Goal: Task Accomplishment & Management: Complete application form

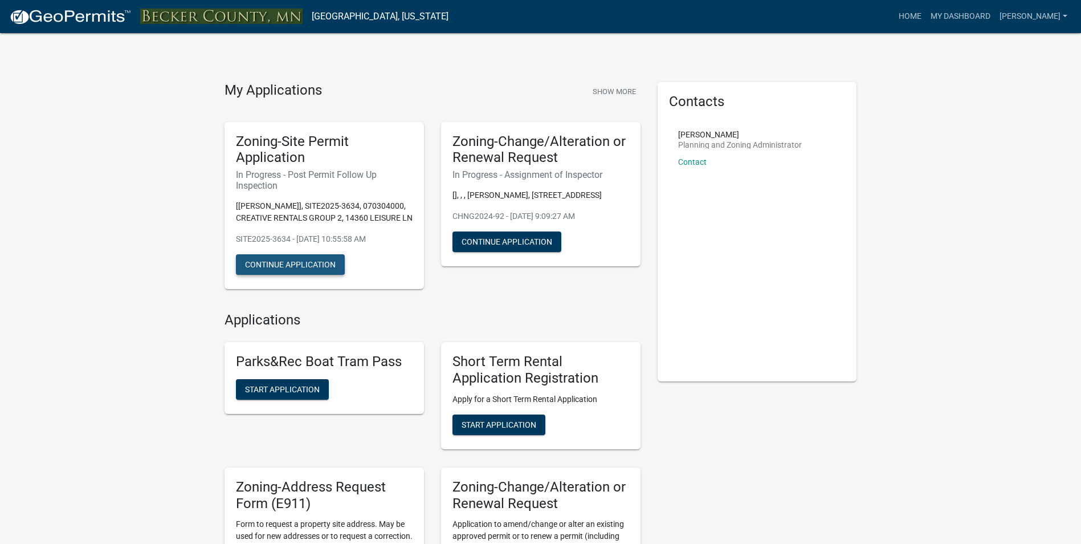
click at [280, 260] on button "Continue Application" at bounding box center [290, 264] width 109 height 21
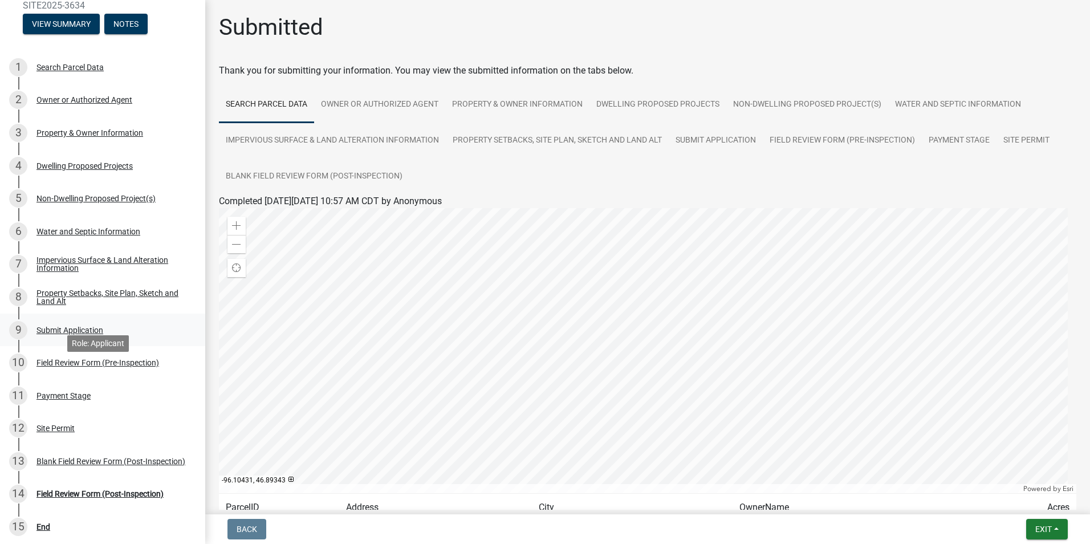
scroll to position [184, 0]
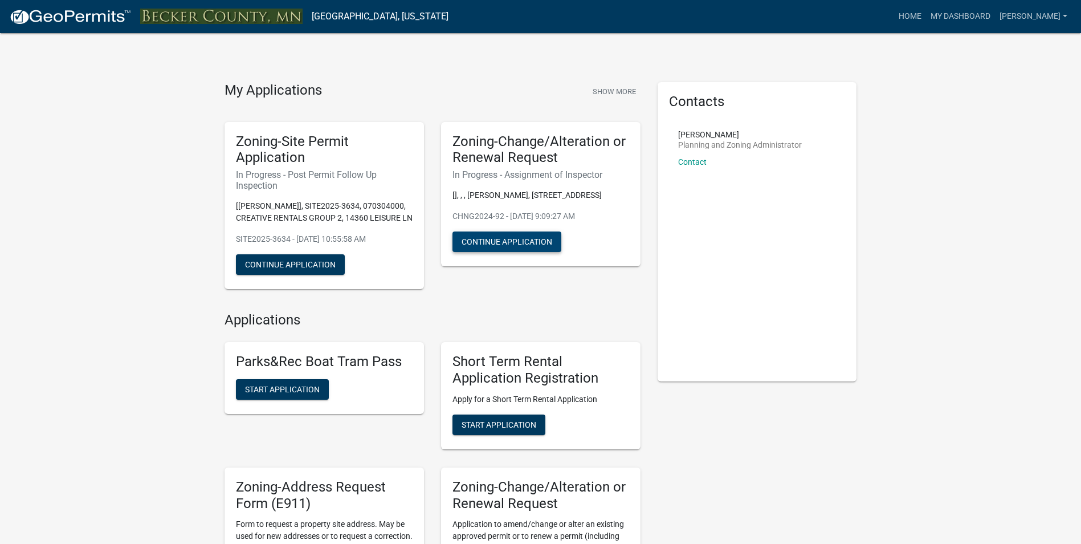
click at [523, 240] on button "Continue Application" at bounding box center [507, 241] width 109 height 21
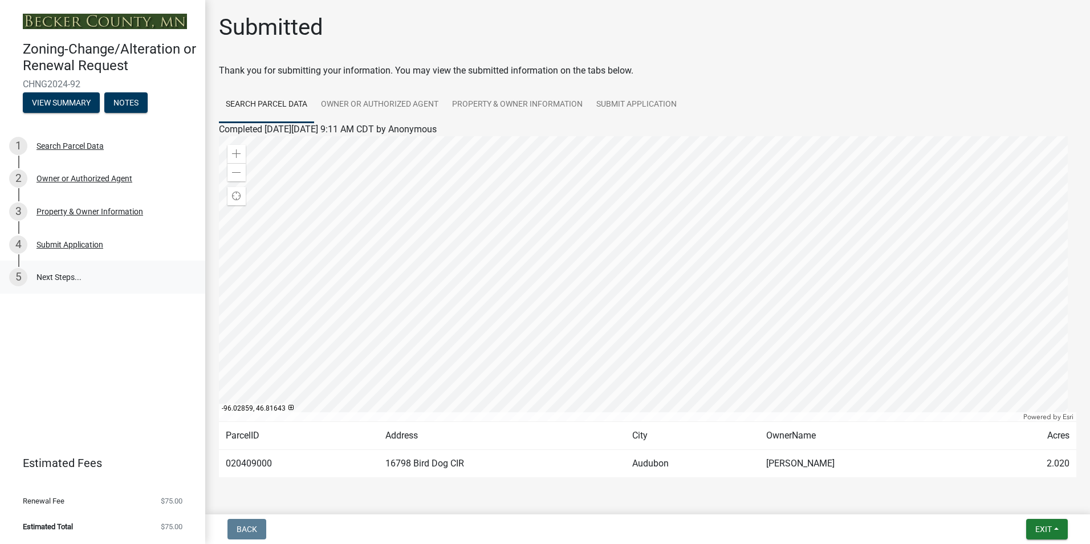
click at [71, 274] on link "5 Next Steps..." at bounding box center [102, 277] width 205 height 33
click at [654, 101] on link "Submit Application" at bounding box center [636, 105] width 94 height 36
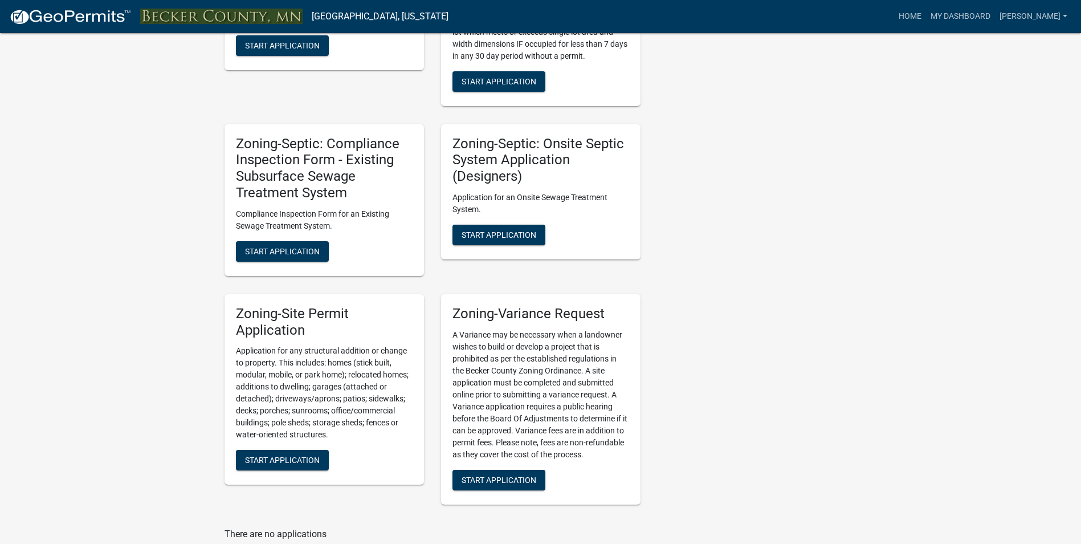
scroll to position [996, 0]
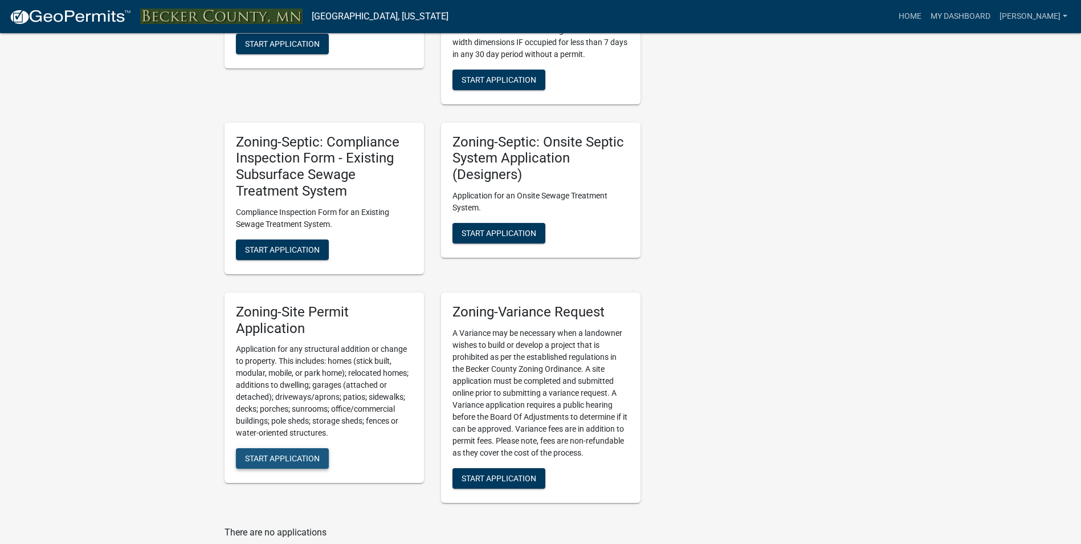
click at [284, 460] on span "Start Application" at bounding box center [282, 458] width 75 height 9
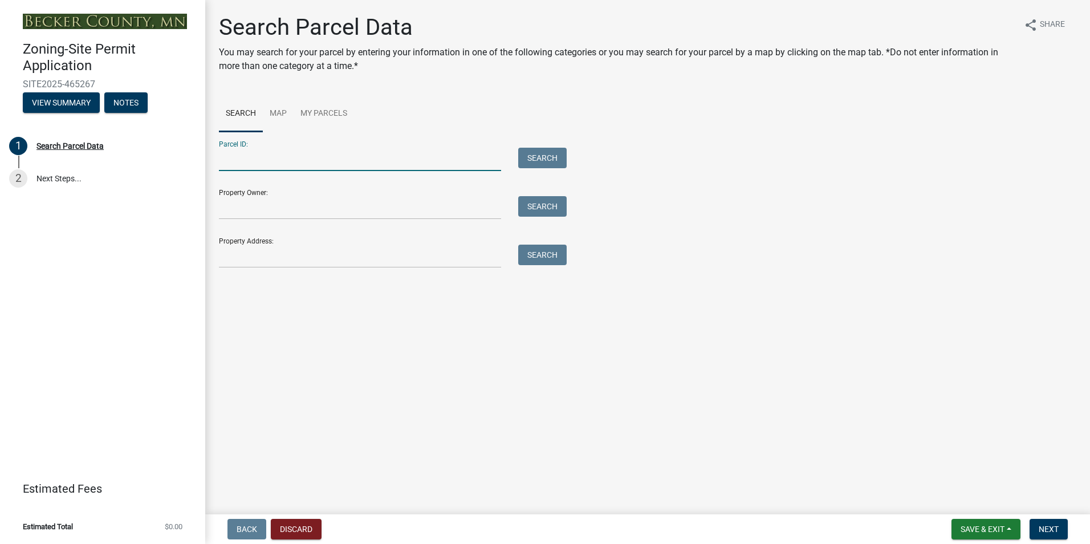
click at [280, 162] on input "Parcel ID:" at bounding box center [360, 159] width 282 height 23
click at [312, 257] on input "Property Address:" at bounding box center [360, 256] width 282 height 23
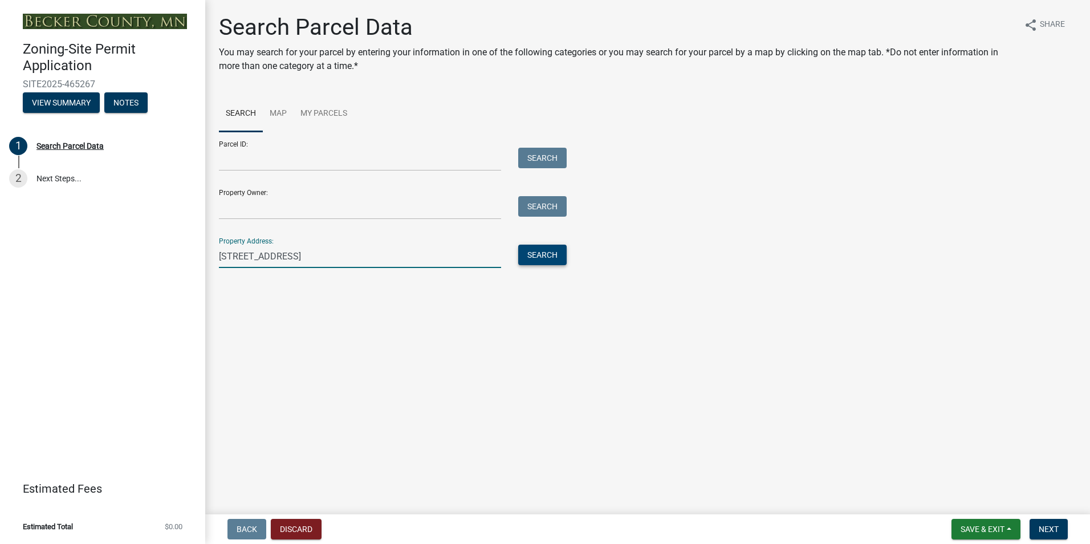
type input "[STREET_ADDRESS]"
click at [539, 252] on button "Search" at bounding box center [542, 255] width 48 height 21
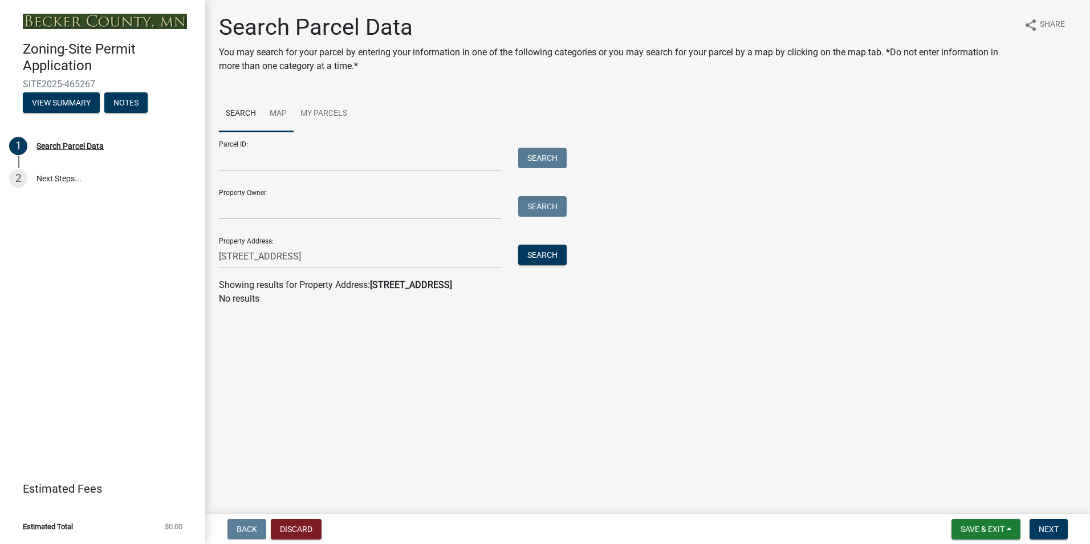
click at [283, 111] on link "Map" at bounding box center [278, 114] width 31 height 36
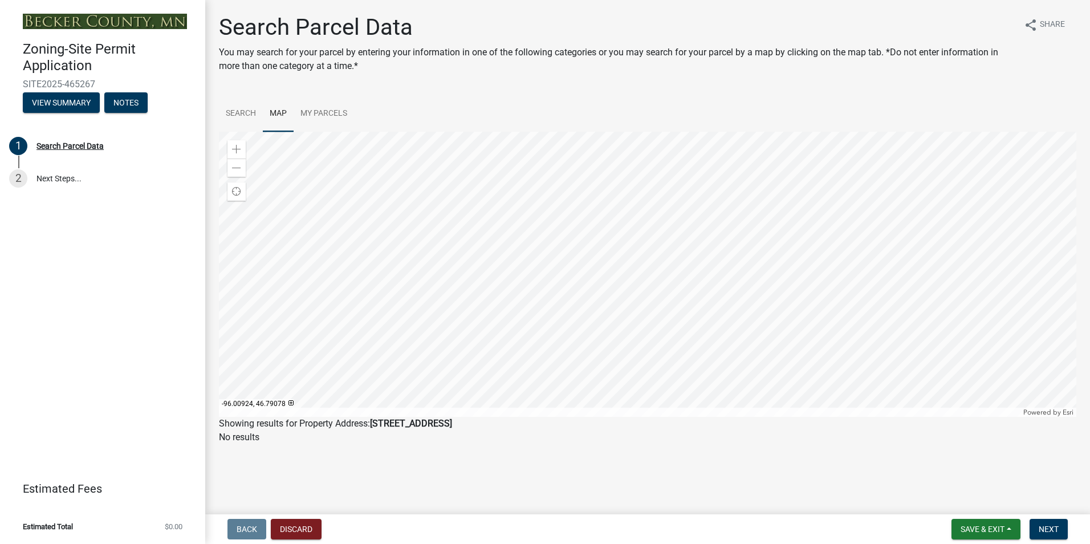
click at [554, 337] on div at bounding box center [647, 274] width 857 height 285
click at [585, 346] on div at bounding box center [647, 274] width 857 height 285
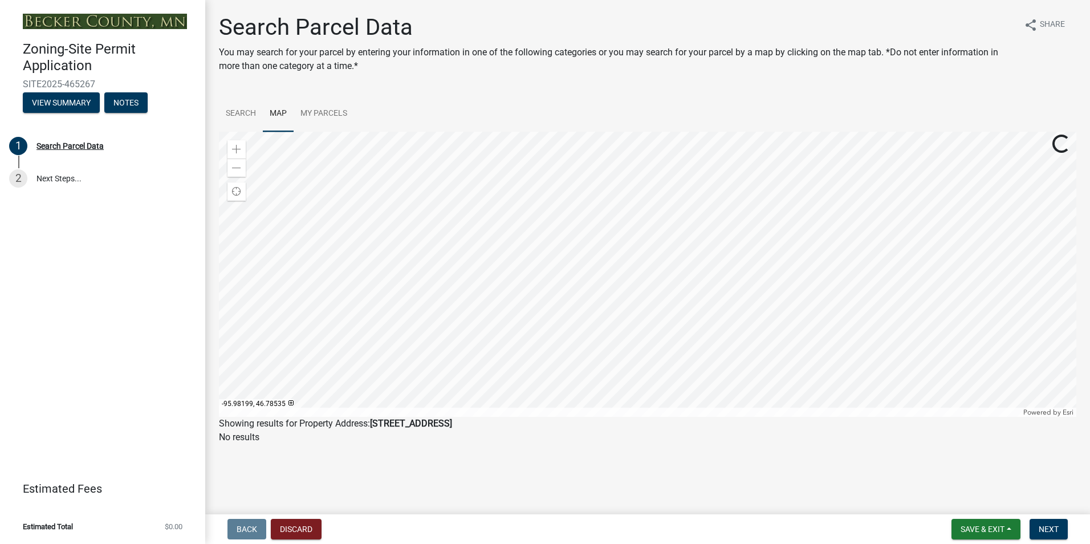
click at [585, 346] on div at bounding box center [647, 274] width 857 height 285
click at [504, 282] on div at bounding box center [647, 274] width 857 height 285
click at [529, 248] on div at bounding box center [647, 274] width 857 height 285
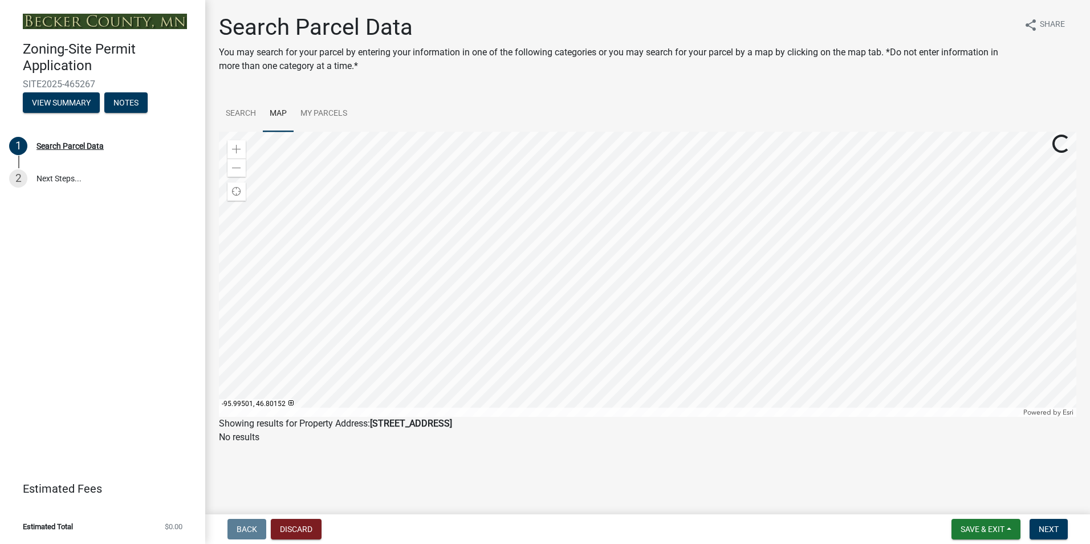
click at [529, 248] on div at bounding box center [647, 274] width 857 height 285
click at [557, 218] on div at bounding box center [647, 274] width 857 height 285
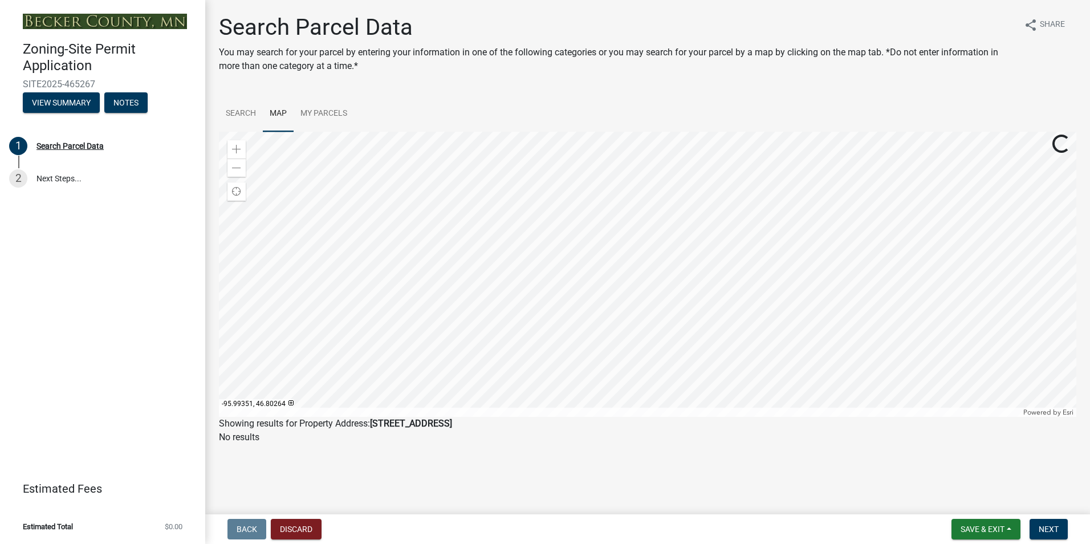
click at [557, 218] on div at bounding box center [647, 274] width 857 height 285
click at [532, 213] on div at bounding box center [647, 274] width 857 height 285
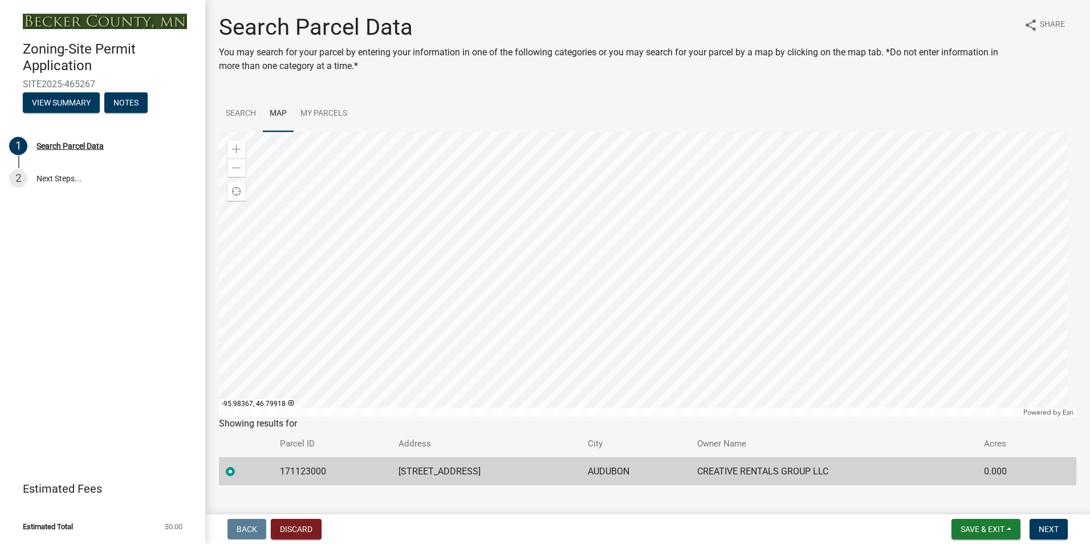
click at [906, 478] on td "CREATIVE RENTALS GROUP LLC" at bounding box center [833, 471] width 287 height 28
click at [1052, 527] on span "Next" at bounding box center [1049, 528] width 20 height 9
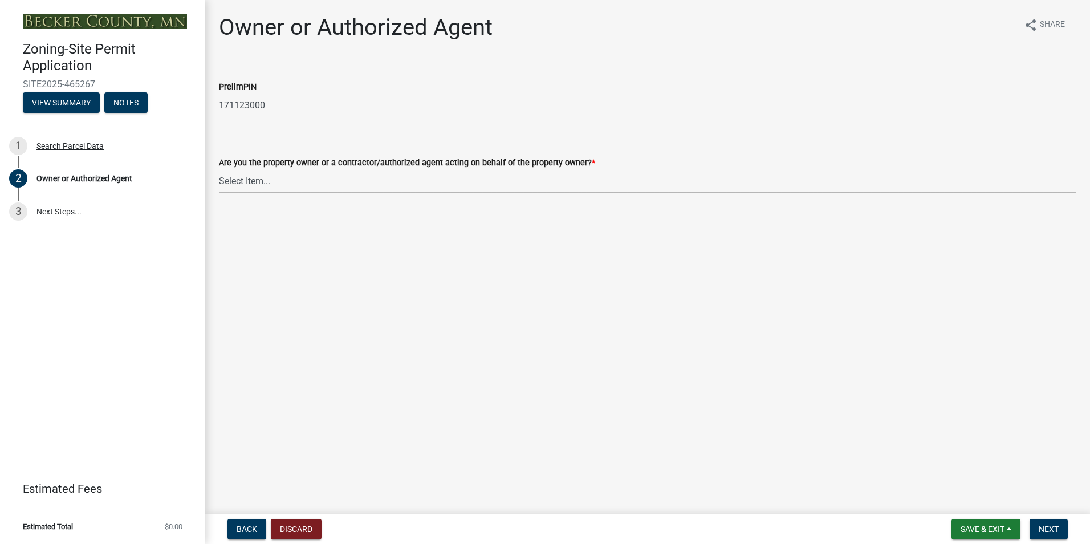
click at [255, 184] on select "Select Item... Property Owner Authorized Agent" at bounding box center [647, 180] width 857 height 23
click at [219, 169] on select "Select Item... Property Owner Authorized Agent" at bounding box center [647, 180] width 857 height 23
select select "3c674549-ed69-405f-b795-9fa3f7d47d9d"
click at [1049, 527] on span "Next" at bounding box center [1049, 528] width 20 height 9
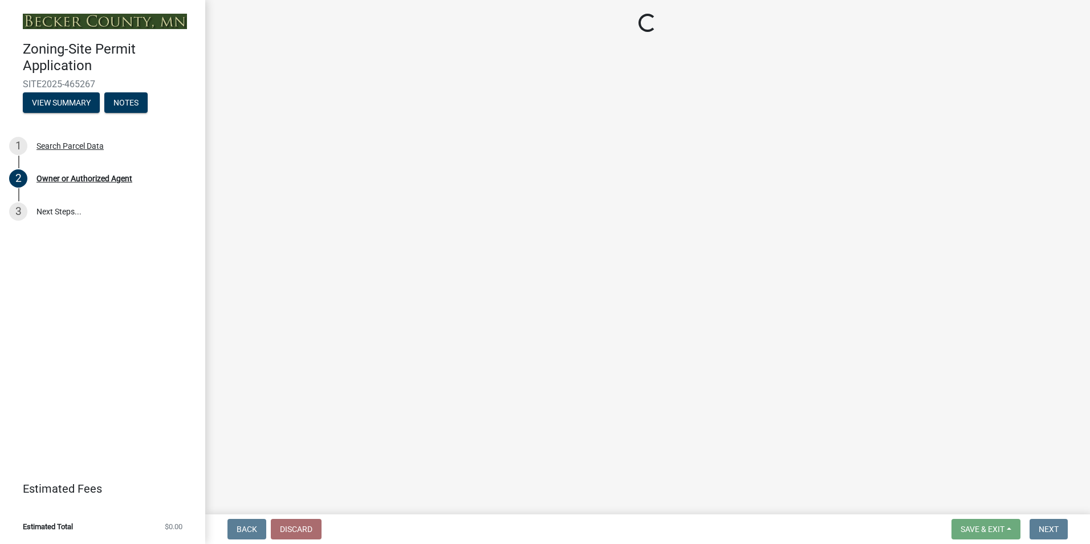
select select "9bce286e-d536-49ff-bab3-4b7d67f0814c"
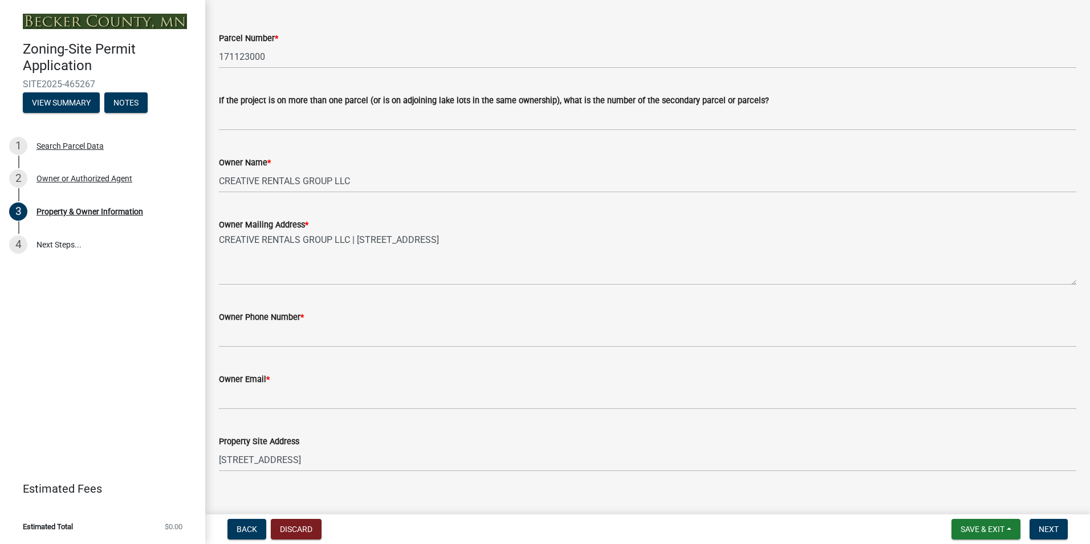
scroll to position [114, 0]
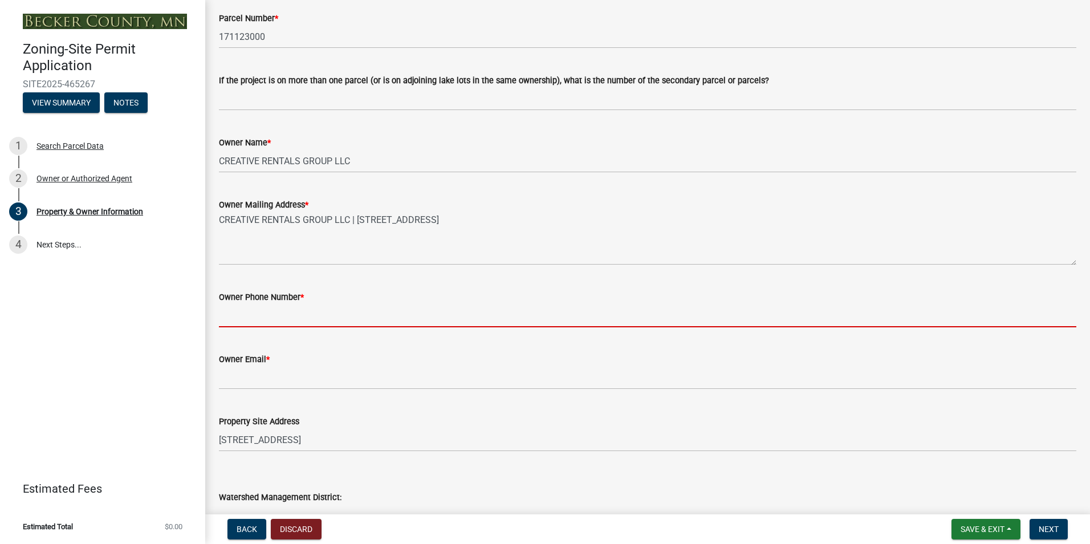
click at [323, 313] on input "Owner Phone Number *" at bounding box center [647, 315] width 857 height 23
type input "7012610161"
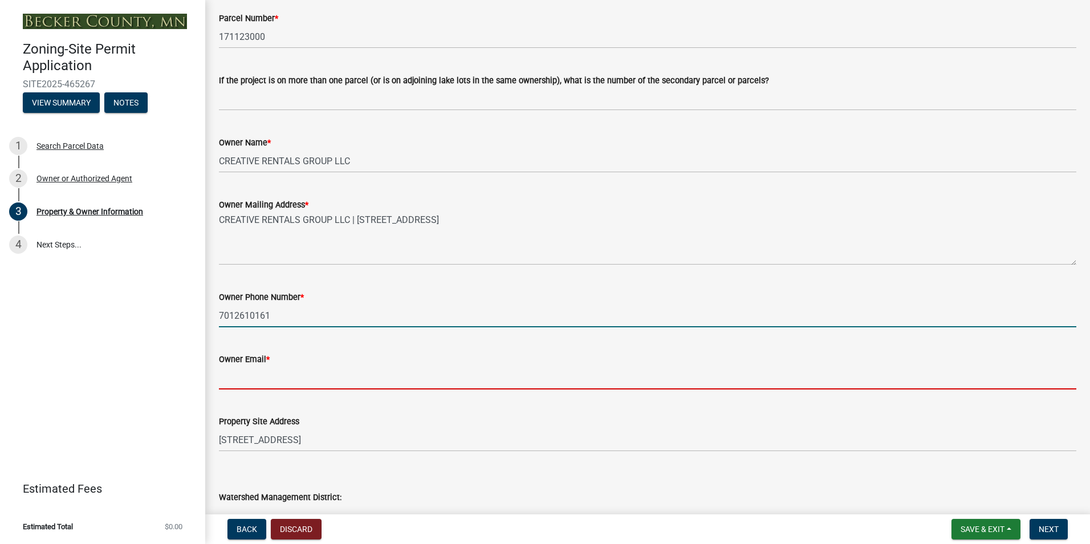
type input "[PERSON_NAME][EMAIL_ADDRESS][DOMAIN_NAME]"
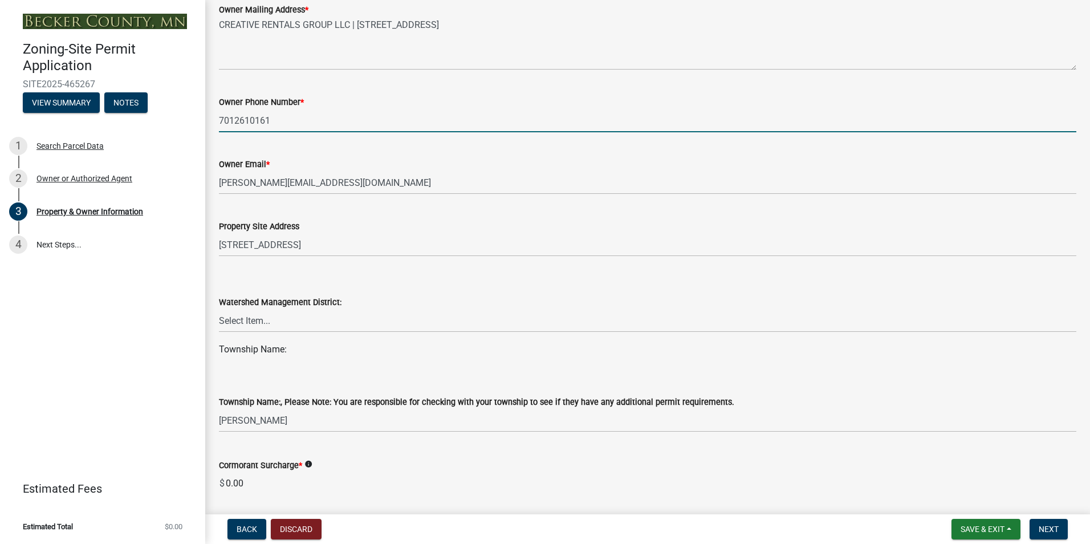
scroll to position [342, 0]
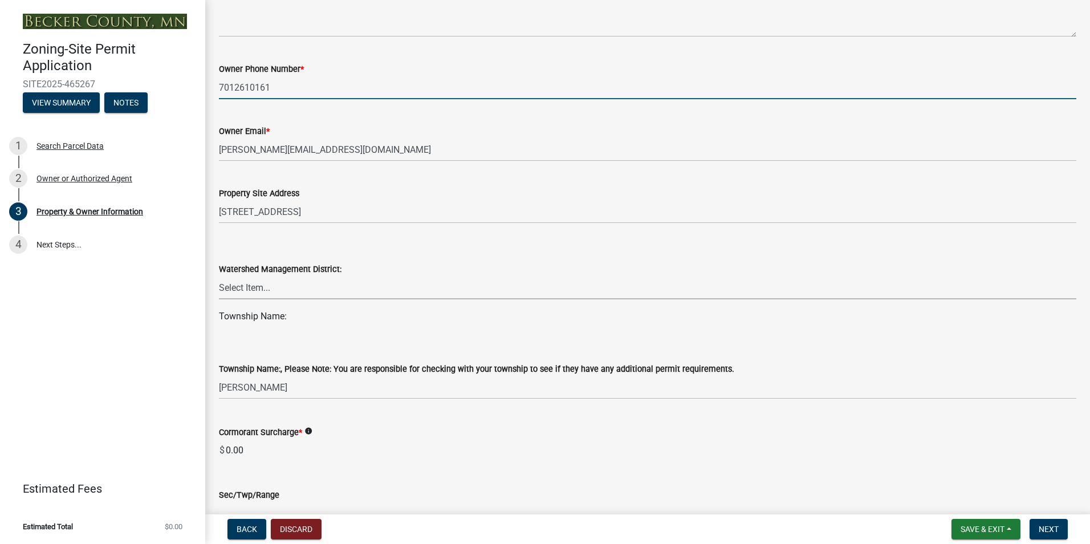
click at [260, 288] on select "Select Item... PELICAN RIVER WTRSHD BUFFALO WATERSHED CORMORANT WATERSHED WILD …" at bounding box center [647, 287] width 857 height 23
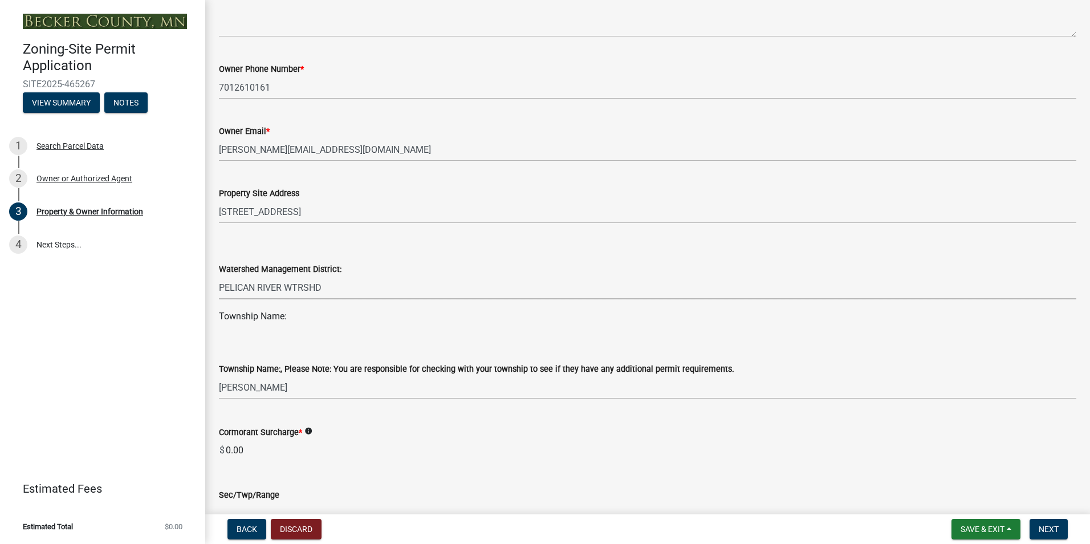
click at [219, 276] on select "Select Item... PELICAN RIVER WTRSHD BUFFALO WATERSHED CORMORANT WATERSHED WILD …" at bounding box center [647, 287] width 857 height 23
select select "a752e4d6-14bd-4f0f-bfe8-5b67ead45659"
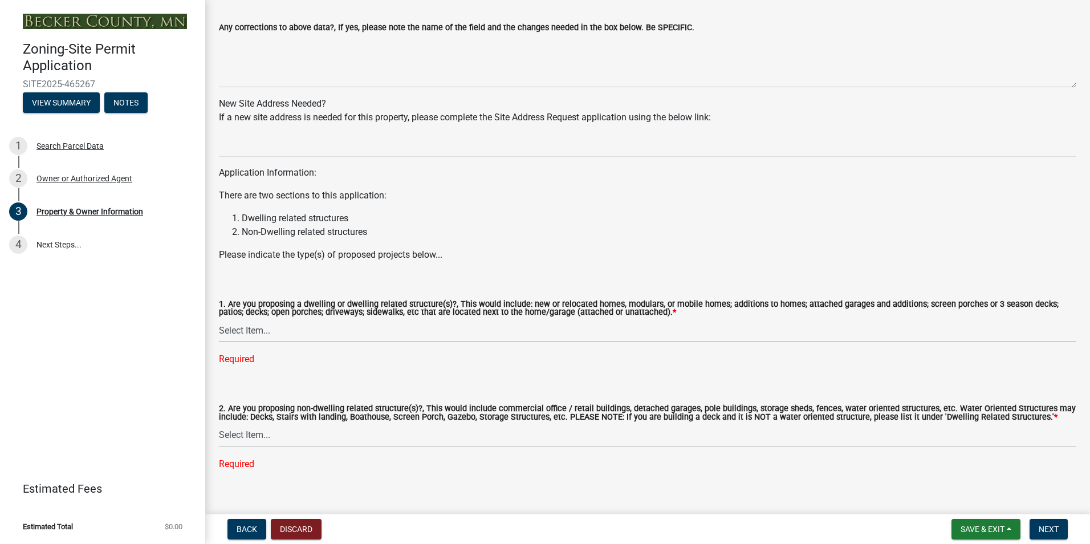
scroll to position [1042, 0]
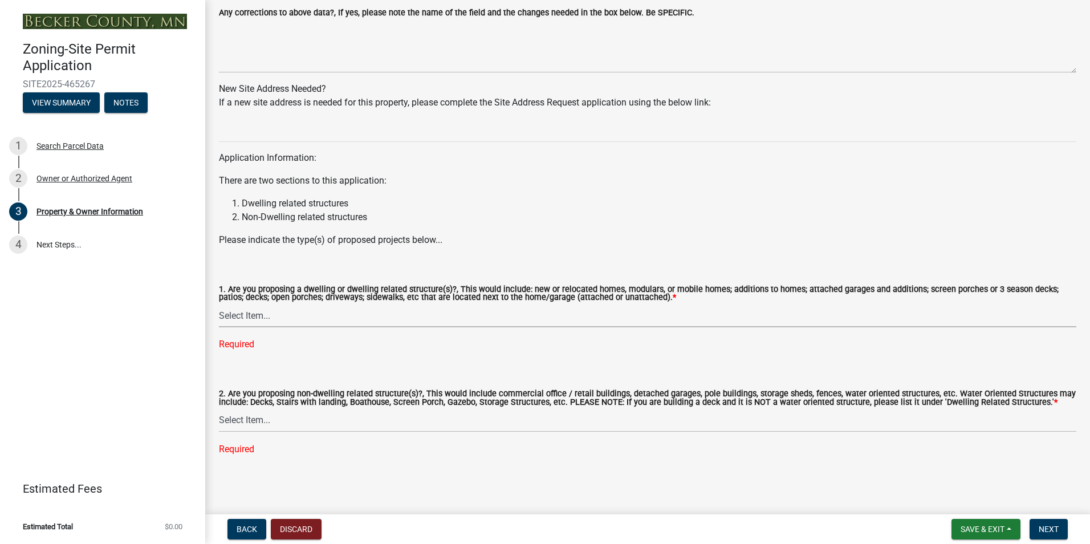
click at [258, 314] on select "Select Item... Yes No" at bounding box center [647, 315] width 857 height 23
click at [219, 326] on select "Select Item... Yes No" at bounding box center [647, 315] width 857 height 23
select select "f87eba17-8ed9-4ad8-aefc-fe36a3f3544b"
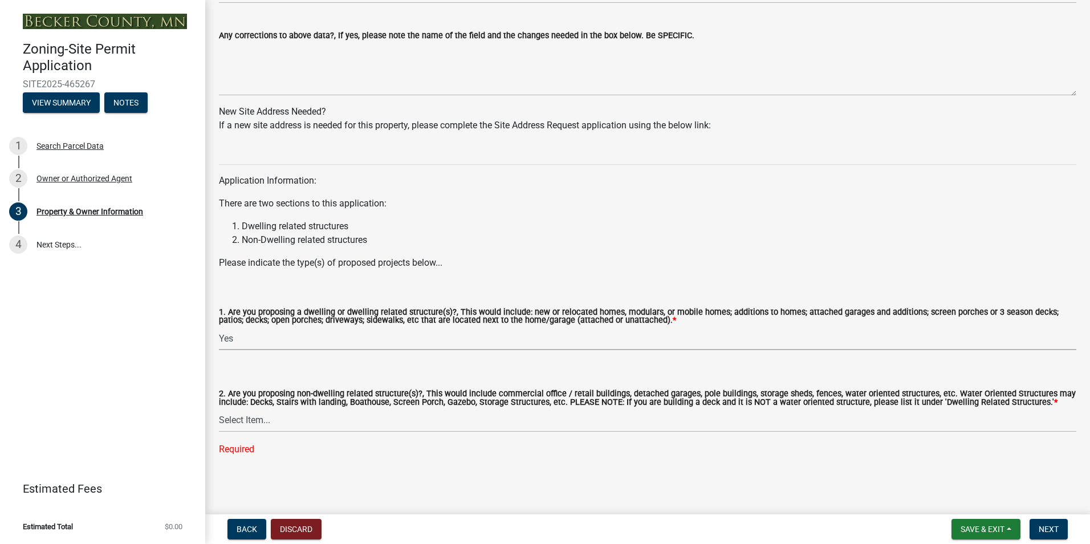
scroll to position [1019, 0]
click at [263, 419] on select "Select Item... Yes No" at bounding box center [647, 420] width 857 height 23
click at [219, 431] on select "Select Item... Yes No" at bounding box center [647, 420] width 857 height 23
select select "5a5634ed-f11e-4c7b-90e1-096e6cfd17b9"
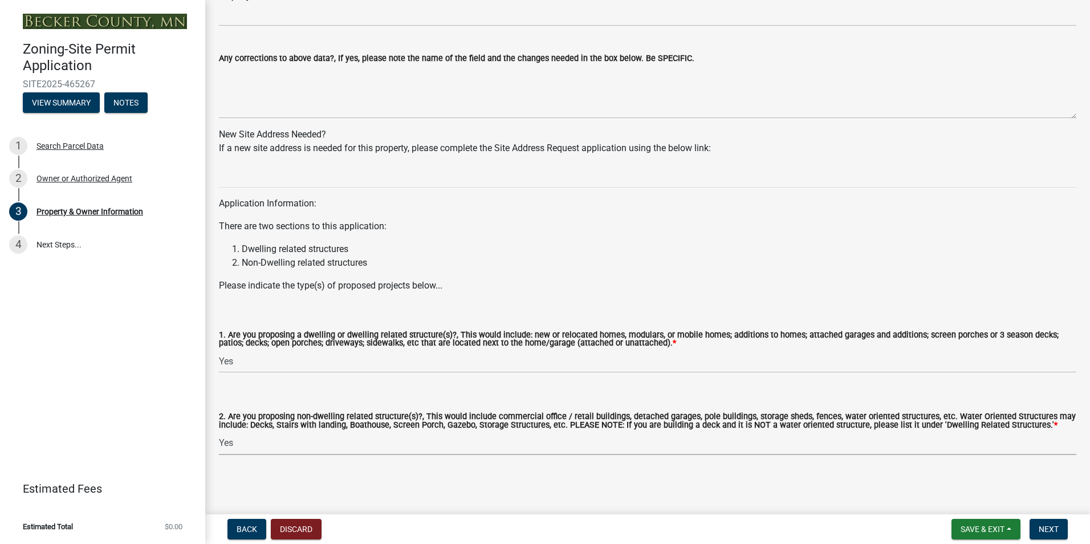
scroll to position [997, 0]
click at [1060, 528] on button "Next" at bounding box center [1049, 529] width 38 height 21
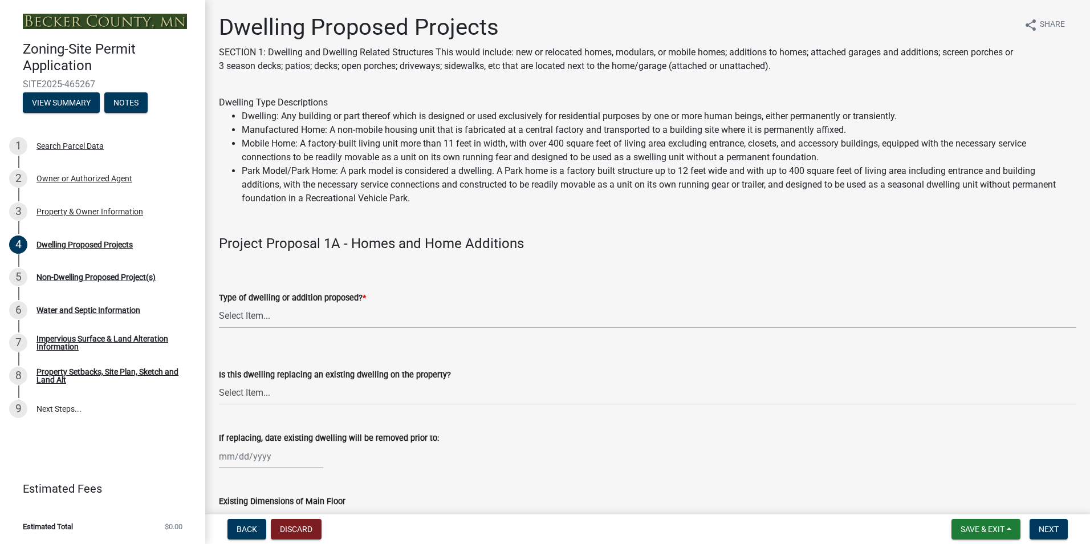
click at [257, 316] on select "Select Item... N/A - Not a dwelling New Home-Onsite Construction New Modular (E…" at bounding box center [647, 315] width 857 height 23
click at [219, 304] on select "Select Item... N/A - Not a dwelling New Home-Onsite Construction New Modular (E…" at bounding box center [647, 315] width 857 height 23
select select "5b8abcc6-67f7-49fb-8f25-c295ccc2b339"
drag, startPoint x: 246, startPoint y: 393, endPoint x: 259, endPoint y: 400, distance: 14.3
click at [250, 393] on select "Select Item... N/A Yes No" at bounding box center [647, 392] width 857 height 23
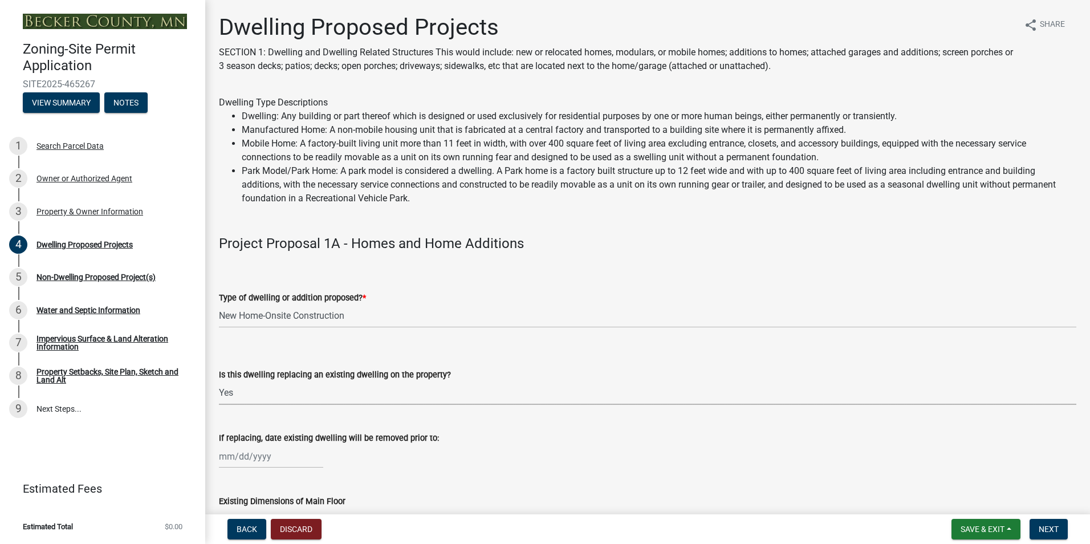
click at [219, 381] on select "Select Item... N/A Yes No" at bounding box center [647, 392] width 857 height 23
select select "ba56d9f6-ced5-4c38-bdcc-33bfa85ac6de"
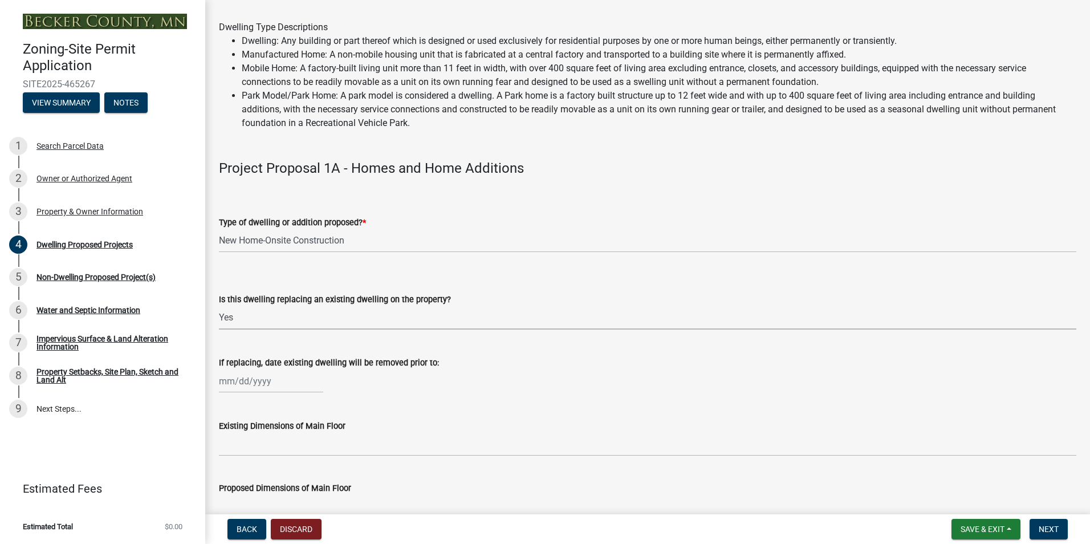
scroll to position [114, 0]
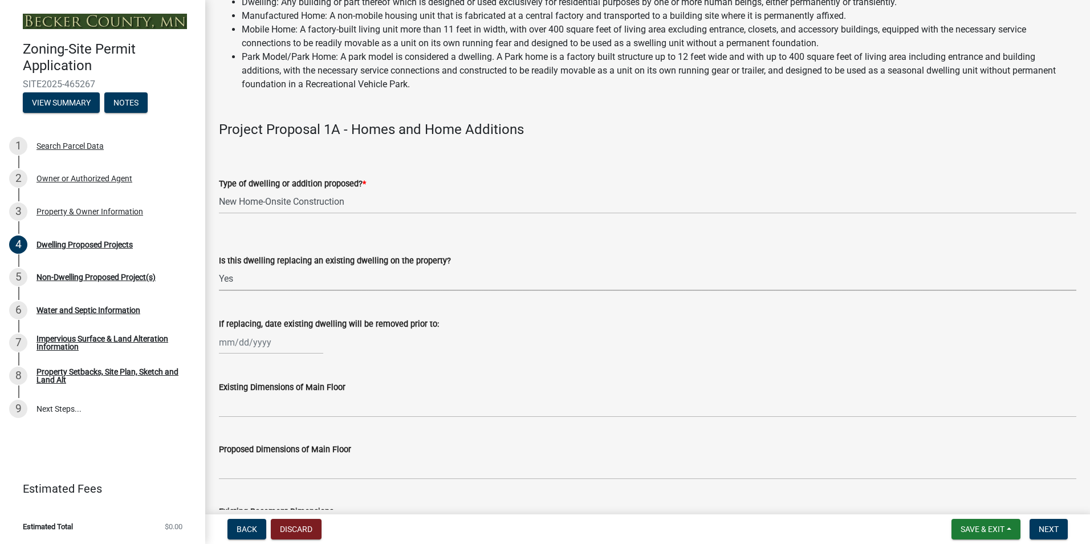
click at [235, 344] on div at bounding box center [271, 342] width 104 height 23
select select "8"
select select "2025"
click at [249, 455] on div "19" at bounding box center [248, 458] width 18 height 18
type input "[DATE]"
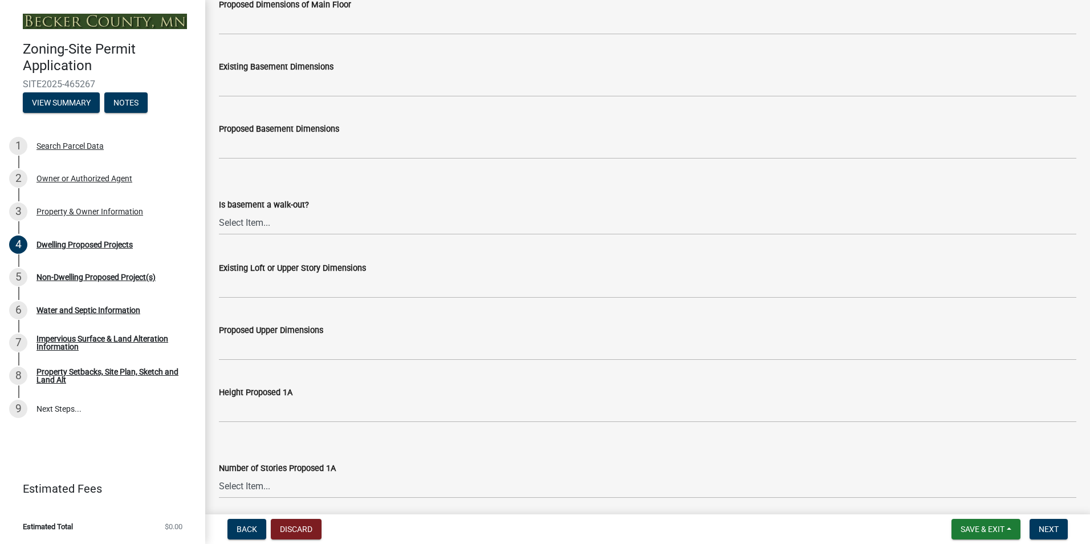
scroll to position [570, 0]
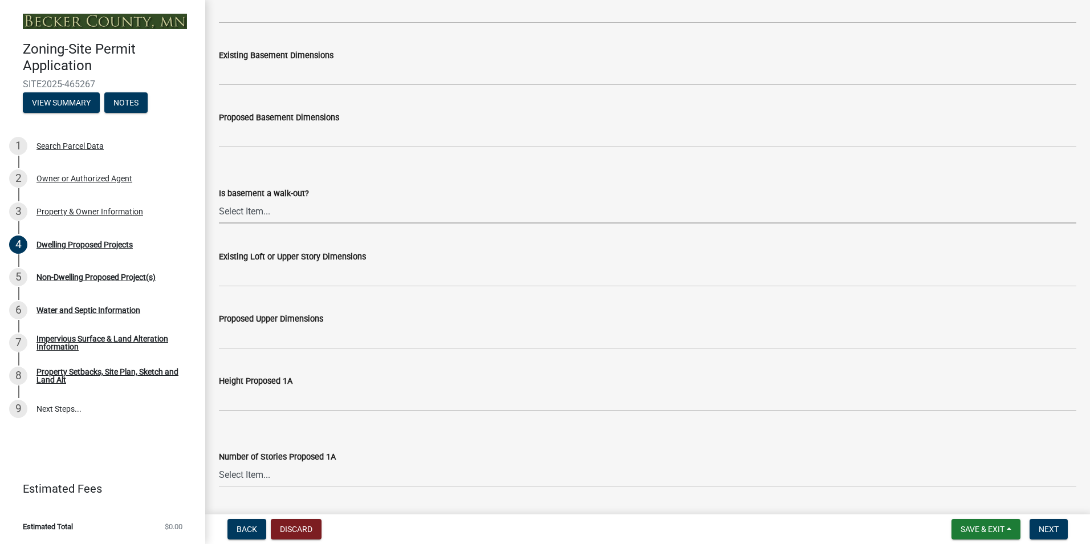
click at [258, 213] on select "Select Item... Yes No N/A" at bounding box center [647, 211] width 857 height 23
click at [432, 163] on div "Is basement a walk-out? Select Item... Yes No N/A" at bounding box center [647, 190] width 857 height 67
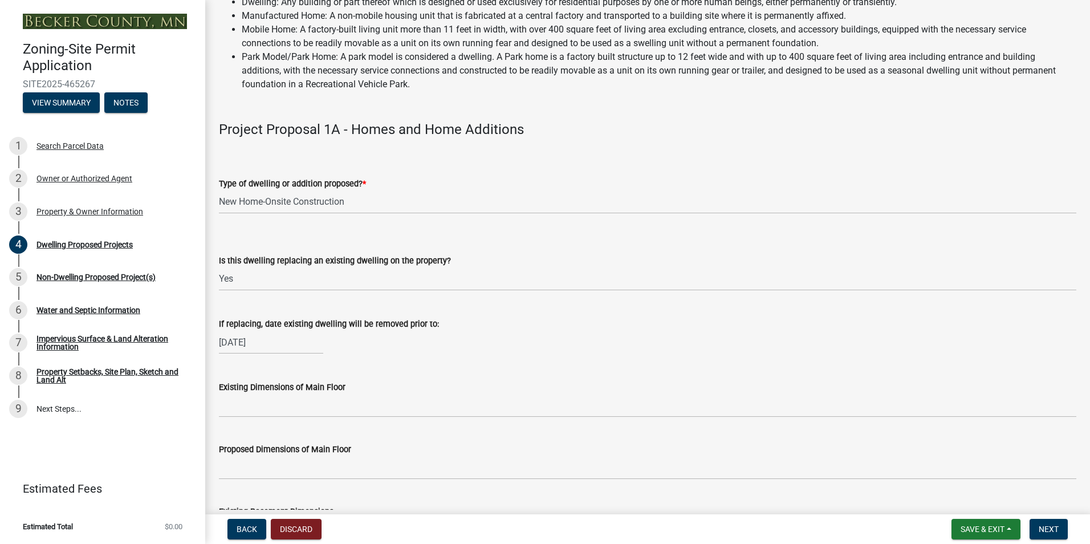
scroll to position [228, 0]
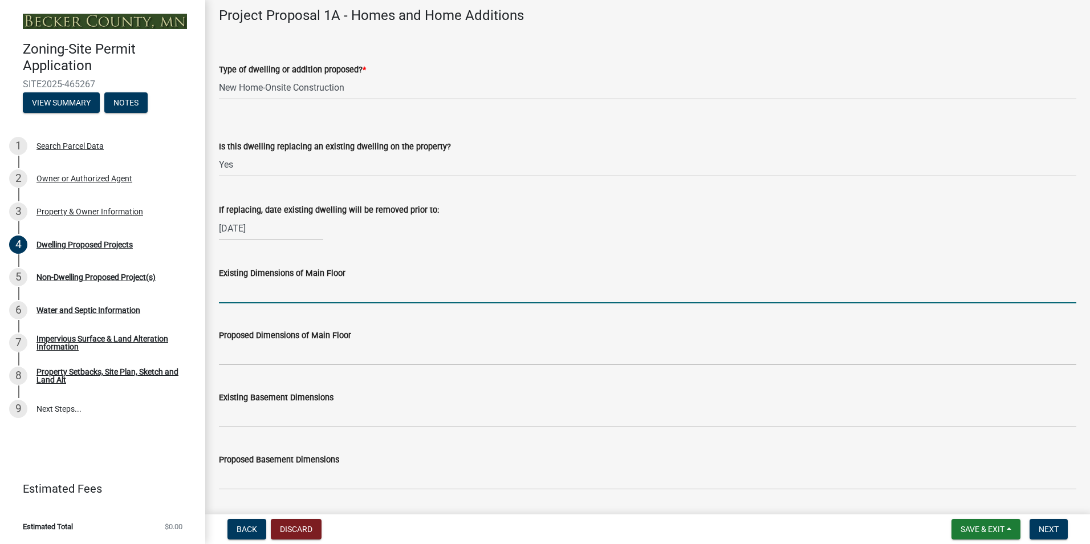
click at [291, 296] on input "Existing Dimensions of Main Floor" at bounding box center [647, 291] width 857 height 23
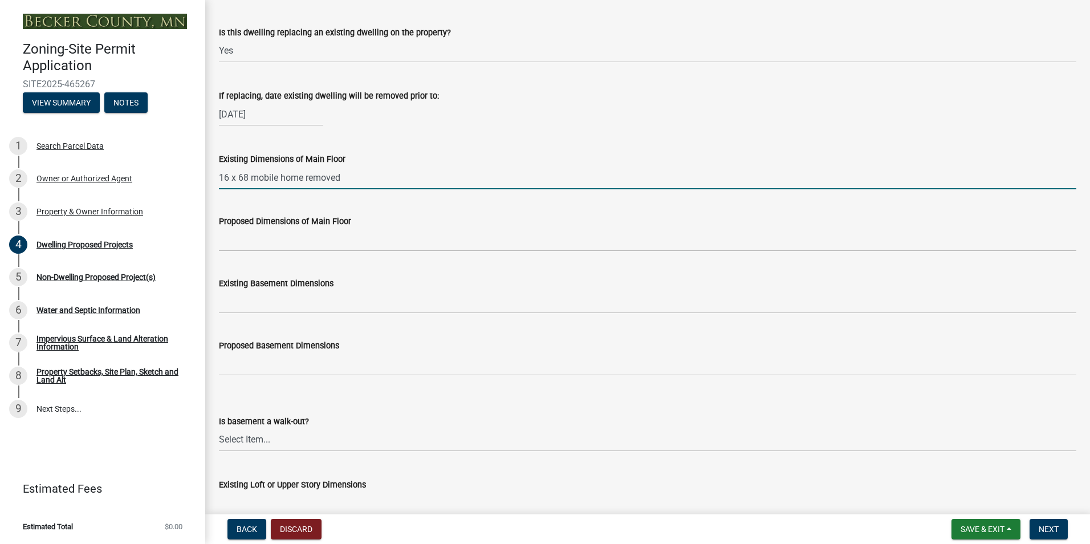
scroll to position [456, 0]
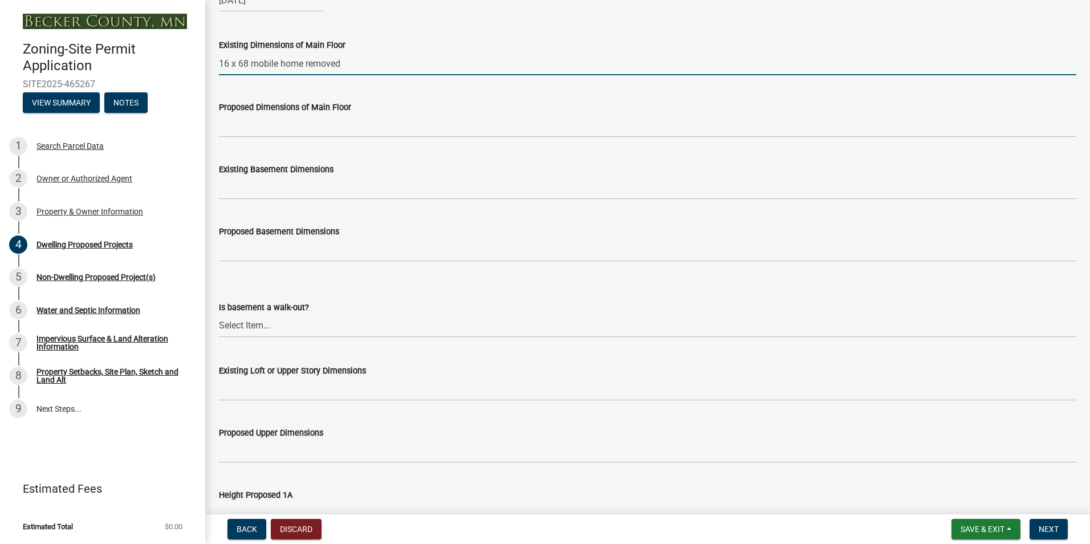
type input "16 x 68 mobile home removed"
click at [262, 328] on select "Select Item... Yes No N/A" at bounding box center [647, 325] width 857 height 23
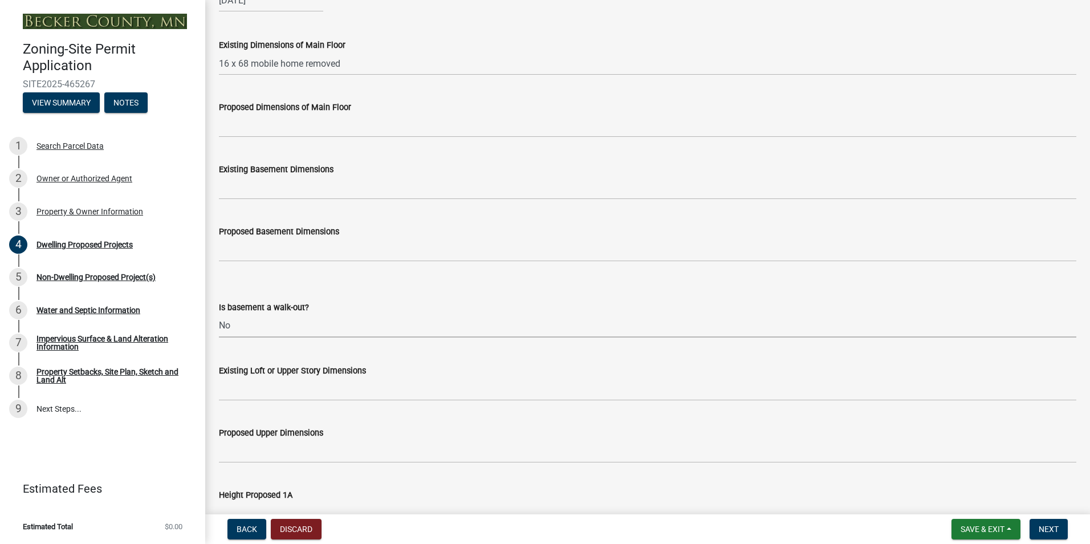
click at [219, 314] on select "Select Item... Yes No N/A" at bounding box center [647, 325] width 857 height 23
select select "59a6fdaa-56b6-4bcd-87b7-d867a7d784e6"
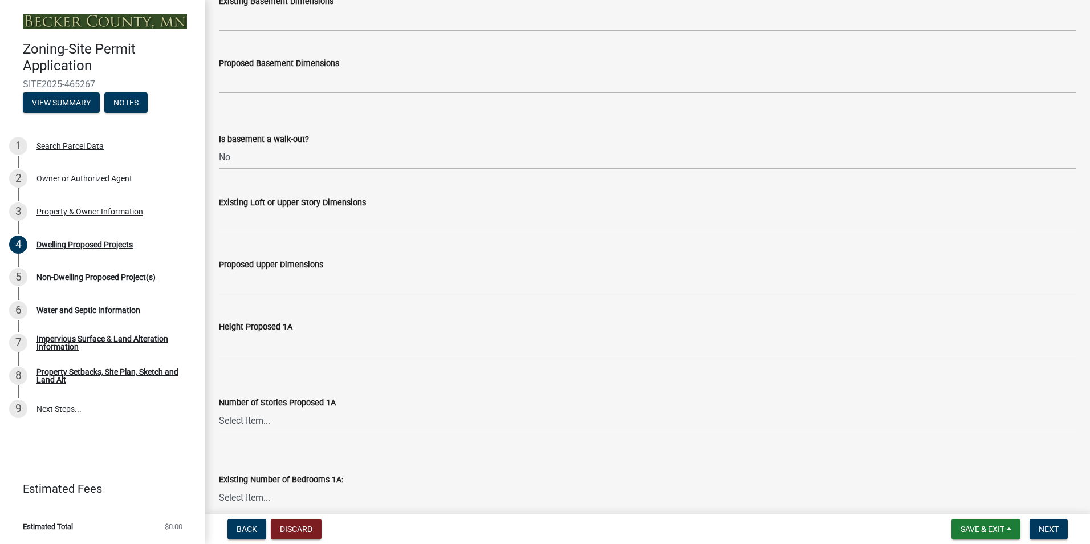
scroll to position [627, 0]
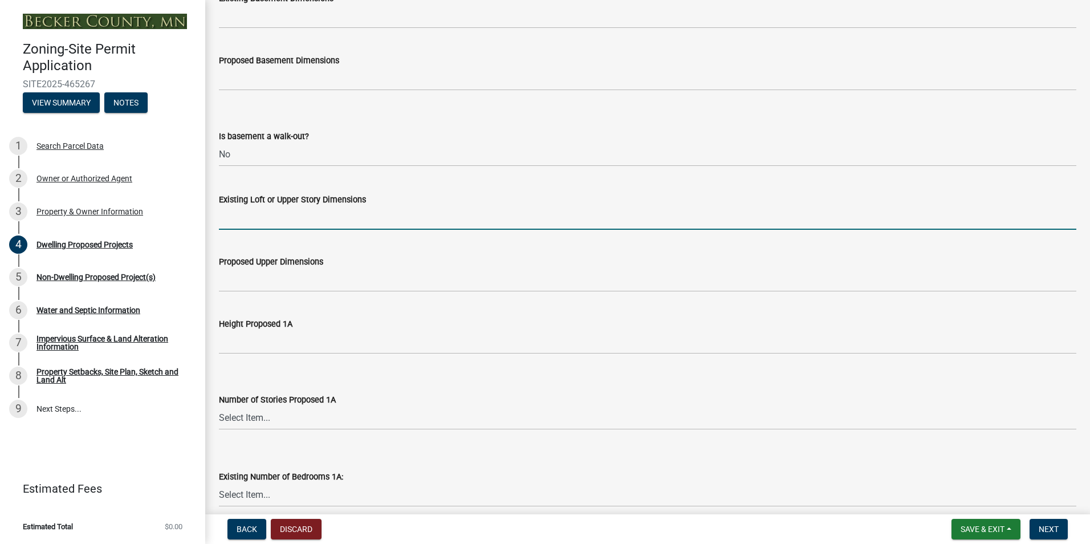
click at [235, 215] on input "Existing Loft or Upper Story Dimensions" at bounding box center [647, 217] width 857 height 23
type input "NA"
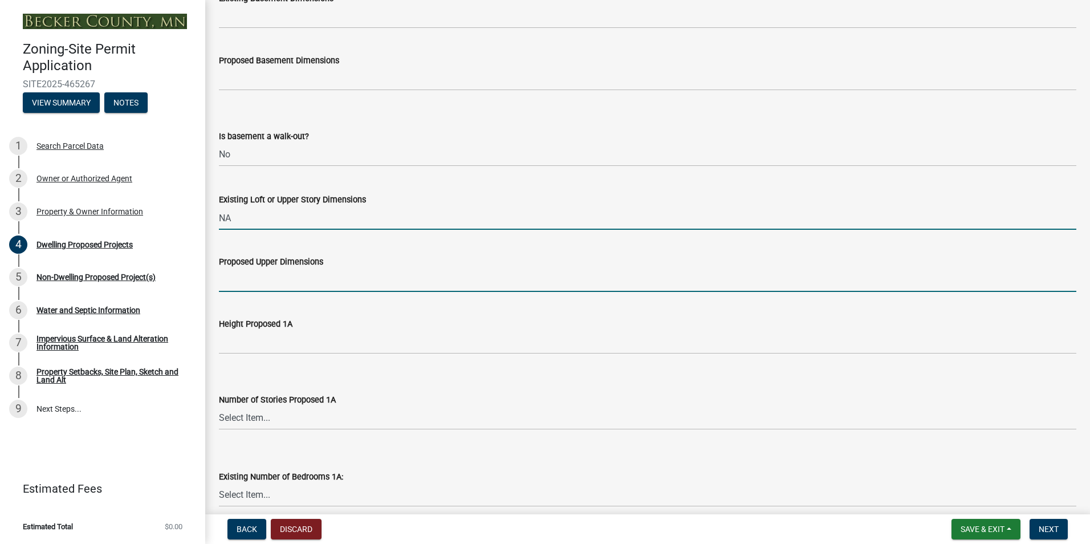
click at [235, 284] on input "Proposed Upper Dimensions" at bounding box center [647, 280] width 857 height 23
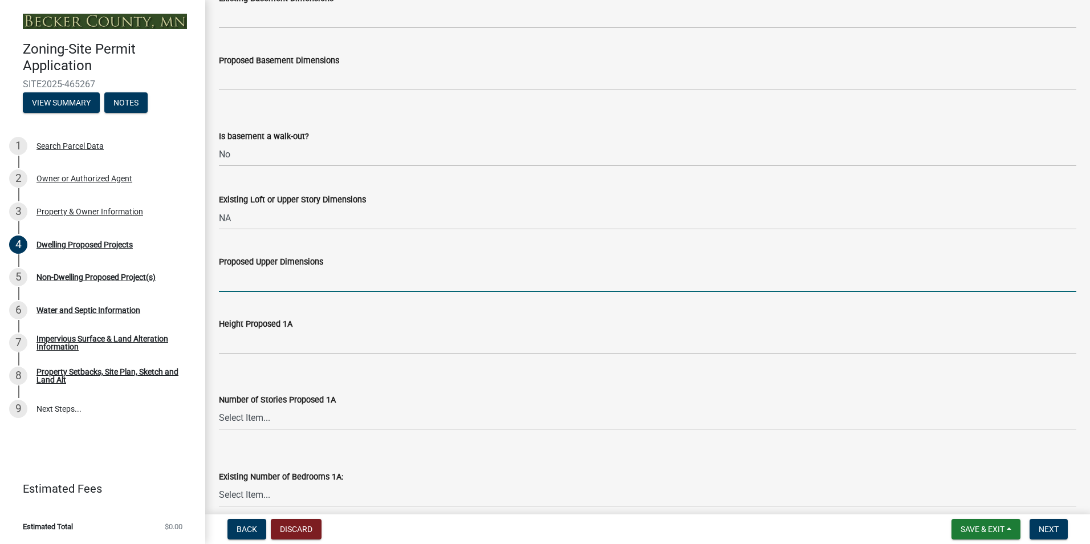
type input "NA"
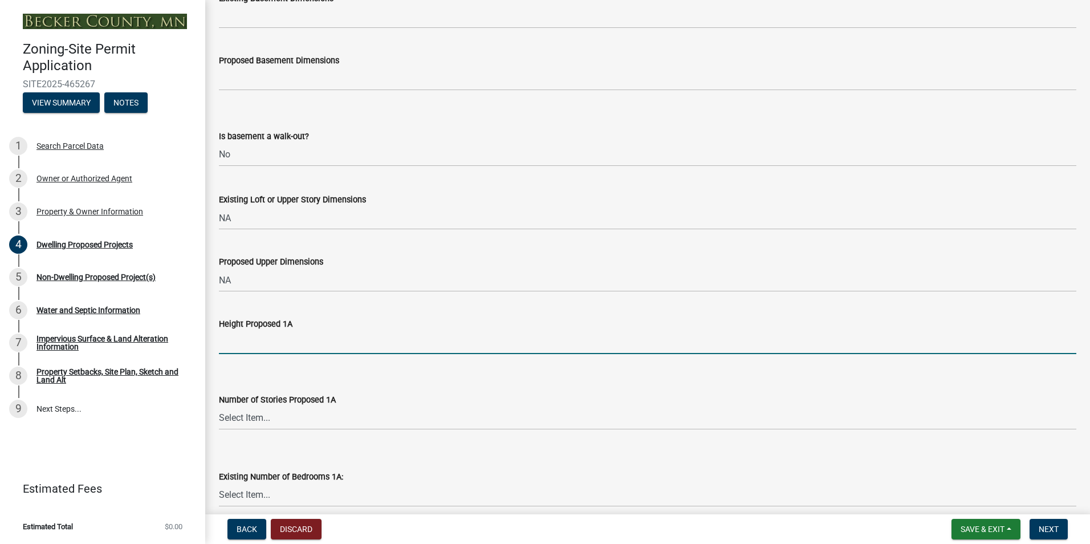
click at [239, 340] on input "Height Proposed 1A" at bounding box center [647, 342] width 857 height 23
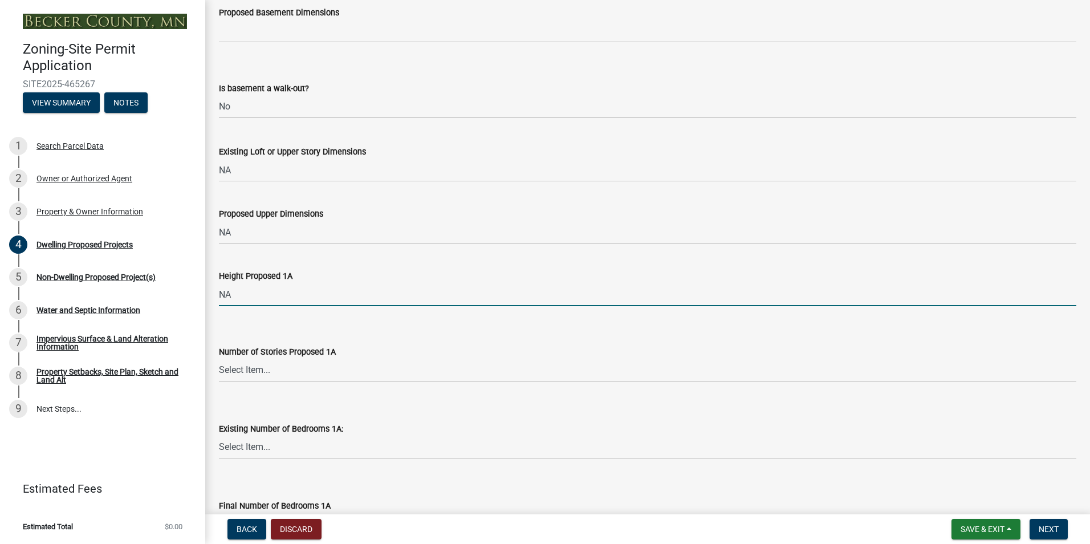
scroll to position [741, 0]
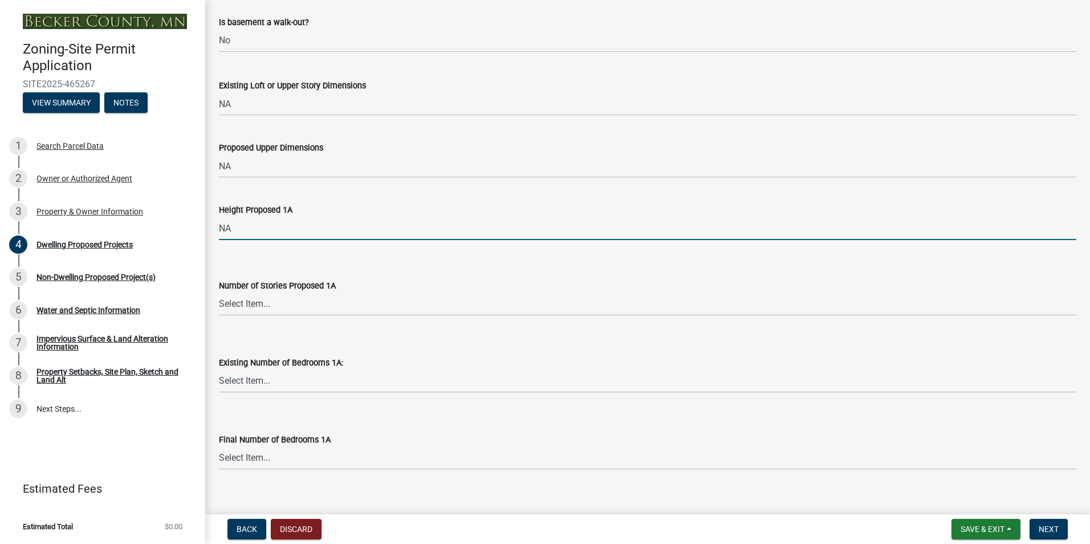
type input "NA"
click at [265, 304] on select "Select Item... N/A 1 1.25 1.5 1.75 2 2.25 2.5" at bounding box center [647, 303] width 857 height 23
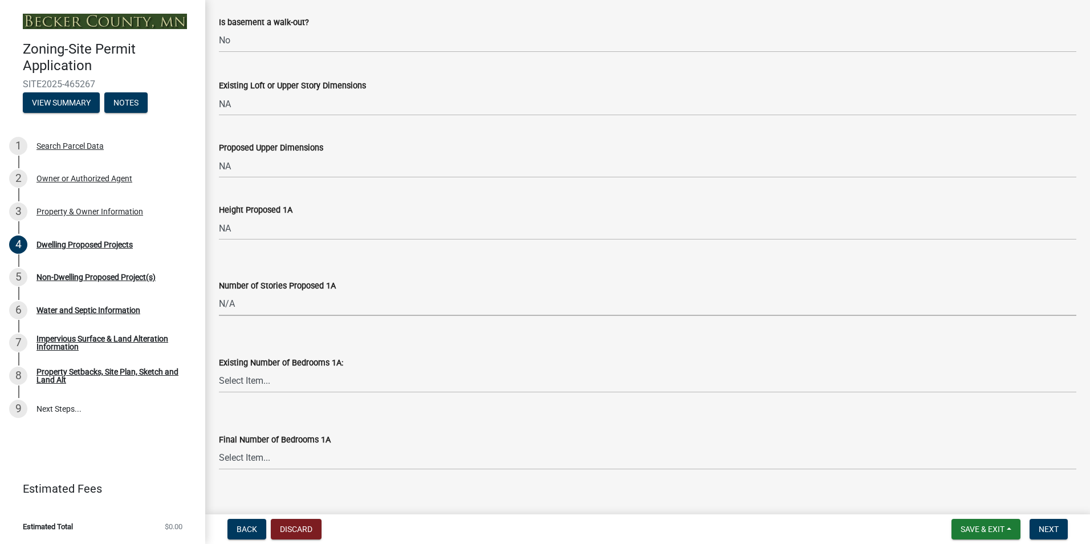
click at [219, 292] on select "Select Item... N/A 1 1.25 1.5 1.75 2 2.25 2.5" at bounding box center [647, 303] width 857 height 23
select select "c627ad9d-8c0c-44bb-ac13-36eb4b08977a"
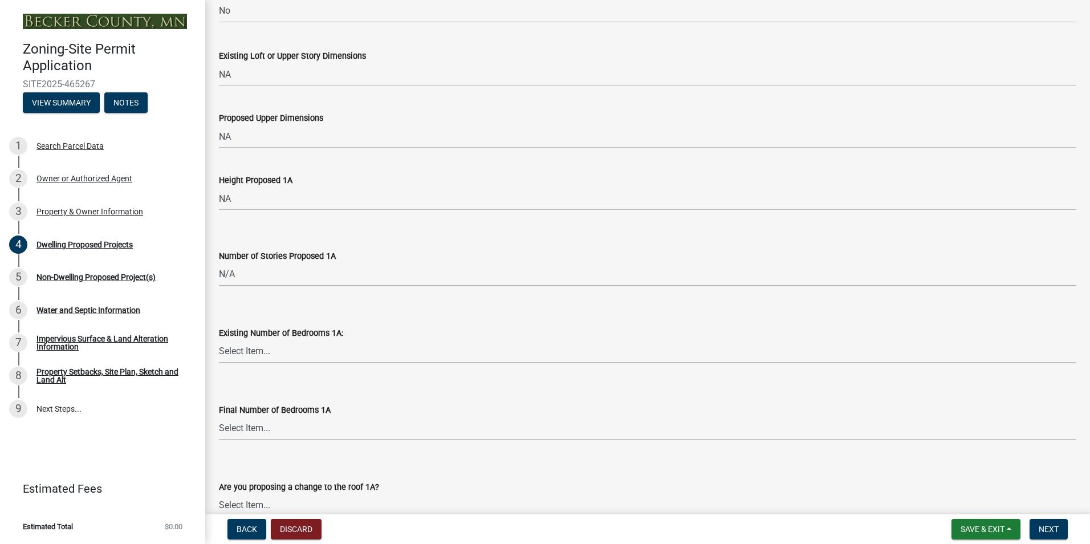
scroll to position [798, 0]
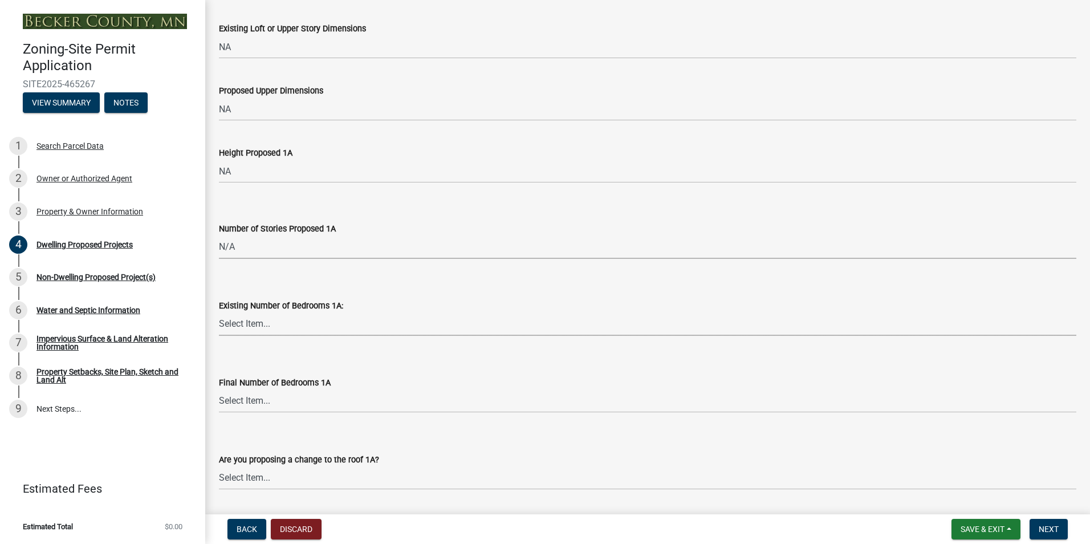
click at [266, 322] on select "Select Item... 0 1 2 3 4 5 6 7 8" at bounding box center [647, 323] width 857 height 23
click at [219, 312] on select "Select Item... 0 1 2 3 4 5 6 7 8" at bounding box center [647, 323] width 857 height 23
select select "e5b6e178-1d4e-46f3-8fba-19f7851c487a"
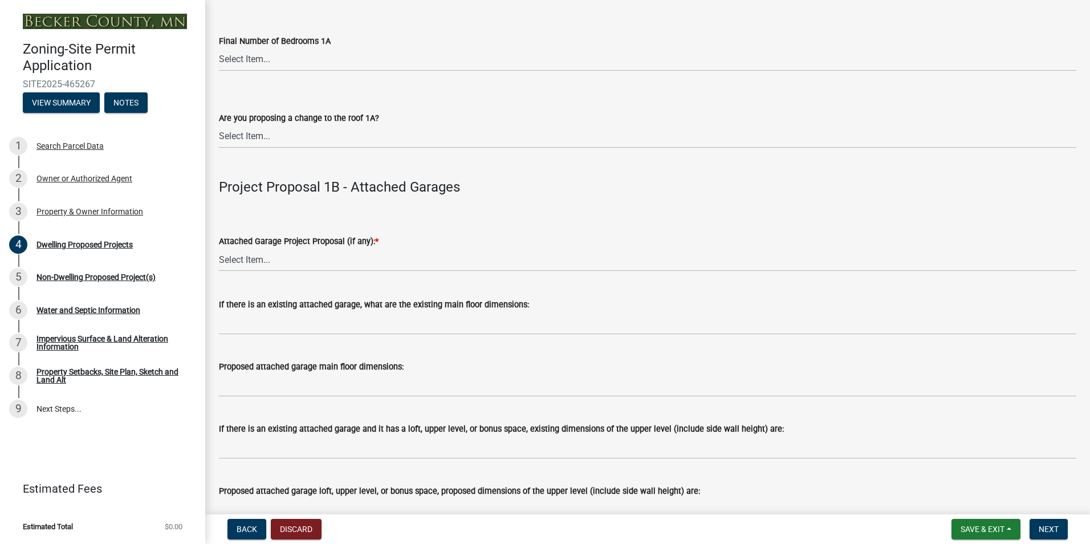
scroll to position [1140, 0]
click at [255, 263] on select "Select Item... N/A New Attached Garage Addition to Attached Garage" at bounding box center [647, 258] width 857 height 23
click at [219, 247] on select "Select Item... N/A New Attached Garage Addition to Attached Garage" at bounding box center [647, 258] width 857 height 23
select select "638dddef-31f4-4d73-b0b5-0ffc7b344434"
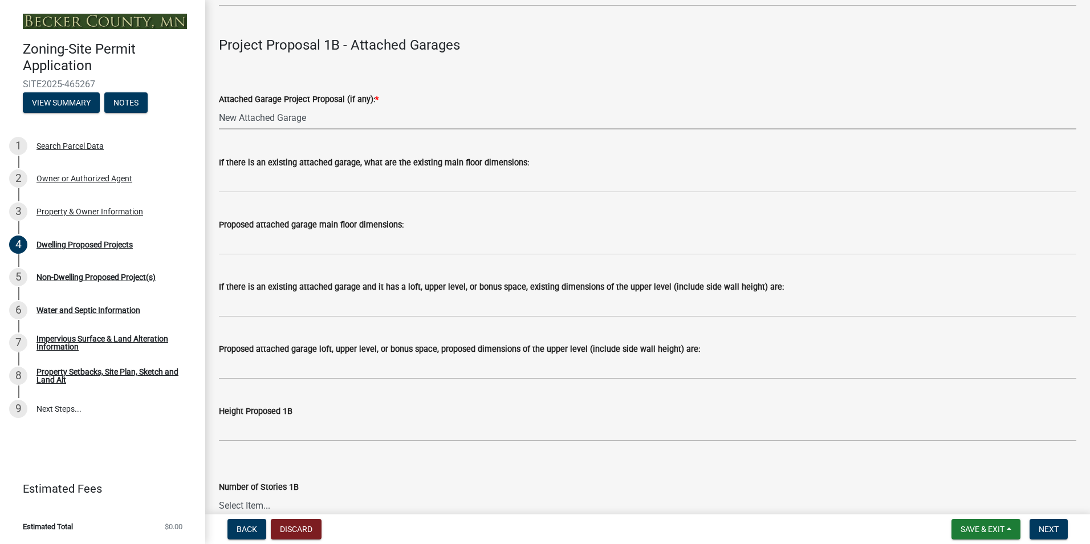
scroll to position [1254, 0]
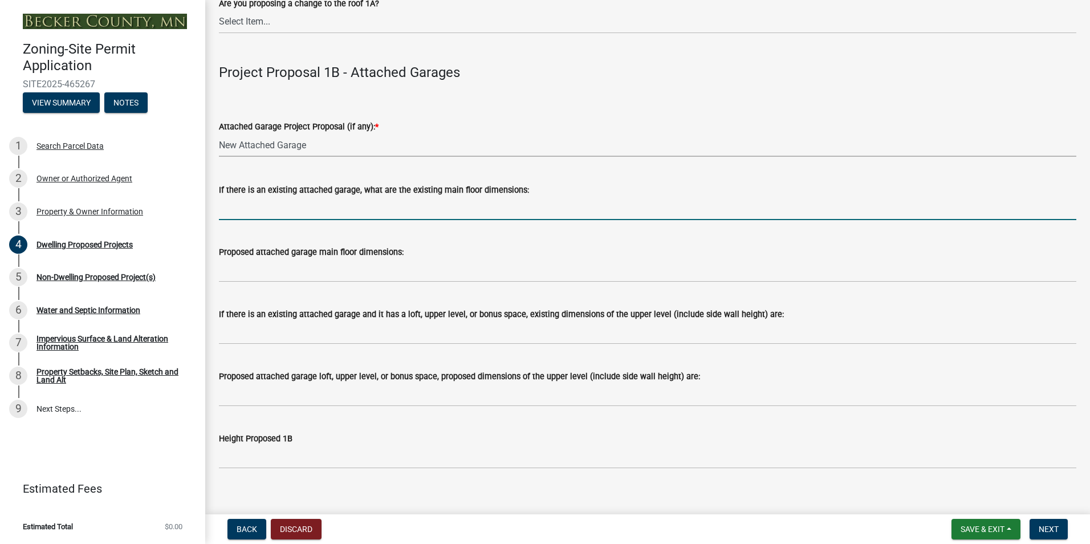
drag, startPoint x: 270, startPoint y: 210, endPoint x: 278, endPoint y: 216, distance: 10.6
click at [270, 210] on input "If there is an existing attached garage, what are the existing main floor dimen…" at bounding box center [647, 208] width 857 height 23
type input "NA"
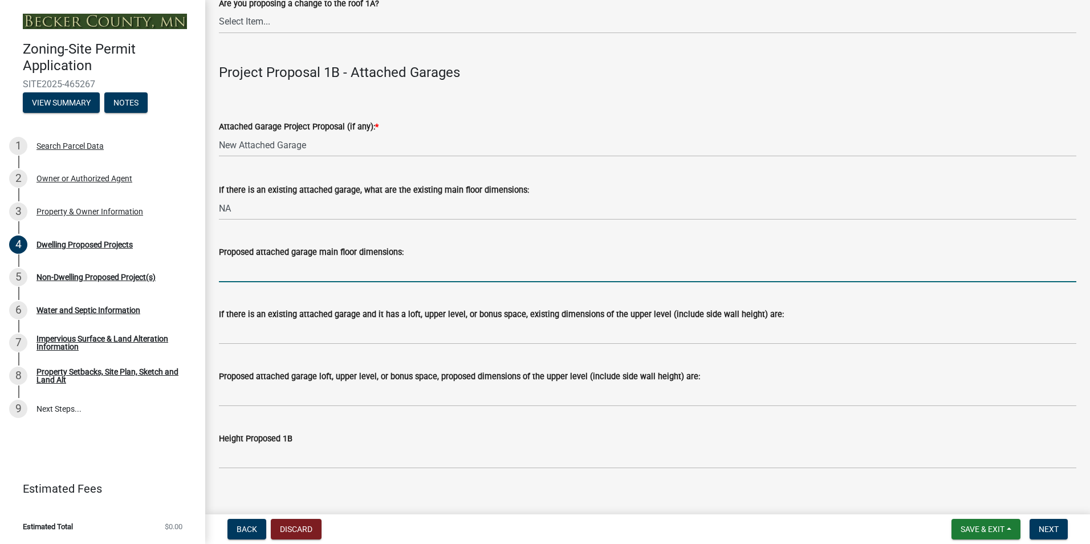
drag, startPoint x: 236, startPoint y: 265, endPoint x: 256, endPoint y: 273, distance: 21.5
click at [236, 265] on input "Proposed attached garage main floor dimensions:" at bounding box center [647, 270] width 857 height 23
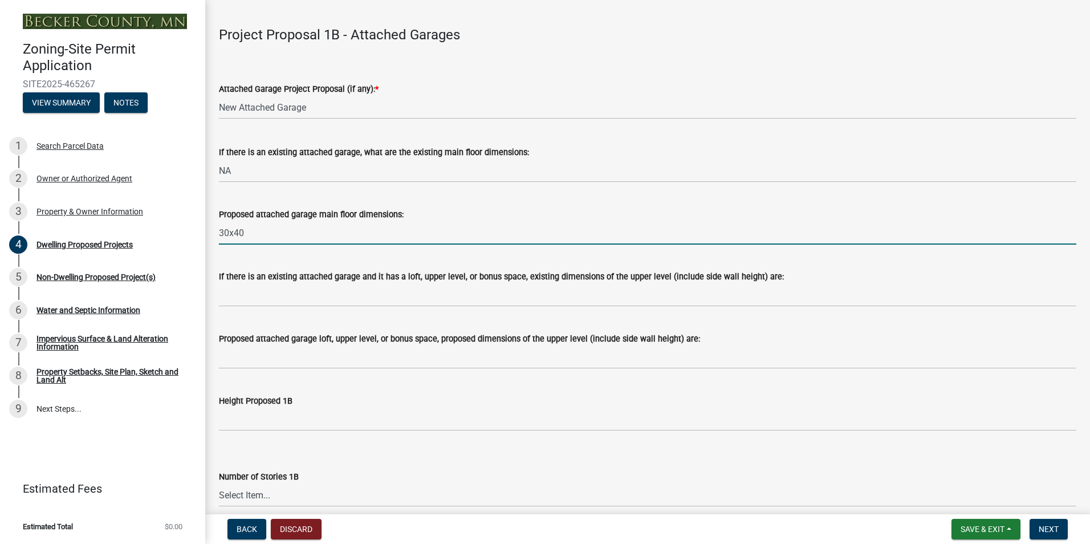
scroll to position [1311, 0]
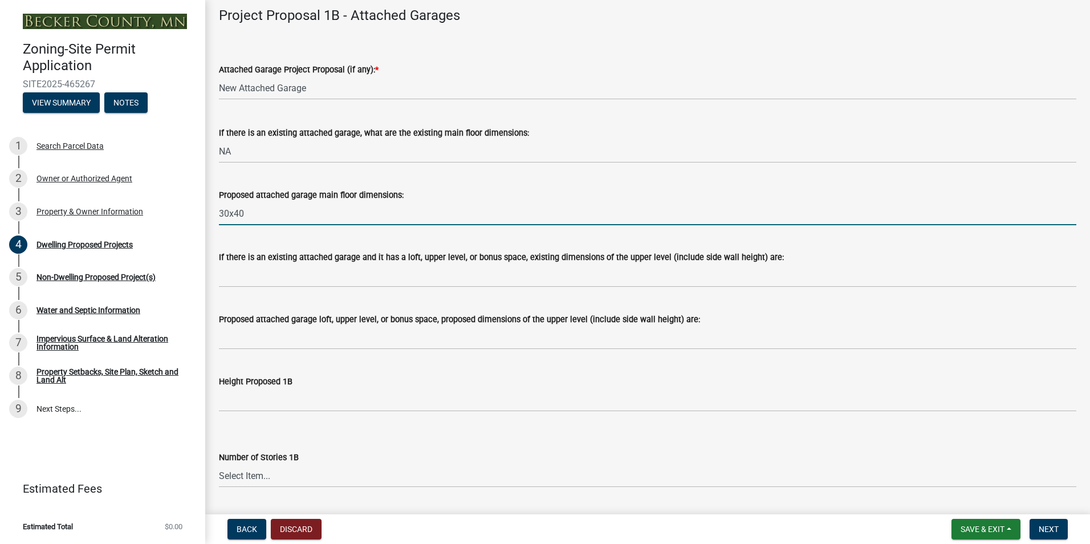
type input "30x40"
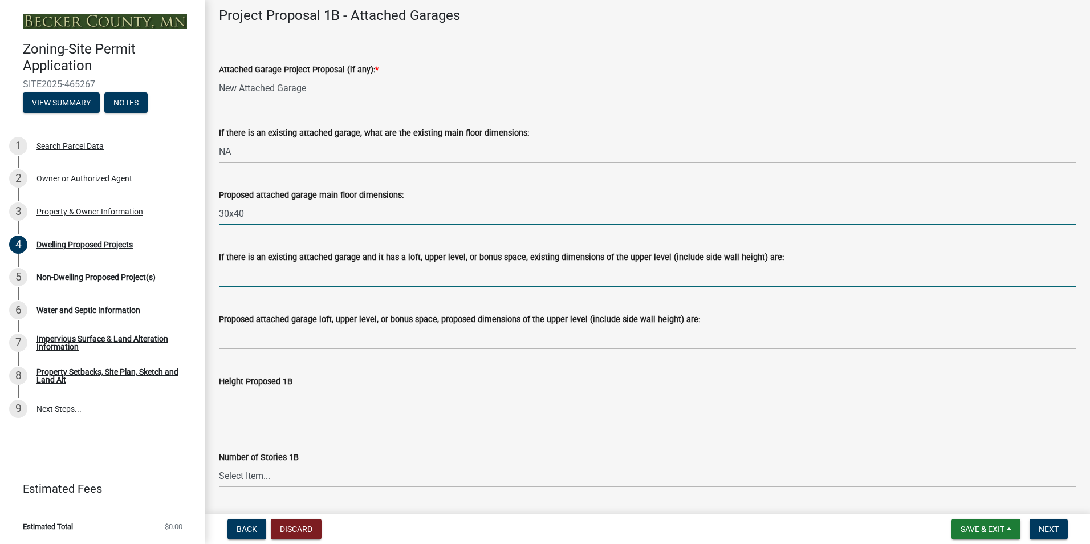
click at [239, 278] on input "If there is an existing attached garage and it has a loft, upper level, or bonu…" at bounding box center [647, 275] width 857 height 23
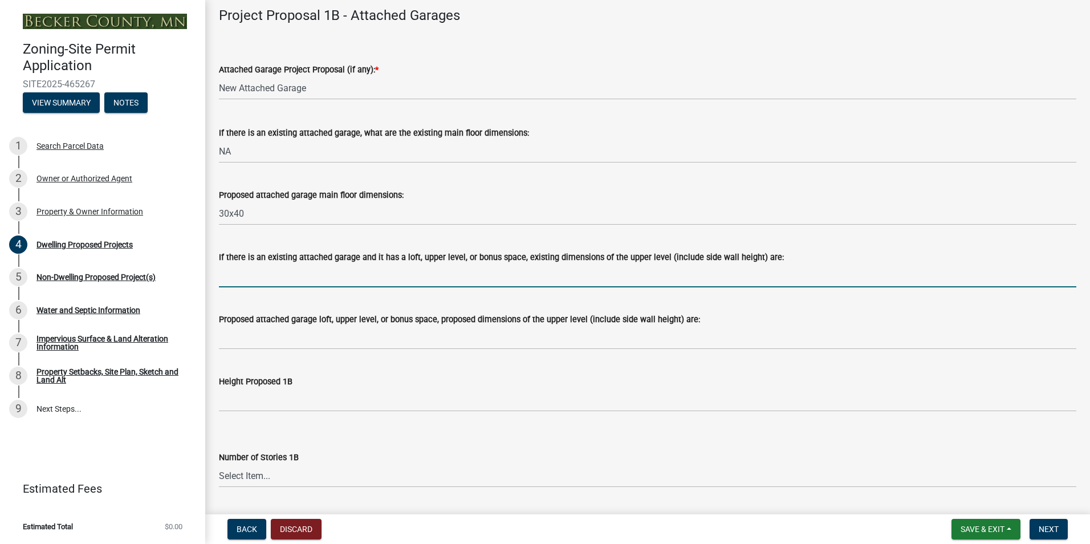
type input "NA"
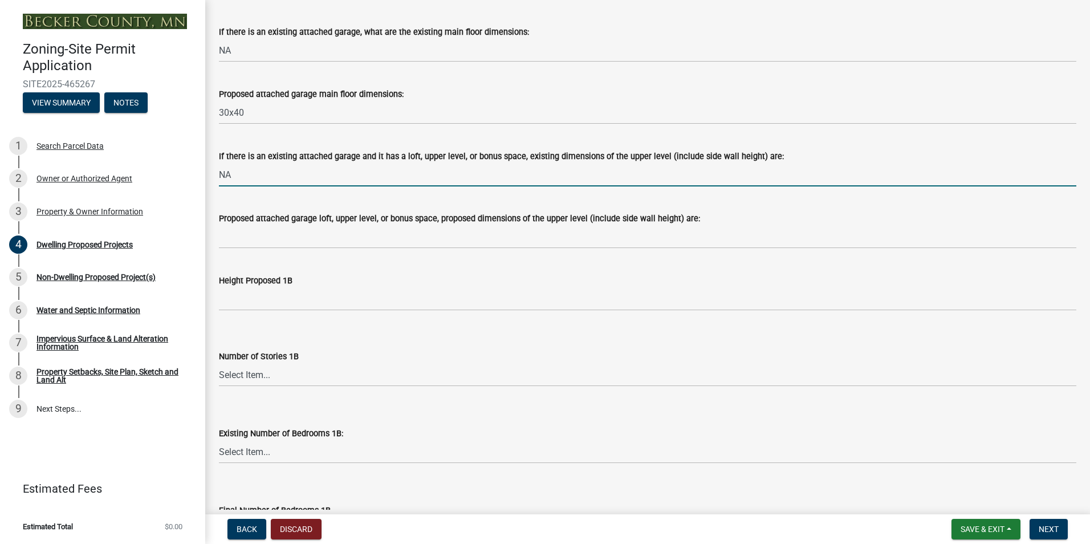
scroll to position [1425, 0]
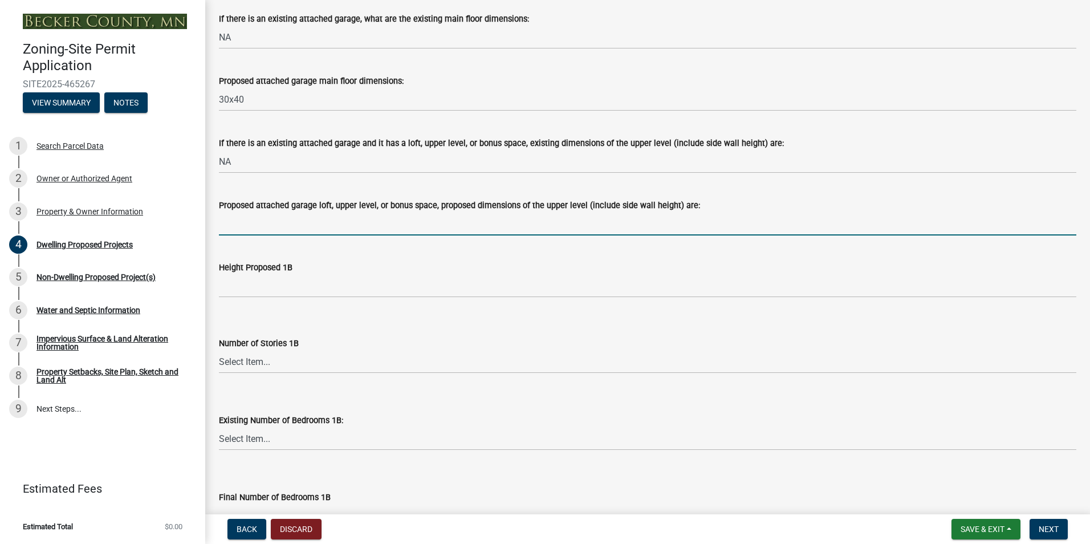
click at [257, 225] on input "Proposed attached garage loft, upper level, or bonus space, proposed dimensions…" at bounding box center [647, 223] width 857 height 23
type input "NA"
click at [259, 359] on select "Select Item... N/A 1 1.25 1.5 1.75 2 2.25 2.5" at bounding box center [647, 361] width 857 height 23
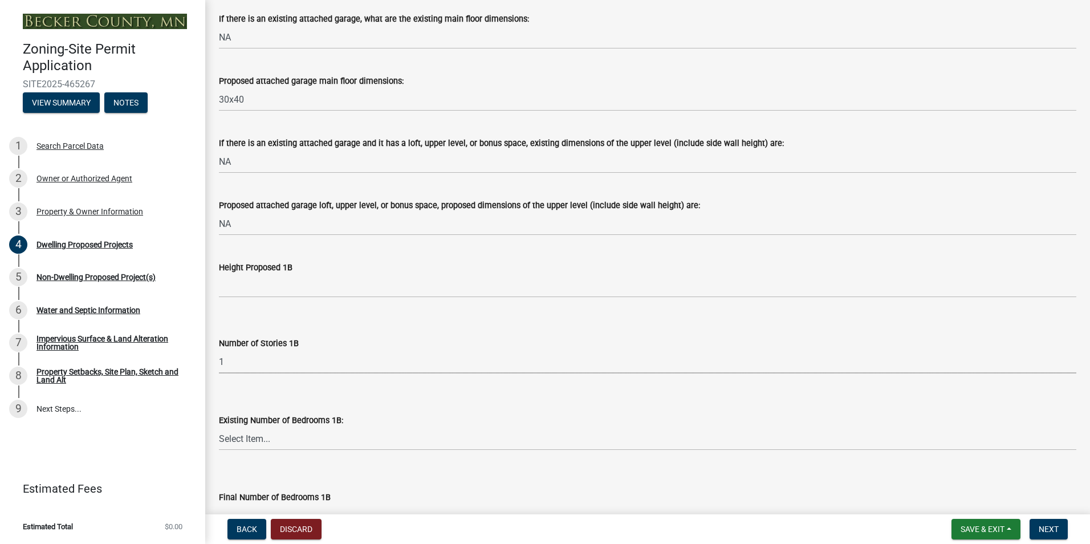
click at [219, 350] on select "Select Item... N/A 1 1.25 1.5 1.75 2 2.25 2.5" at bounding box center [647, 361] width 857 height 23
select select "43dc438e-12cf-4fa6-b4ef-a236ffc627d7"
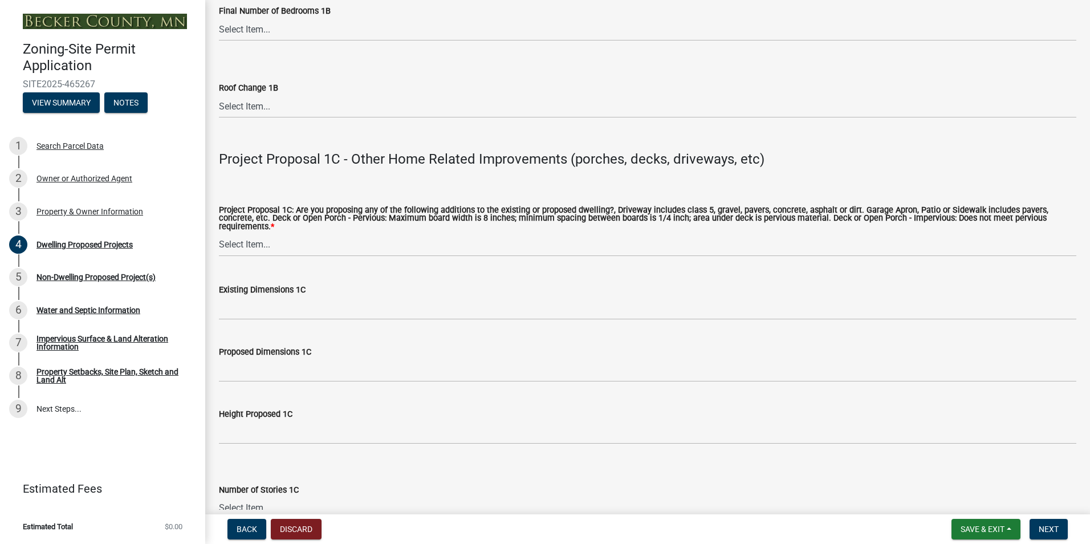
scroll to position [1938, 0]
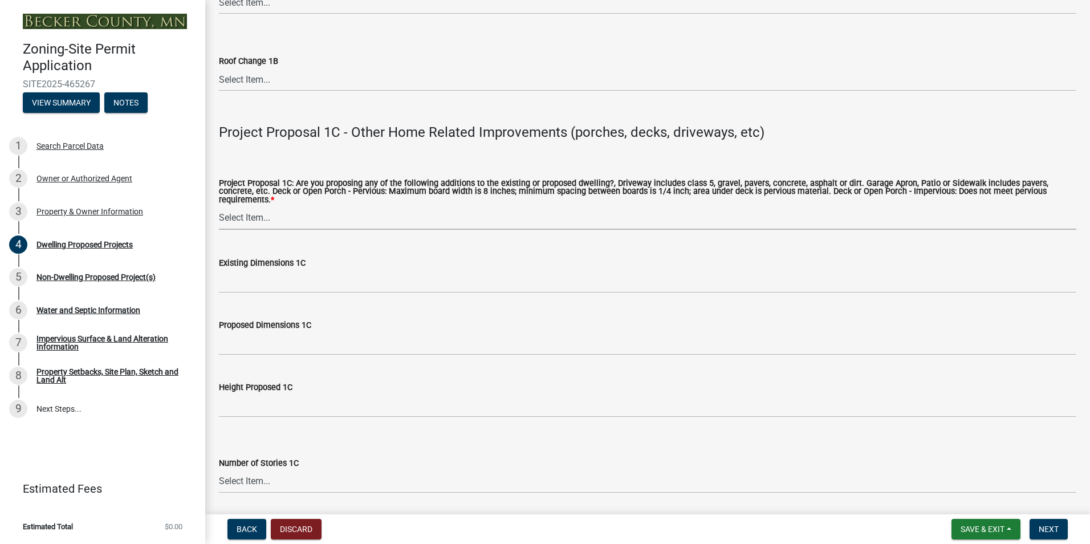
click at [269, 210] on select "Select Item... N/A Driveway Garage Apron Home Patio Sidewalk Deck - Pervious De…" at bounding box center [647, 217] width 857 height 23
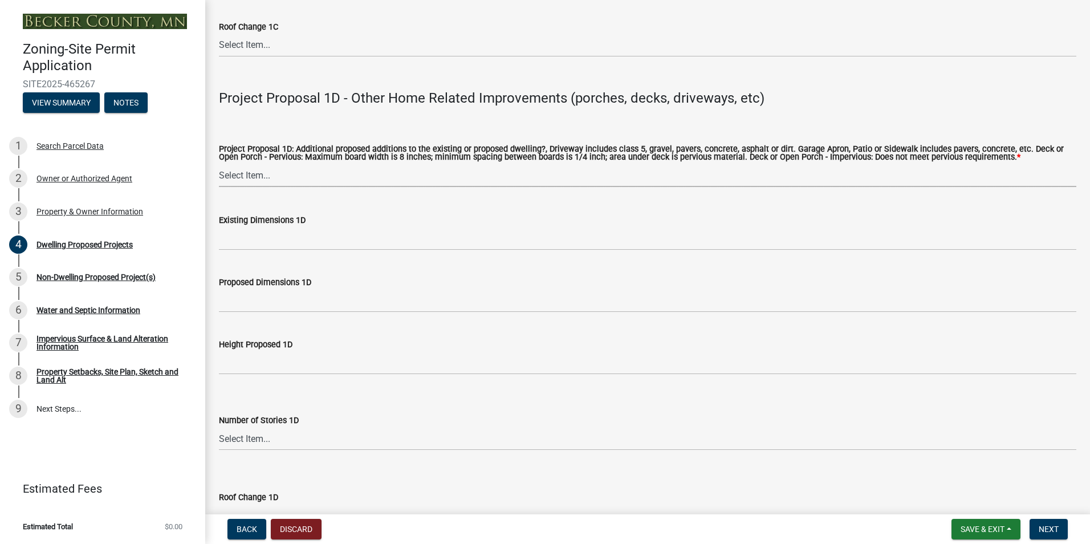
scroll to position [2474, 0]
click at [264, 167] on select "Select Item... N/A Driveway Garage Apron Home Patio Sidewalk Deck - Pervious De…" at bounding box center [647, 175] width 857 height 23
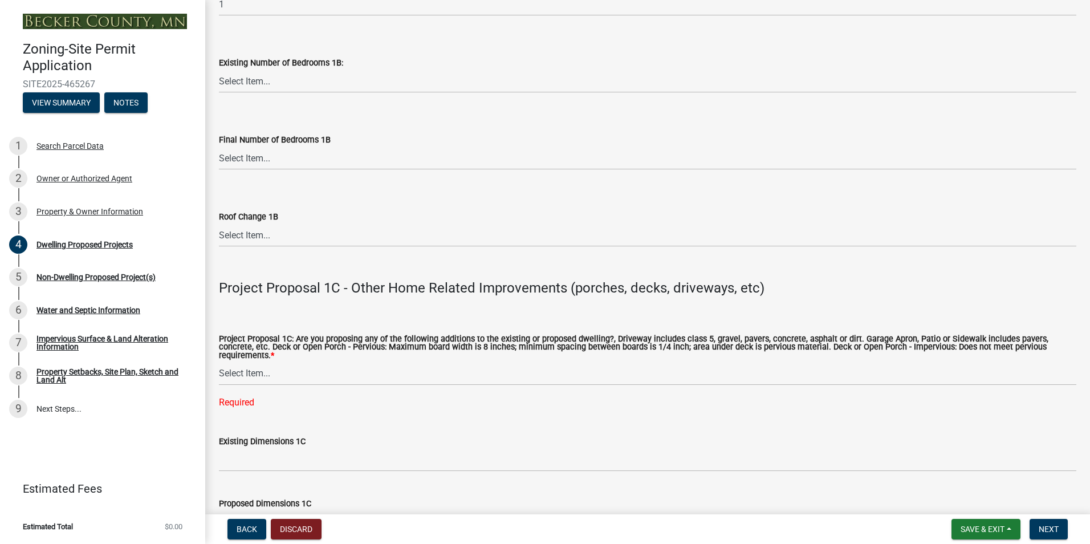
scroll to position [1904, 0]
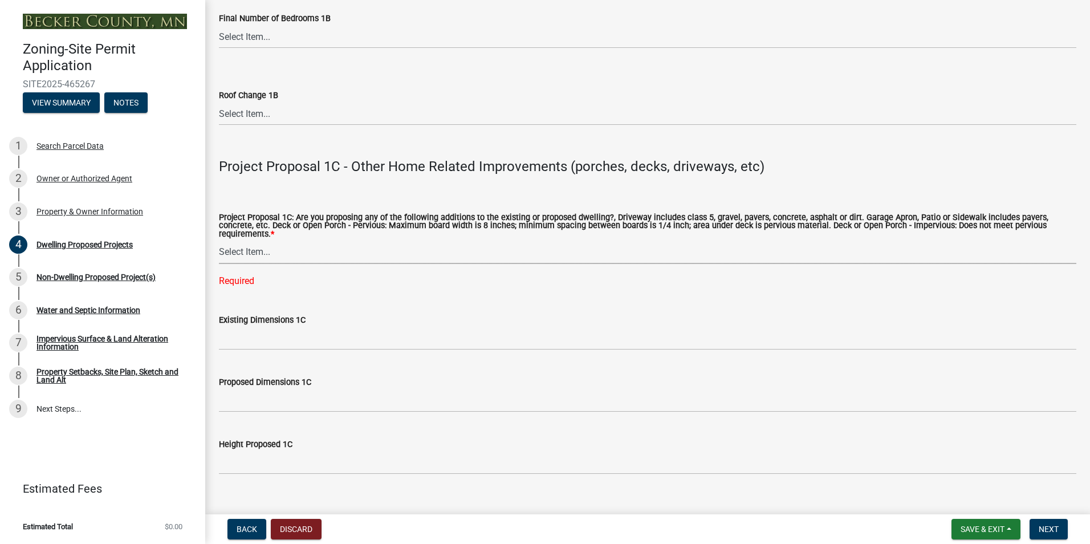
click at [270, 243] on select "Select Item... N/A Driveway Garage Apron Home Patio Sidewalk Deck - Pervious De…" at bounding box center [647, 252] width 857 height 23
click at [219, 241] on select "Select Item... N/A Driveway Garage Apron Home Patio Sidewalk Deck - Pervious De…" at bounding box center [647, 252] width 857 height 23
select select "92a0ce08-7963-4b1d-9a71-a10ef3c9fec5"
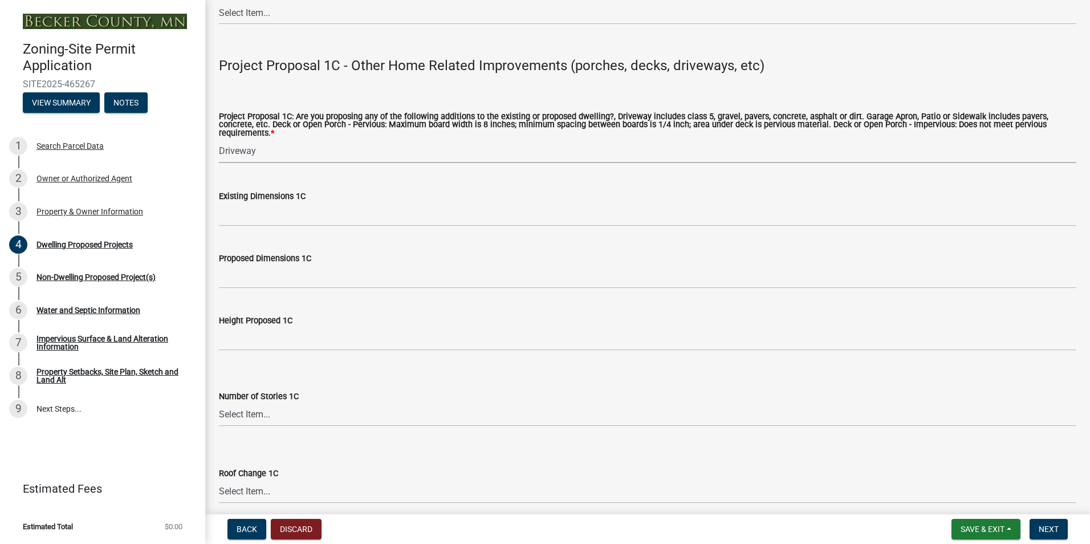
scroll to position [2018, 0]
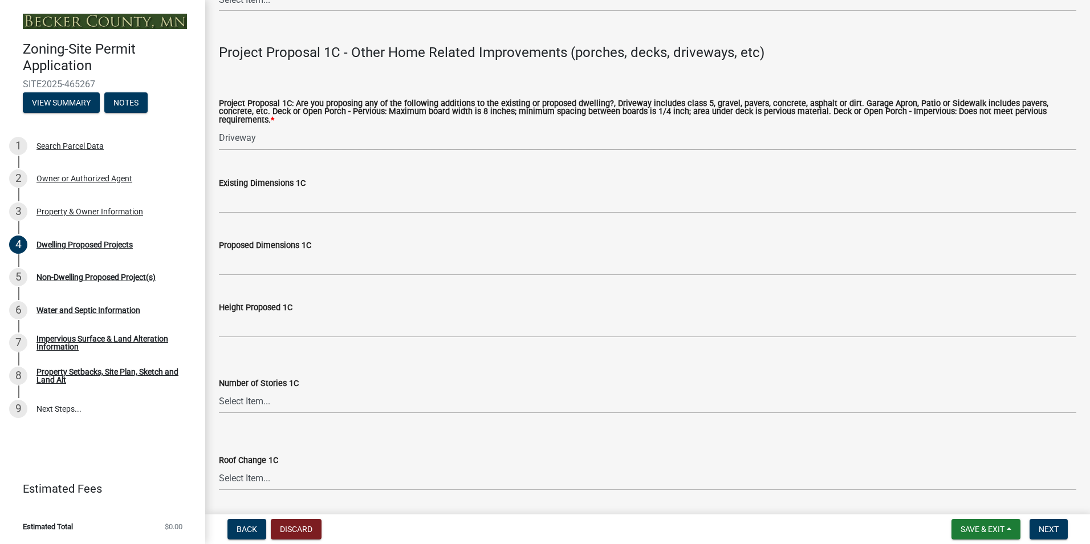
click at [298, 133] on select "Select Item... N/A Driveway Garage Apron Home Patio Sidewalk Deck - Pervious De…" at bounding box center [647, 138] width 857 height 23
click at [285, 131] on select "Select Item... N/A Driveway Garage Apron Home Patio Sidewalk Deck - Pervious De…" at bounding box center [647, 138] width 857 height 23
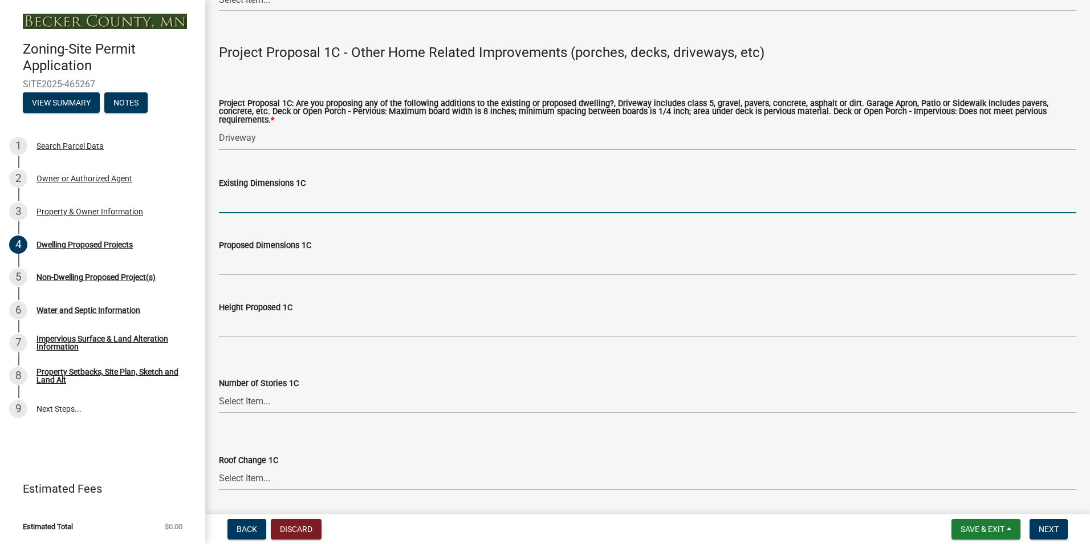
click at [263, 196] on input "Existing Dimensions 1C" at bounding box center [647, 201] width 857 height 23
type input "12 x 60"
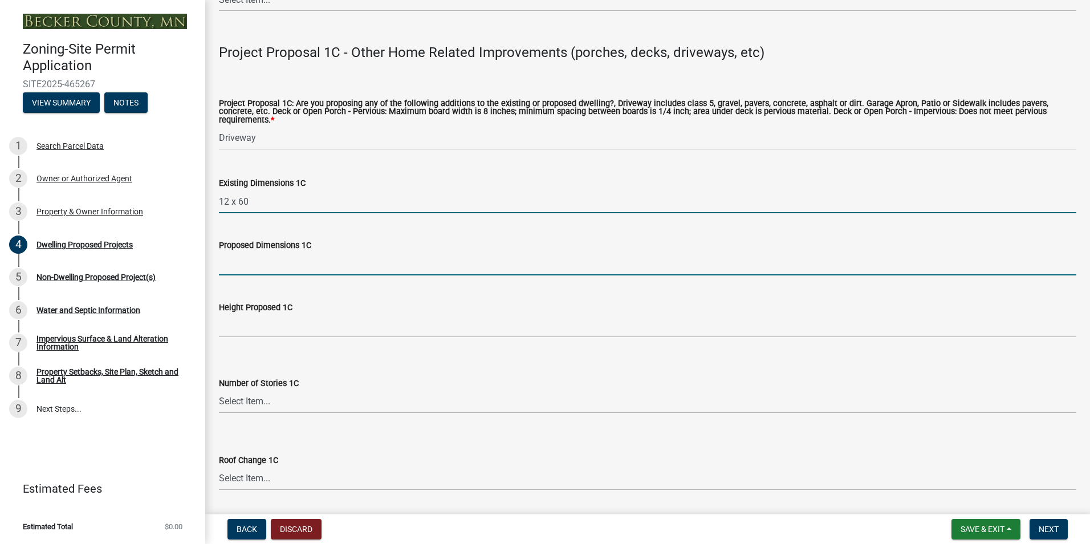
drag, startPoint x: 265, startPoint y: 259, endPoint x: 275, endPoint y: 261, distance: 11.0
click at [265, 259] on input "Proposed Dimensions 1C" at bounding box center [647, 263] width 857 height 23
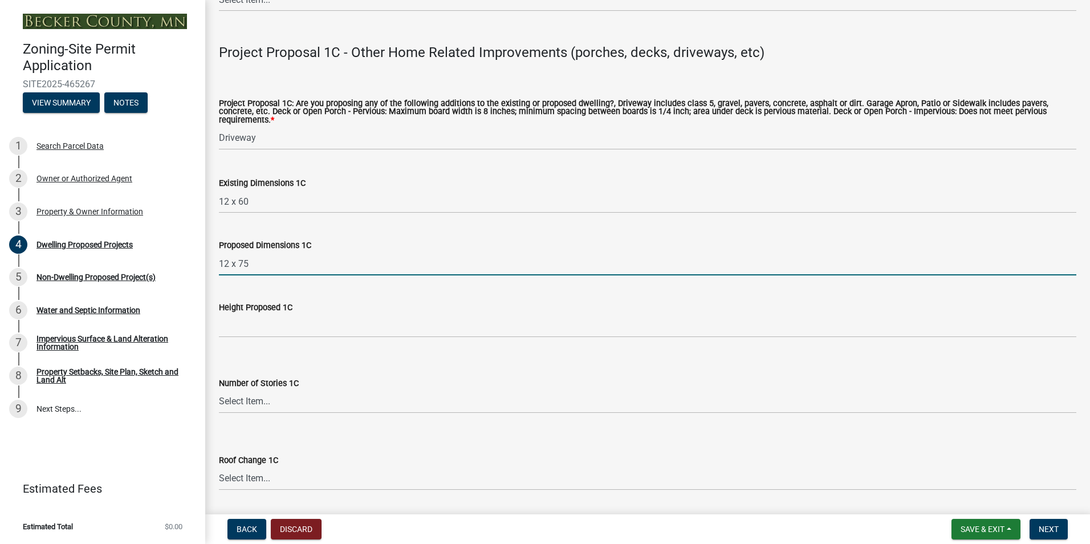
type input "12 x 75"
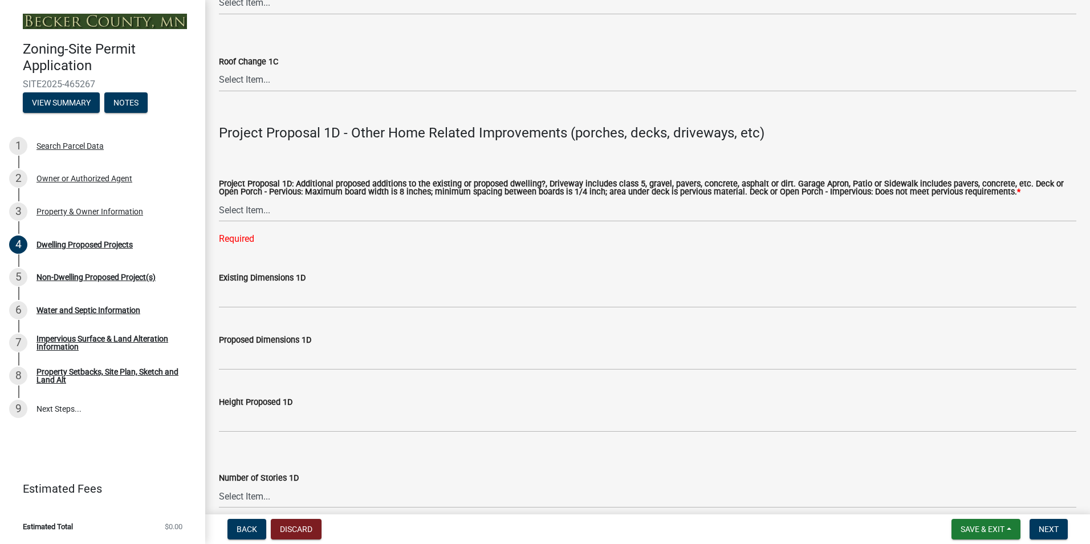
scroll to position [2417, 0]
click at [251, 203] on select "Select Item... N/A Driveway Garage Apron Home Patio Sidewalk Deck - Pervious De…" at bounding box center [647, 209] width 857 height 23
click at [219, 198] on select "Select Item... N/A Driveway Garage Apron Home Patio Sidewalk Deck - Pervious De…" at bounding box center [647, 209] width 857 height 23
select select "beadd2dd-8960-4720-a713-fac19c5075c6"
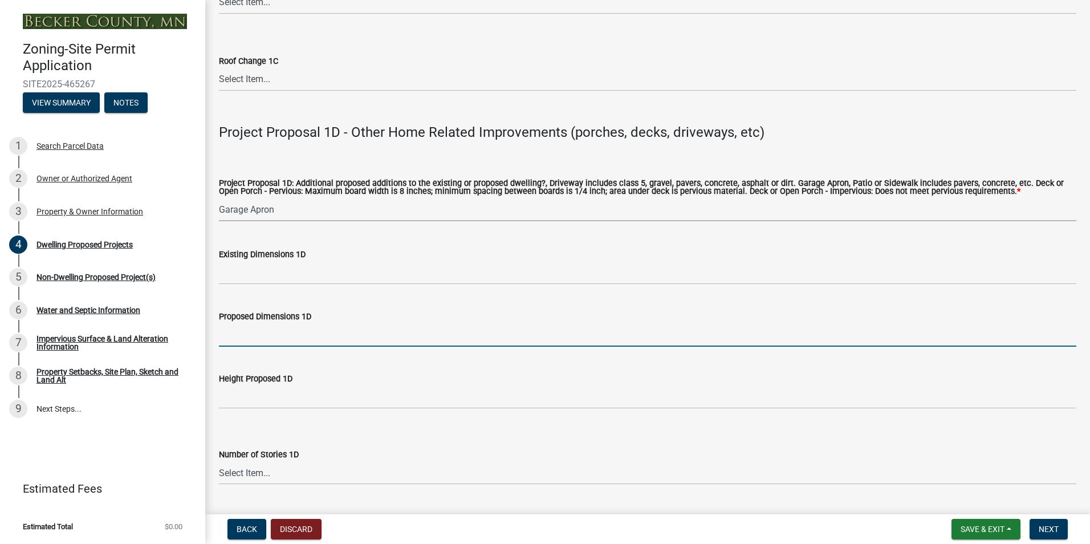
click at [249, 330] on input "Proposed Dimensions 1D" at bounding box center [647, 334] width 857 height 23
type input "16 x 34"
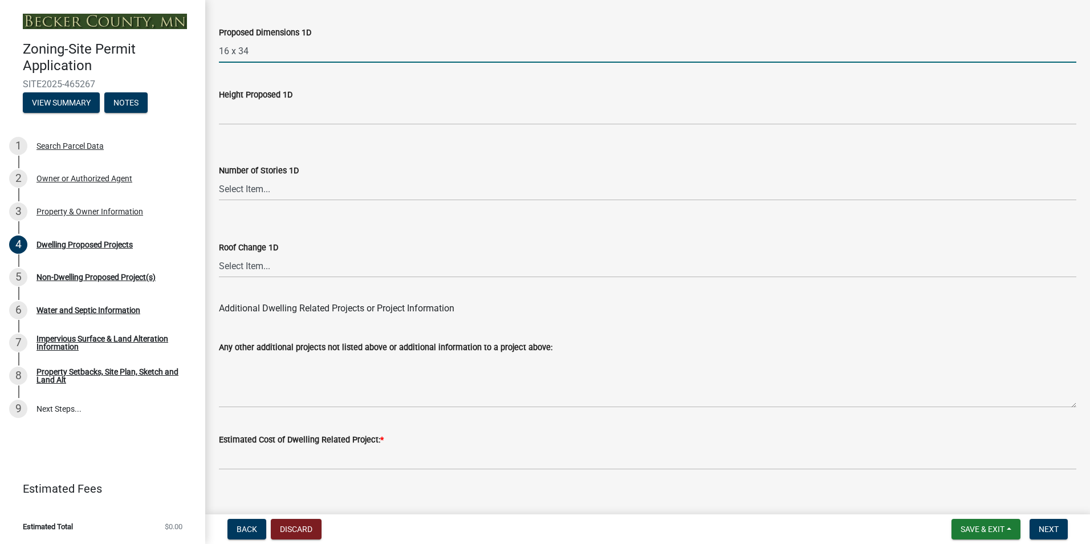
scroll to position [2709, 0]
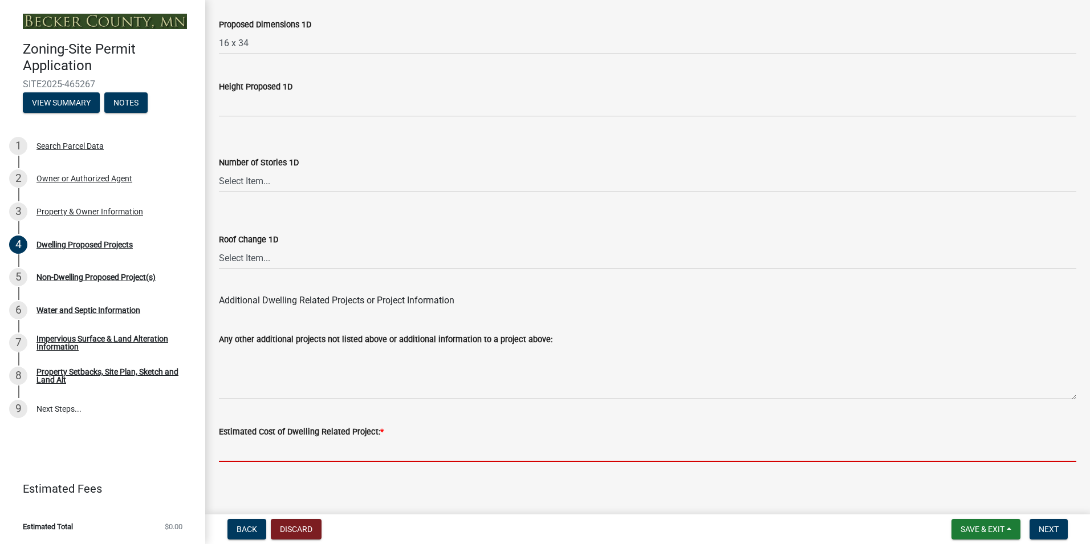
click at [295, 440] on input "text" at bounding box center [647, 449] width 857 height 23
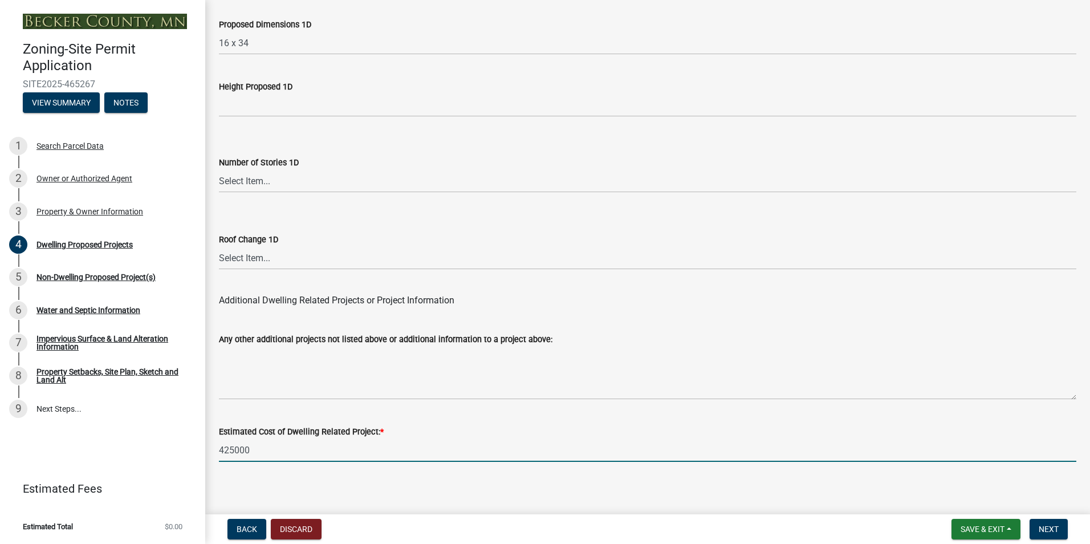
type input "425000"
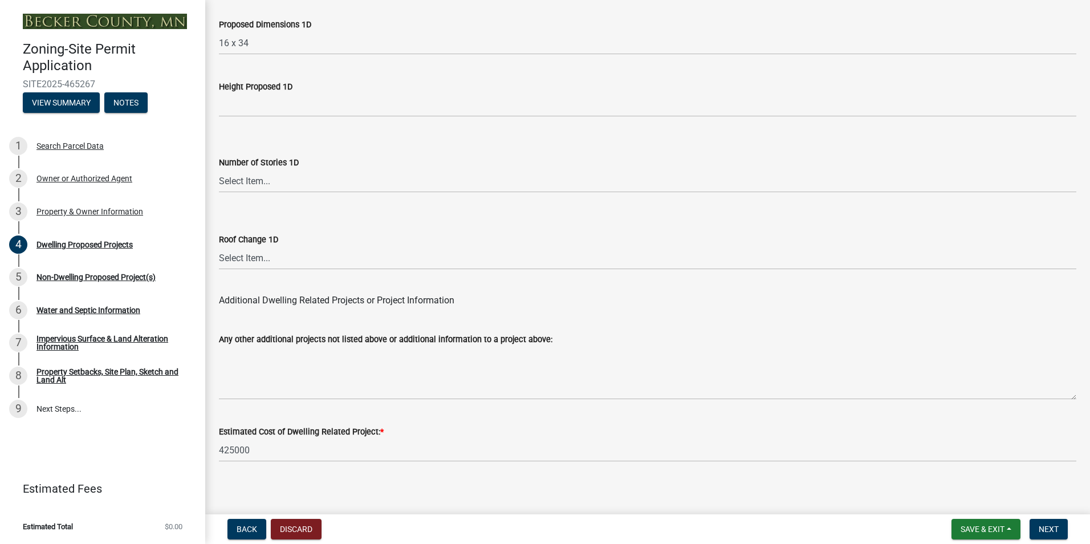
click at [489, 429] on div "Estimated Cost of Dwelling Related Project: *" at bounding box center [647, 432] width 857 height 14
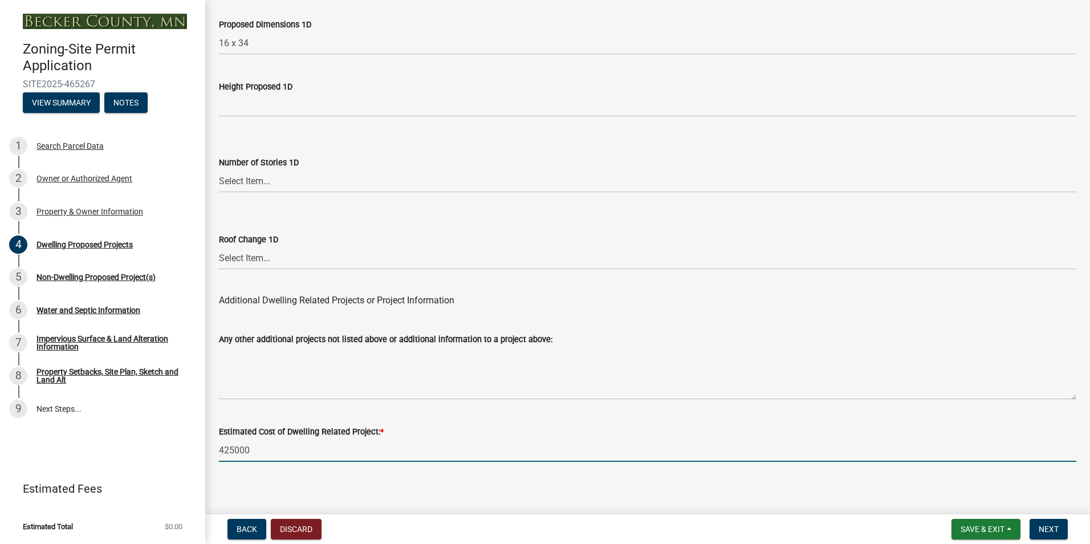
drag, startPoint x: 440, startPoint y: 442, endPoint x: 631, endPoint y: 487, distance: 195.7
click at [442, 441] on input "425000" at bounding box center [647, 449] width 857 height 23
click at [1058, 527] on span "Next" at bounding box center [1049, 528] width 20 height 9
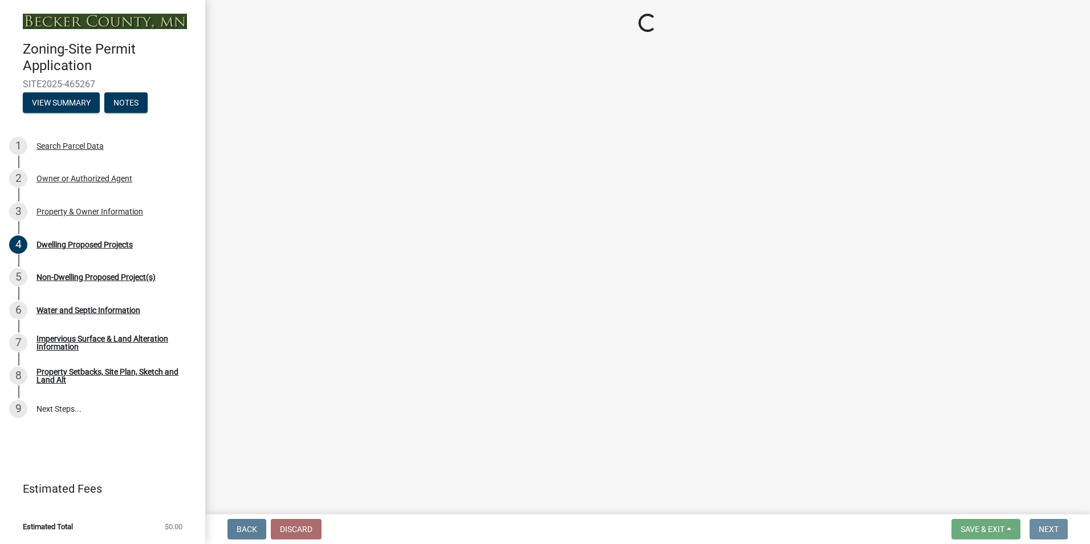
scroll to position [0, 0]
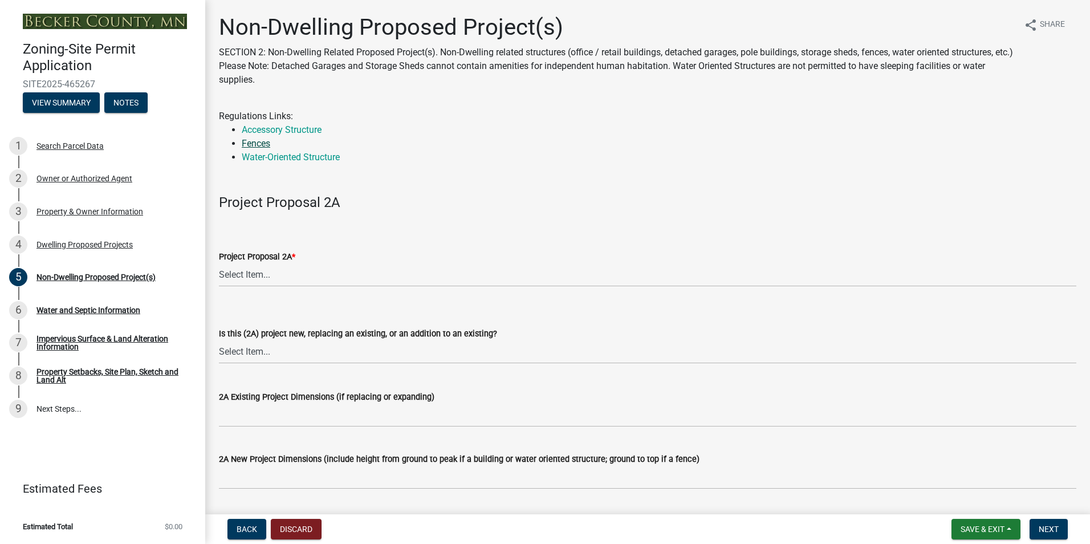
click at [263, 145] on link "Fences" at bounding box center [256, 143] width 29 height 11
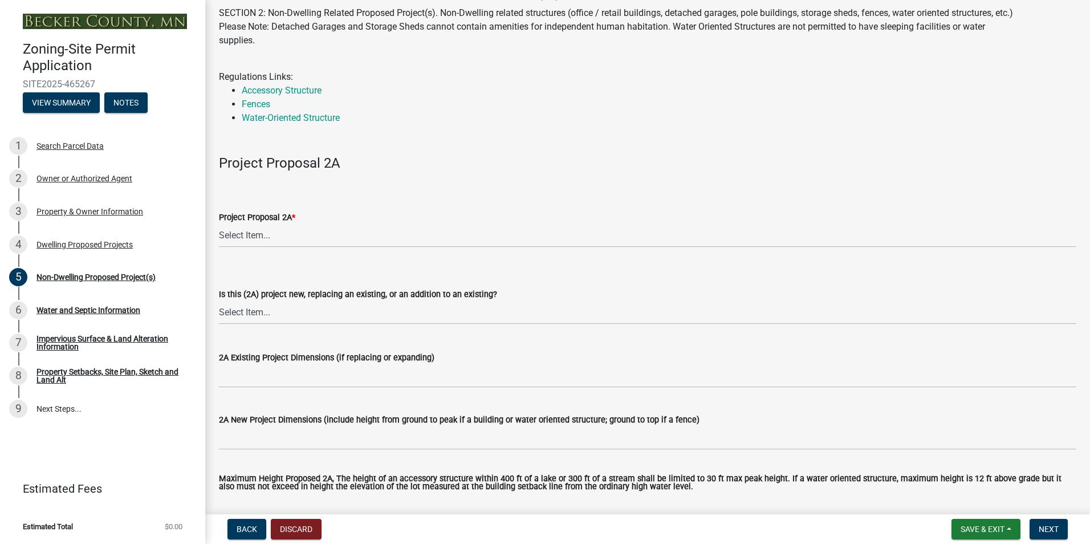
scroll to position [57, 0]
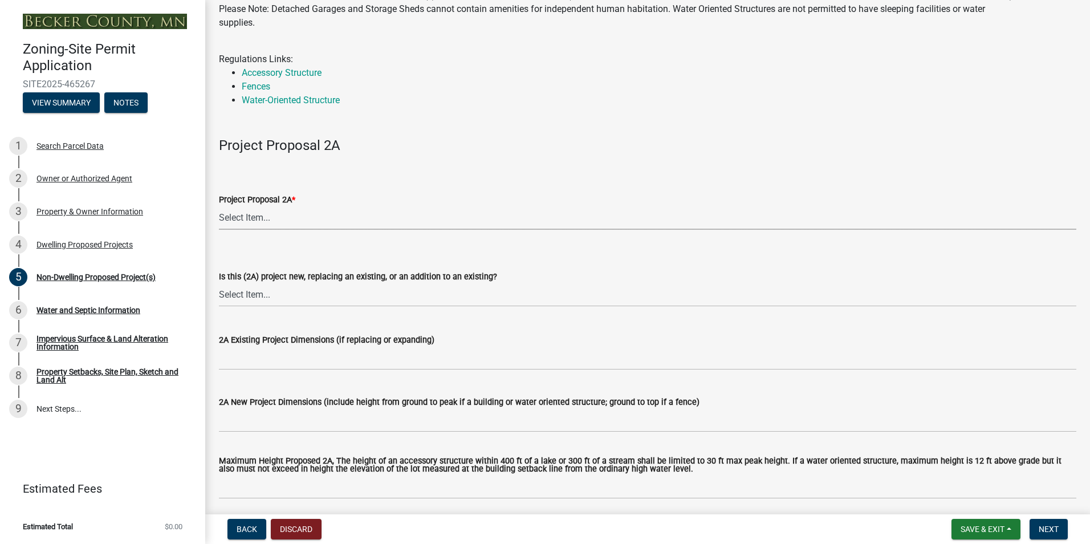
click at [257, 219] on select "Select Item... N/A Commercial Office/Retail Building Detached Garage Pole Build…" at bounding box center [647, 217] width 857 height 23
click at [219, 206] on select "Select Item... N/A Commercial Office/Retail Building Detached Garage Pole Build…" at bounding box center [647, 217] width 857 height 23
select select "273652f8-2357-47c0-90cc-77e373caeeb7"
drag, startPoint x: 255, startPoint y: 296, endPoint x: 266, endPoint y: 296, distance: 10.8
click at [255, 296] on select "Select Item... New to Property (new or used structure) Relocating/moving existi…" at bounding box center [647, 294] width 857 height 23
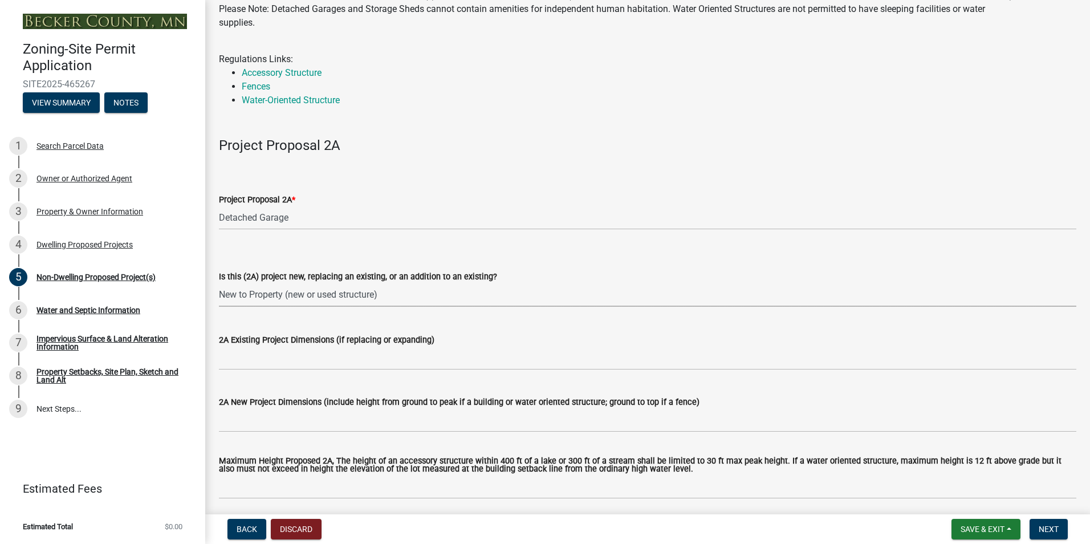
click at [219, 283] on select "Select Item... New to Property (new or used structure) Relocating/moving existi…" at bounding box center [647, 294] width 857 height 23
select select "3a2d96d3-fd69-4ed9-bae4-7a5aa03a7e58"
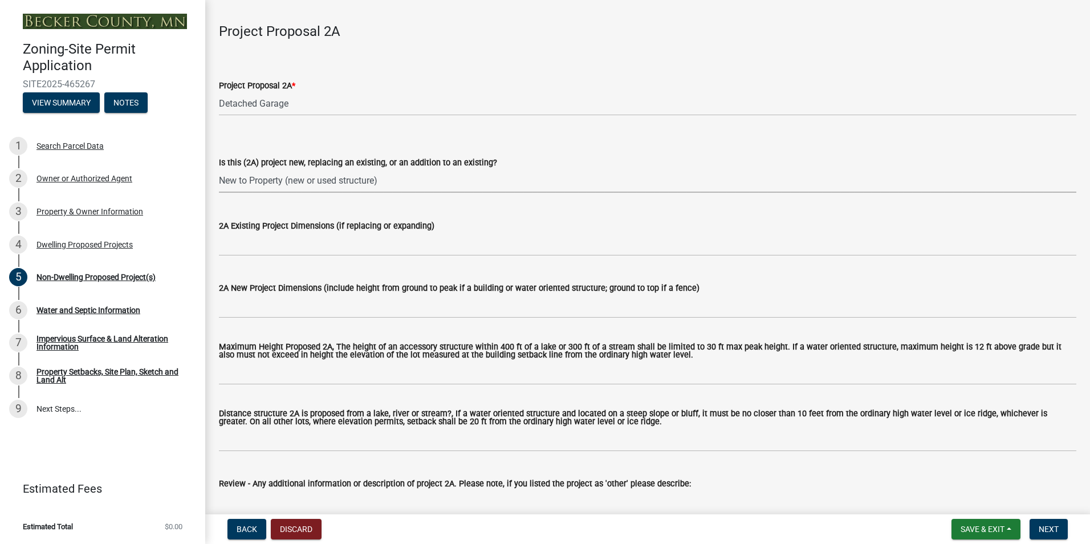
scroll to position [228, 0]
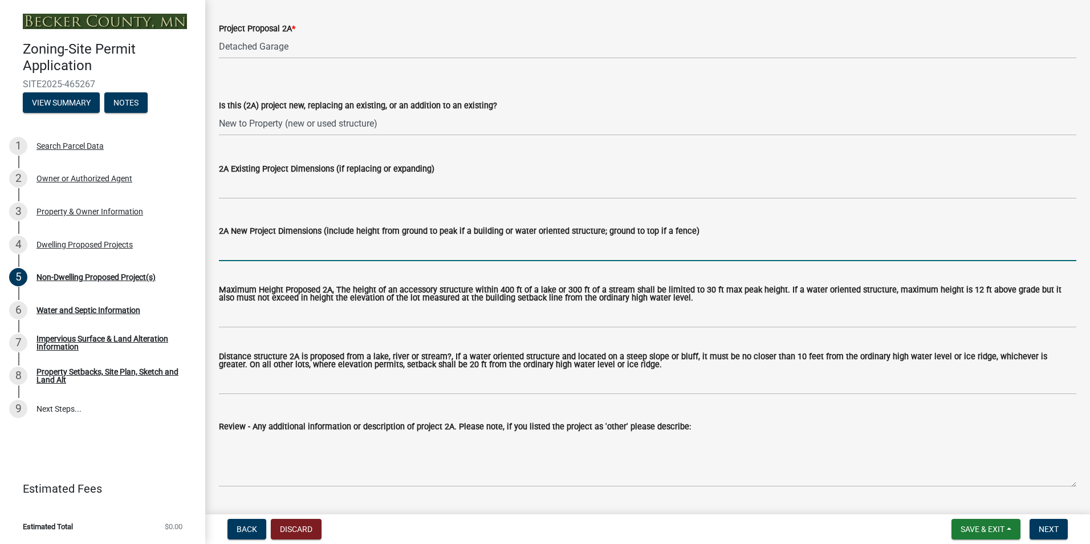
drag, startPoint x: 314, startPoint y: 246, endPoint x: 338, endPoint y: 246, distance: 24.0
click at [314, 246] on input "2A New Project Dimensions (include height from ground to peak if a building or …" at bounding box center [647, 249] width 857 height 23
drag, startPoint x: 562, startPoint y: 247, endPoint x: 581, endPoint y: 299, distance: 55.2
click at [563, 249] on input "30x50 with 12x30 patio space Height of the detached garage will be aproximatley…" at bounding box center [647, 249] width 857 height 23
type input "30x50 with 12x30 patio space Height of the detached garage will be aproximatley…"
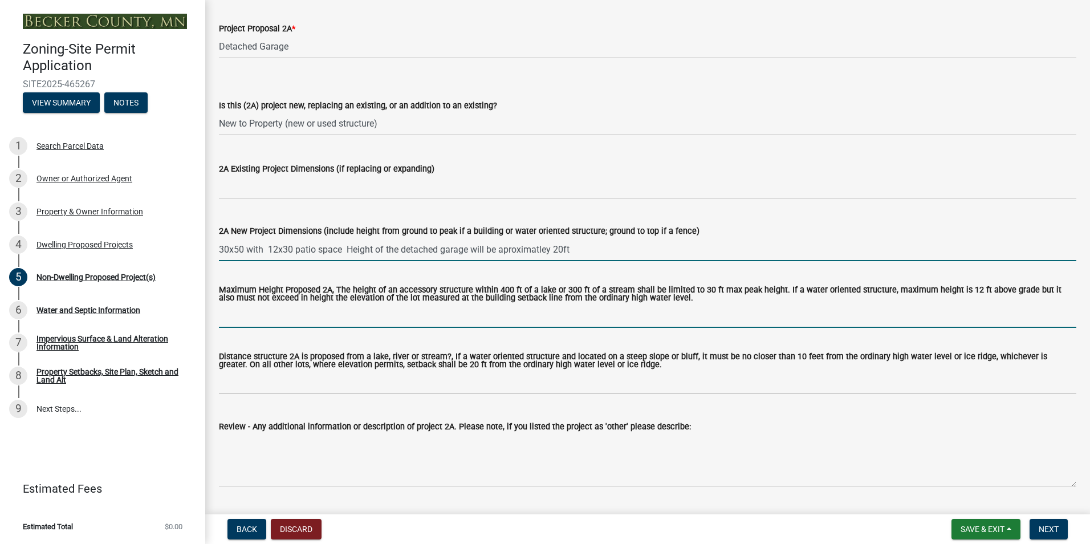
click at [274, 318] on input "Maximum Height Proposed 2A, The height of an accessory structure within 400 ft …" at bounding box center [647, 315] width 857 height 23
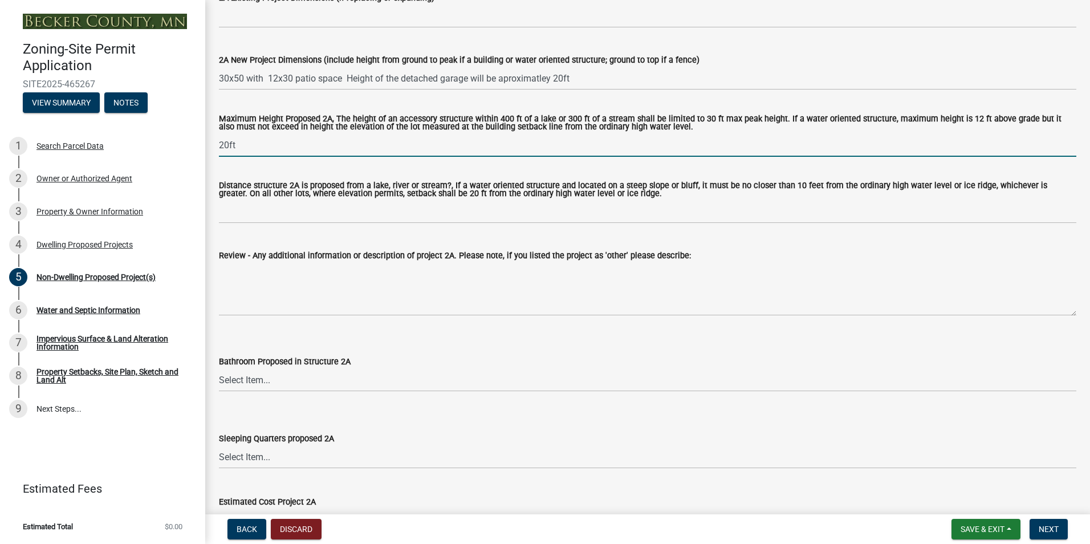
scroll to position [456, 0]
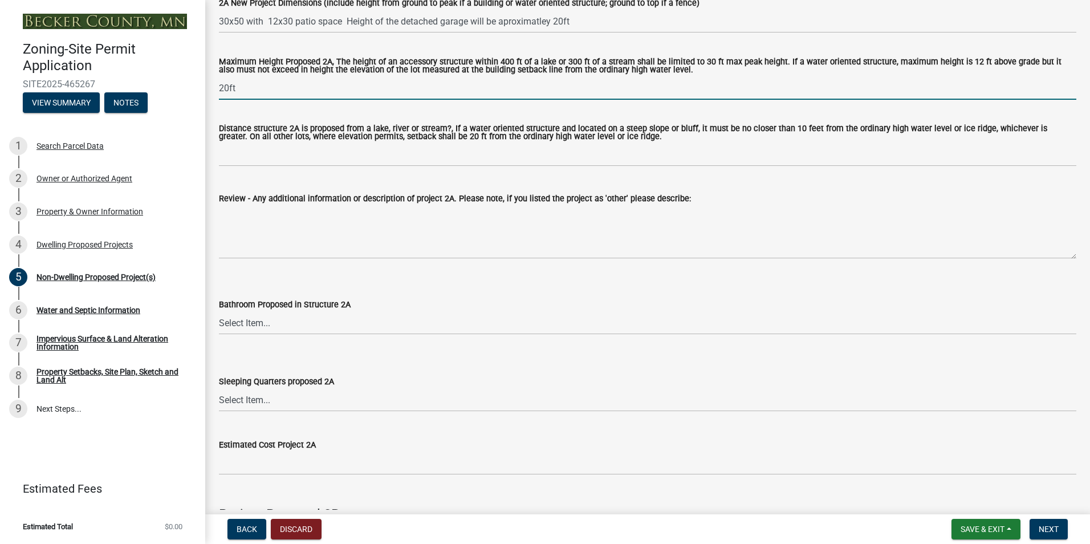
type input "20ft"
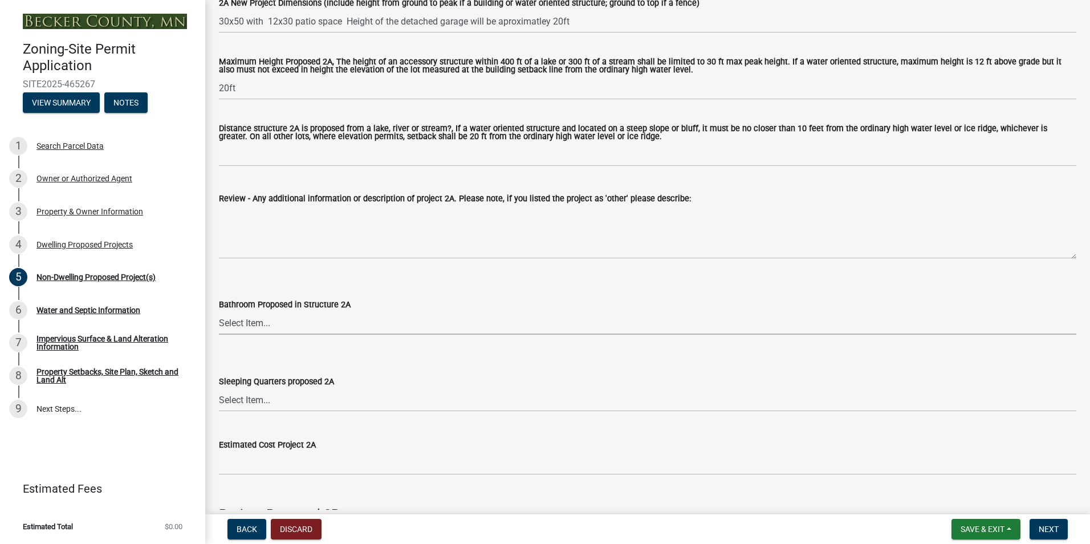
click at [255, 326] on select "Select Item... N/A Yes No" at bounding box center [647, 322] width 857 height 23
click at [219, 312] on select "Select Item... N/A Yes No" at bounding box center [647, 322] width 857 height 23
select select "c901b724-8e9a-499b-811d-f72064c7192a"
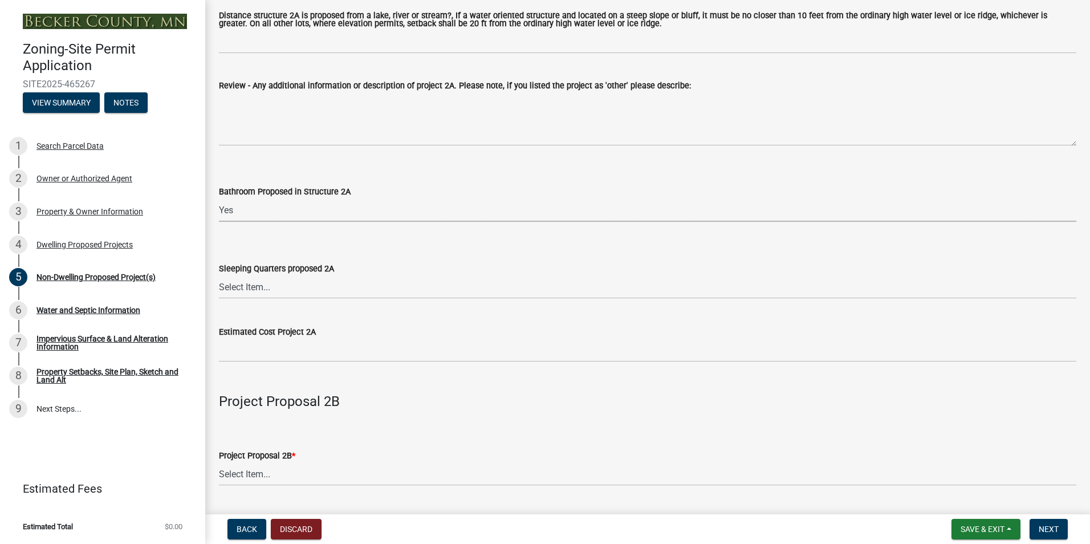
scroll to position [570, 0]
click at [262, 290] on select "Select Item... N/A Yes No" at bounding box center [647, 285] width 857 height 23
click at [219, 275] on select "Select Item... N/A Yes No" at bounding box center [647, 285] width 857 height 23
select select "2f5256da-032f-4d83-a987-757f6ff4d08a"
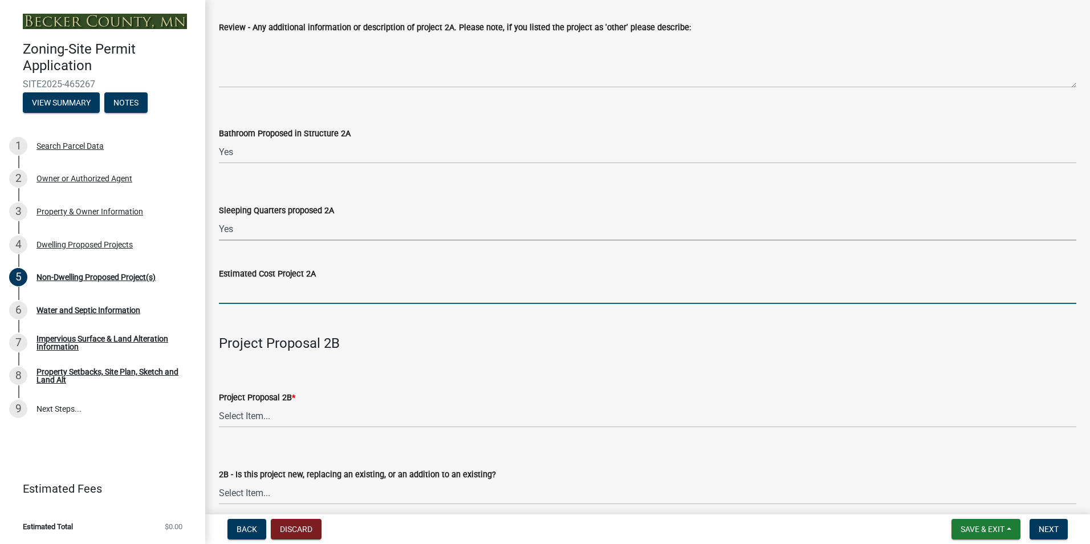
click at [261, 295] on input "text" at bounding box center [647, 291] width 857 height 23
type input "150000"
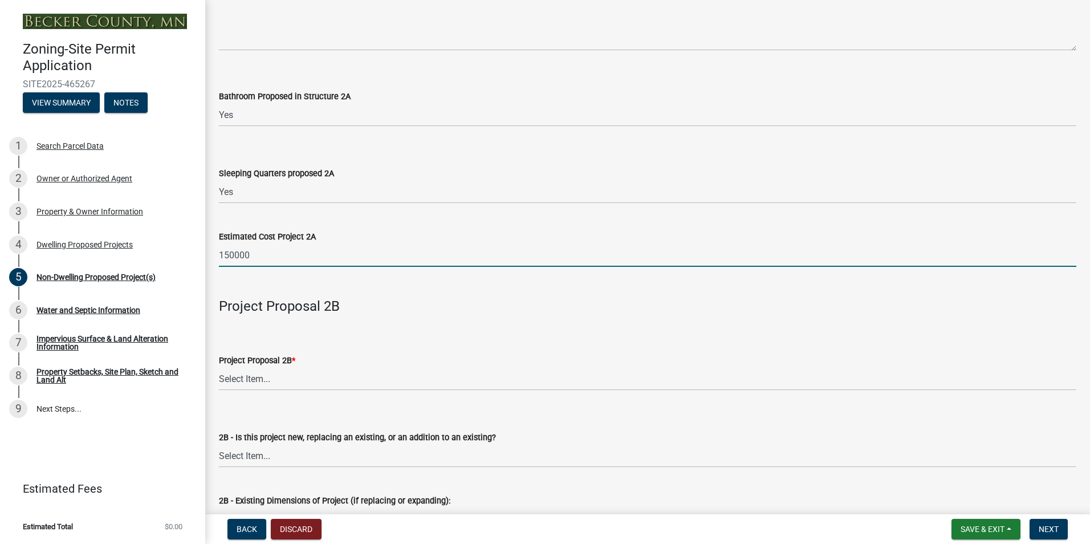
scroll to position [684, 0]
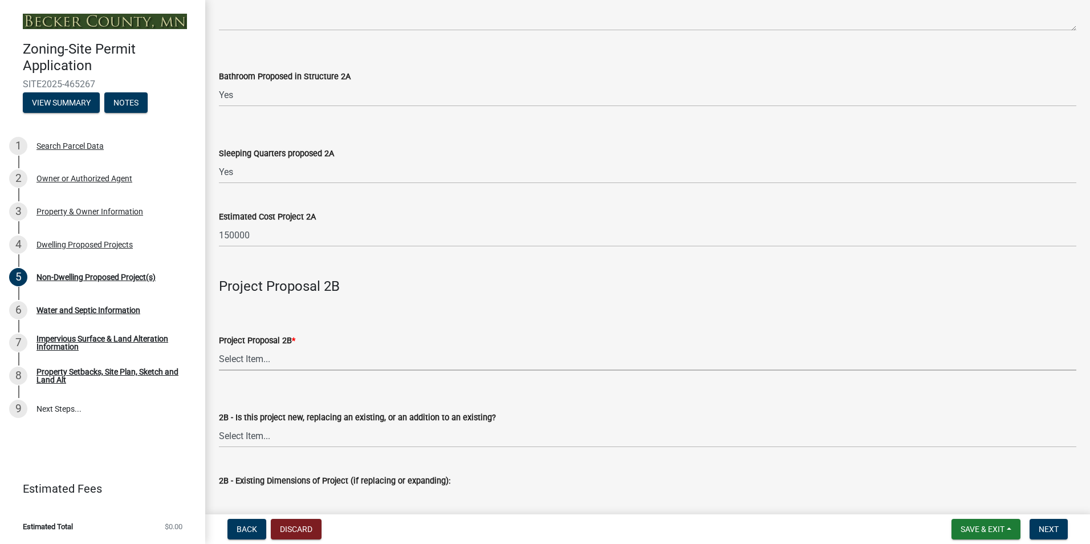
click at [261, 361] on select "Select Item... N/A Commercial Office/Retail Building Detached Garage Pole Build…" at bounding box center [647, 358] width 857 height 23
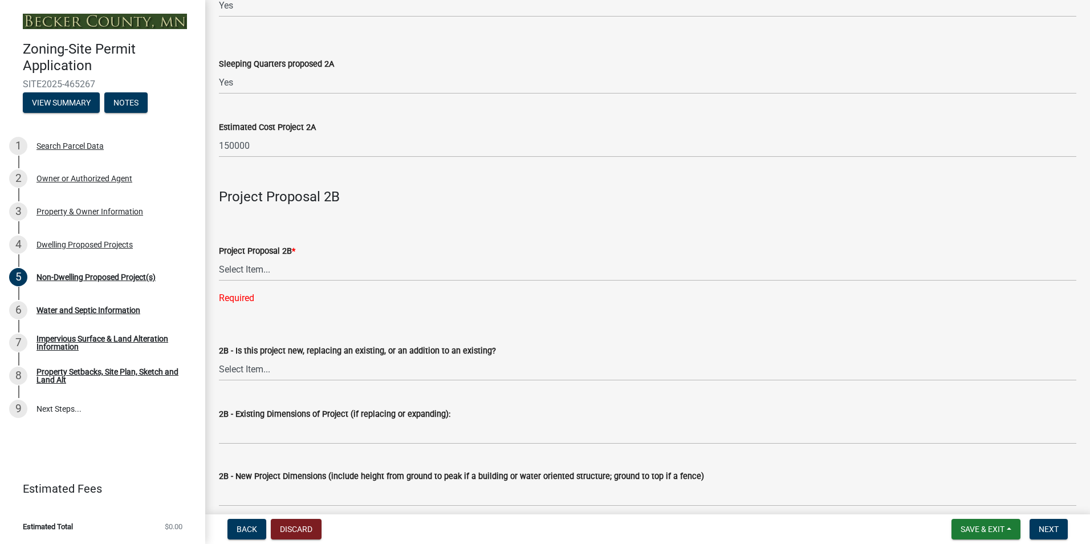
scroll to position [798, 0]
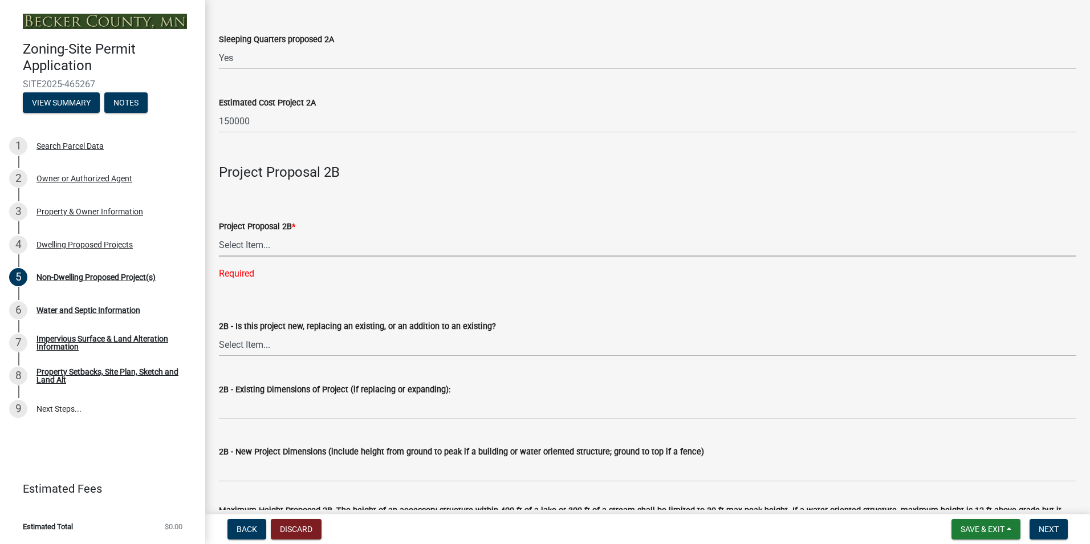
click at [271, 249] on select "Select Item... N/A Commercial Office/Retail Building Detached Garage Pole Build…" at bounding box center [647, 244] width 857 height 23
click at [219, 234] on select "Select Item... N/A Commercial Office/Retail Building Detached Garage Pole Build…" at bounding box center [647, 244] width 857 height 23
select select "258cbdbc-8629-455d-9fed-6a57bf82144e"
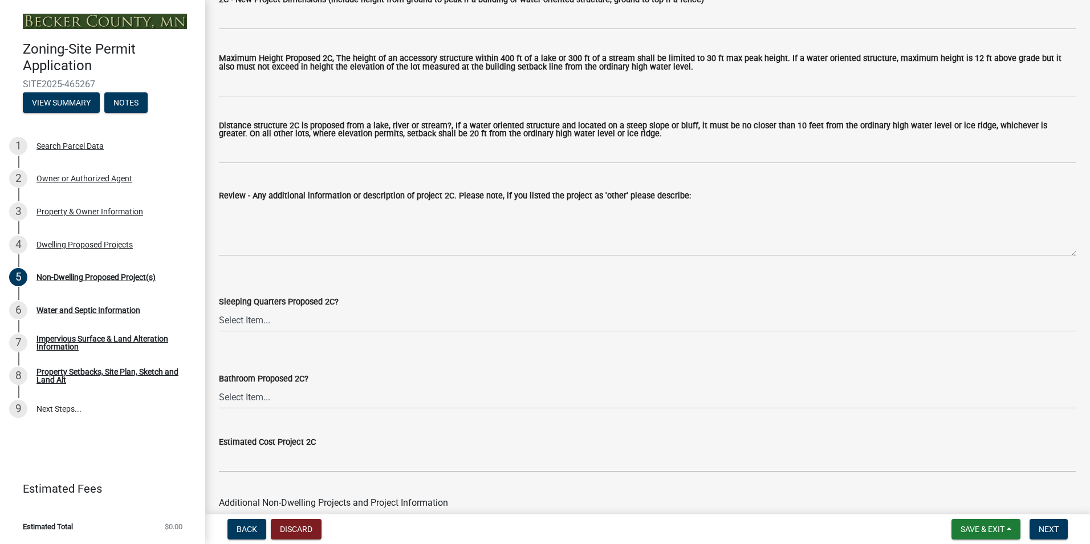
scroll to position [2208, 0]
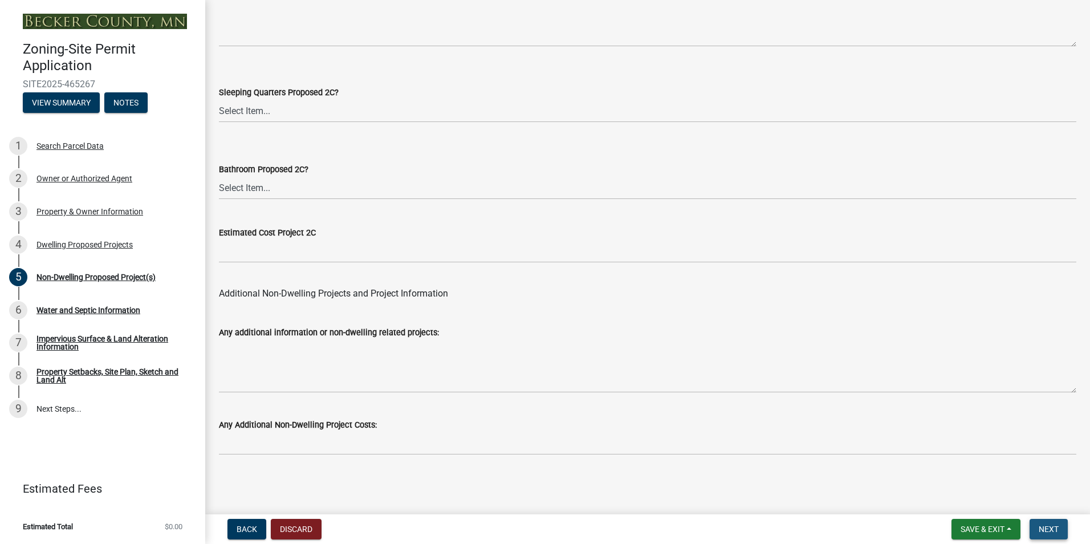
drag, startPoint x: 1054, startPoint y: 526, endPoint x: 1048, endPoint y: 522, distance: 7.0
click at [1053, 525] on span "Next" at bounding box center [1049, 528] width 20 height 9
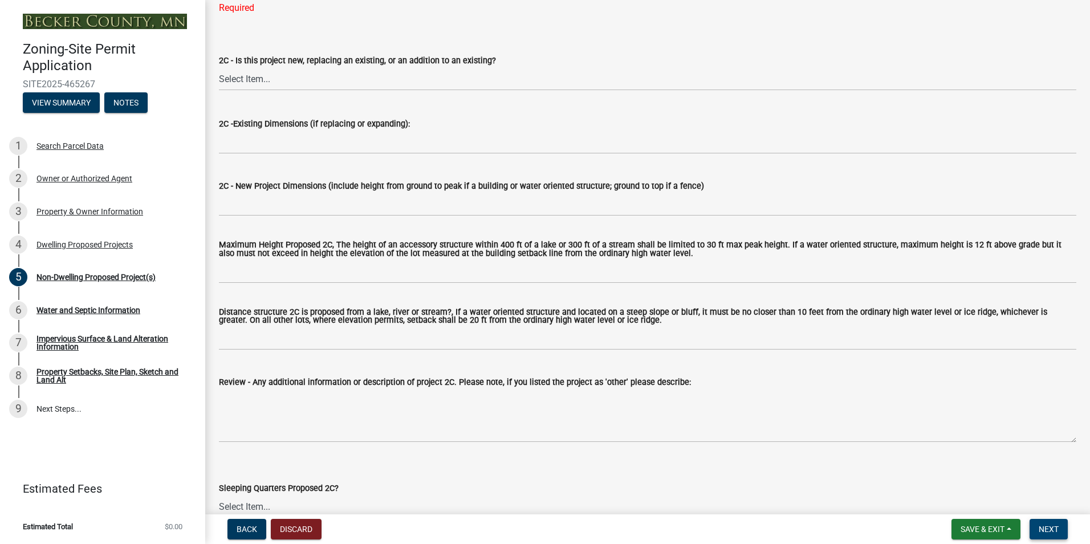
scroll to position [1490, 0]
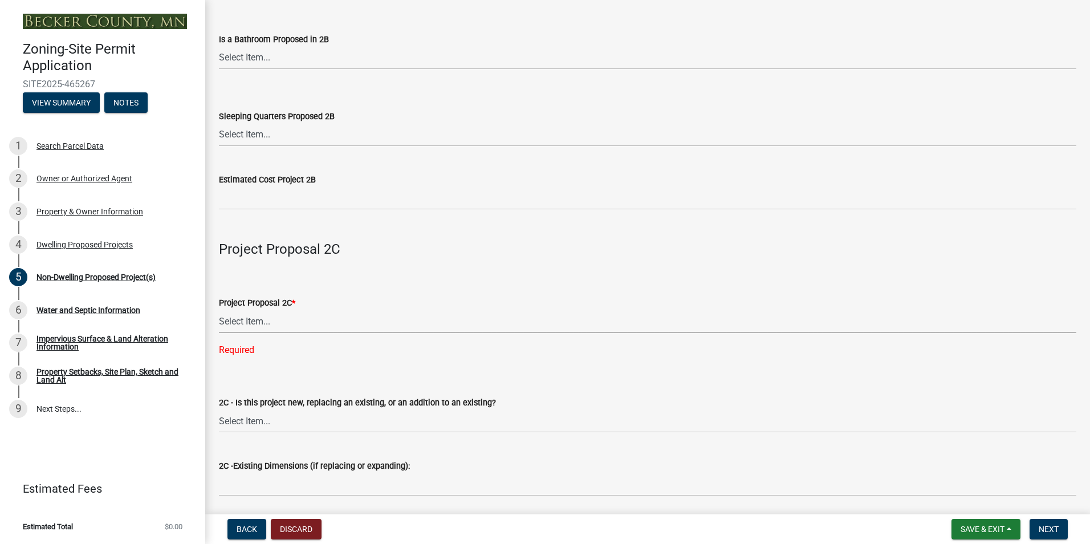
click at [262, 324] on select "Select Item... N/A Commercial Office/Retail Building Detached Garage Pole Build…" at bounding box center [647, 321] width 857 height 23
click at [219, 312] on select "Select Item... N/A Commercial Office/Retail Building Detached Garage Pole Build…" at bounding box center [647, 321] width 857 height 23
select select "a9a8393f-3c28-47b8-b6d9-84c94641c3fc"
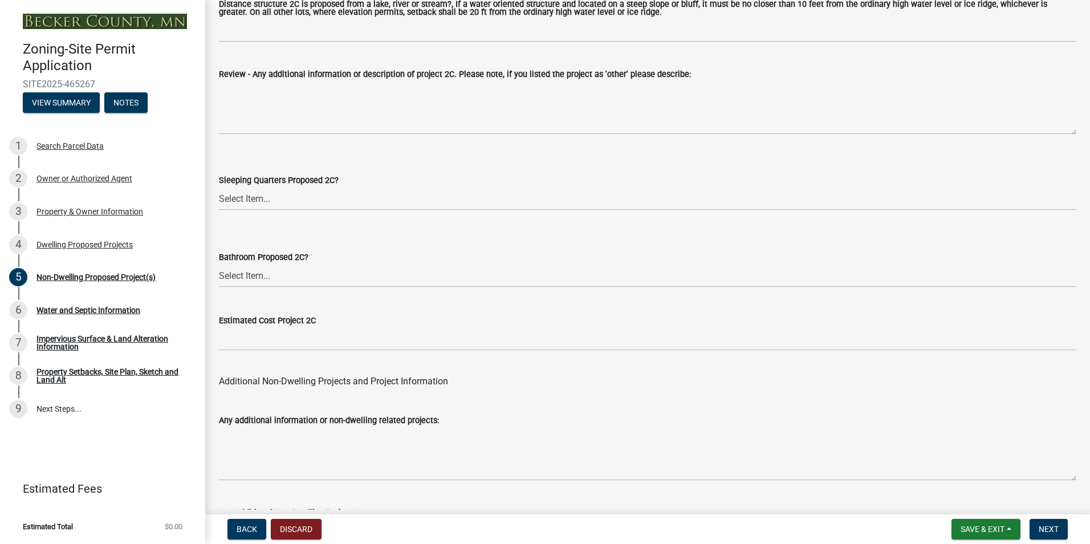
scroll to position [2208, 0]
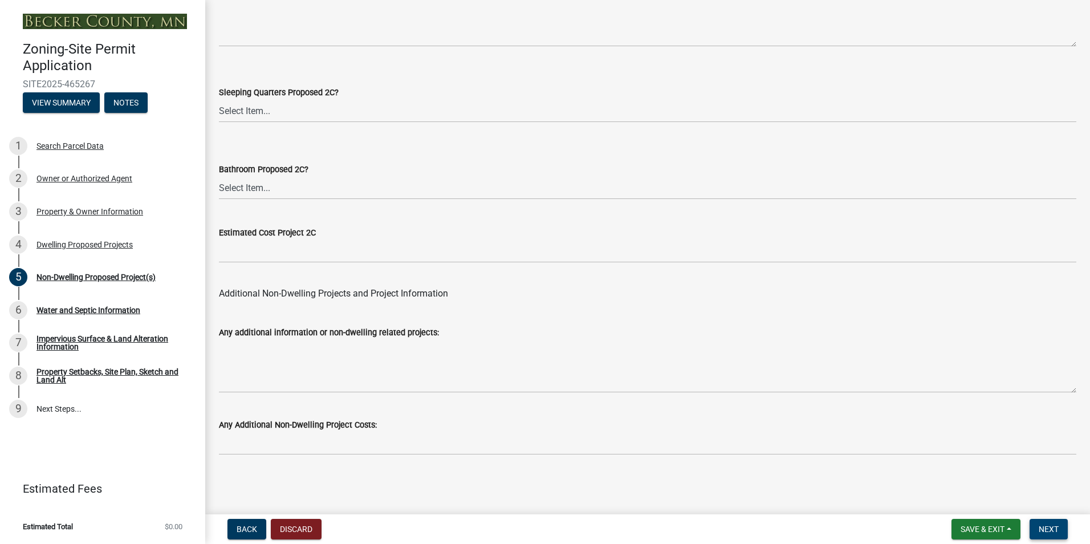
drag, startPoint x: 1059, startPoint y: 528, endPoint x: 1047, endPoint y: 520, distance: 14.3
click at [1058, 525] on span "Next" at bounding box center [1049, 528] width 20 height 9
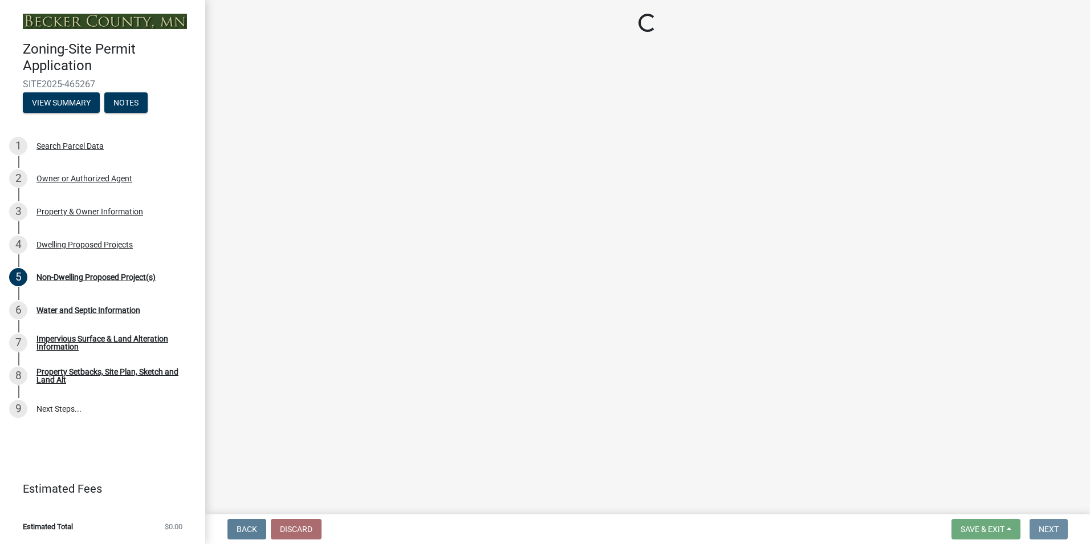
scroll to position [0, 0]
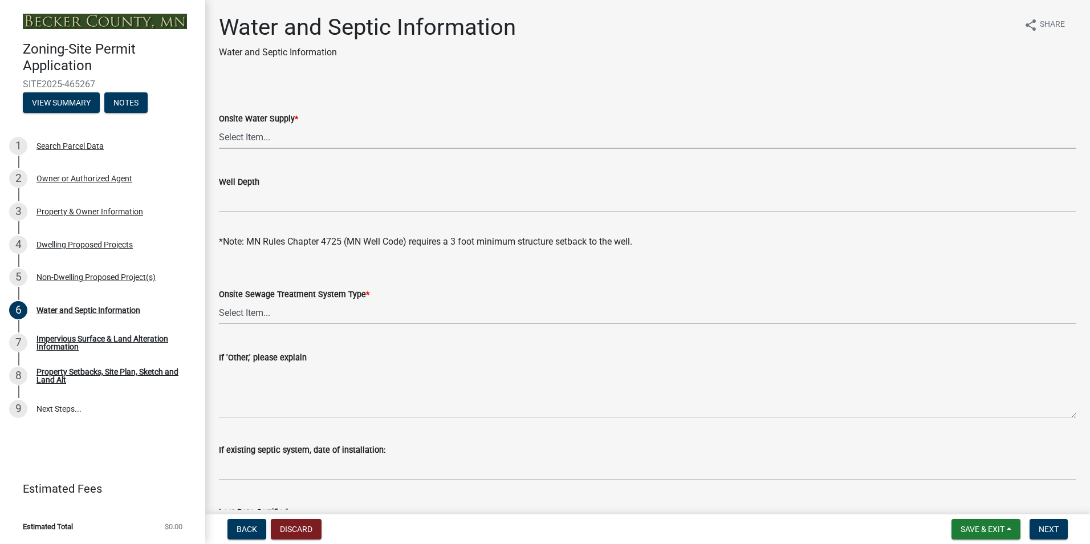
click at [260, 136] on select "Select Item... Well New Well to be Installed Attached to City Water System No o…" at bounding box center [647, 136] width 857 height 23
click at [219, 125] on select "Select Item... Well New Well to be Installed Attached to City Water System No o…" at bounding box center [647, 136] width 857 height 23
select select "9c51a48b-0bee-4836-8d5c-beab6e77ad2a"
click at [270, 313] on select "Select Item... No existing or proposed septic Proposed New or Corrected Septic …" at bounding box center [647, 312] width 857 height 23
click at [219, 301] on select "Select Item... No existing or proposed septic Proposed New or Corrected Septic …" at bounding box center [647, 312] width 857 height 23
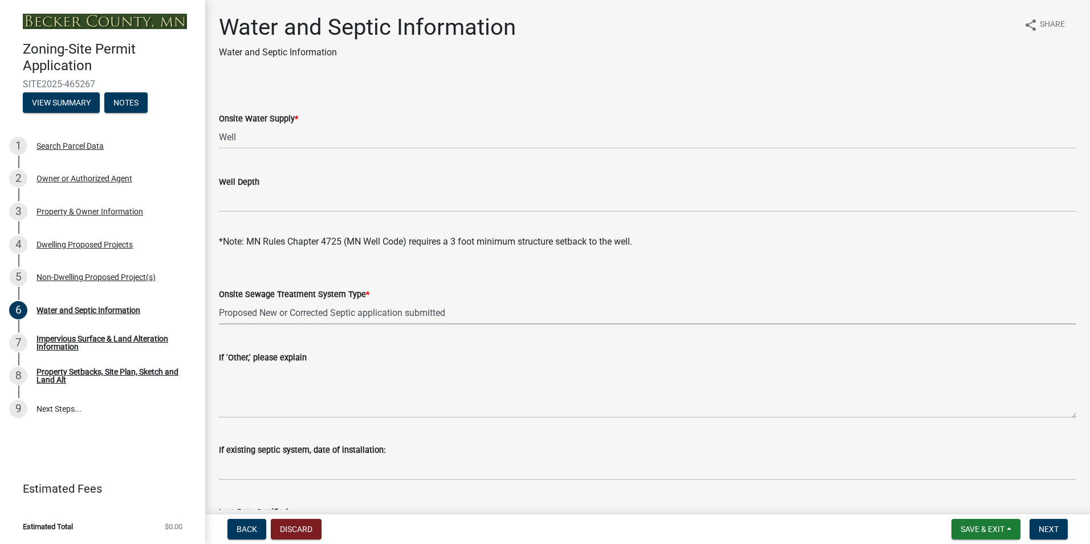
select select "4828487e-2007-429b-991d-671fae0459c9"
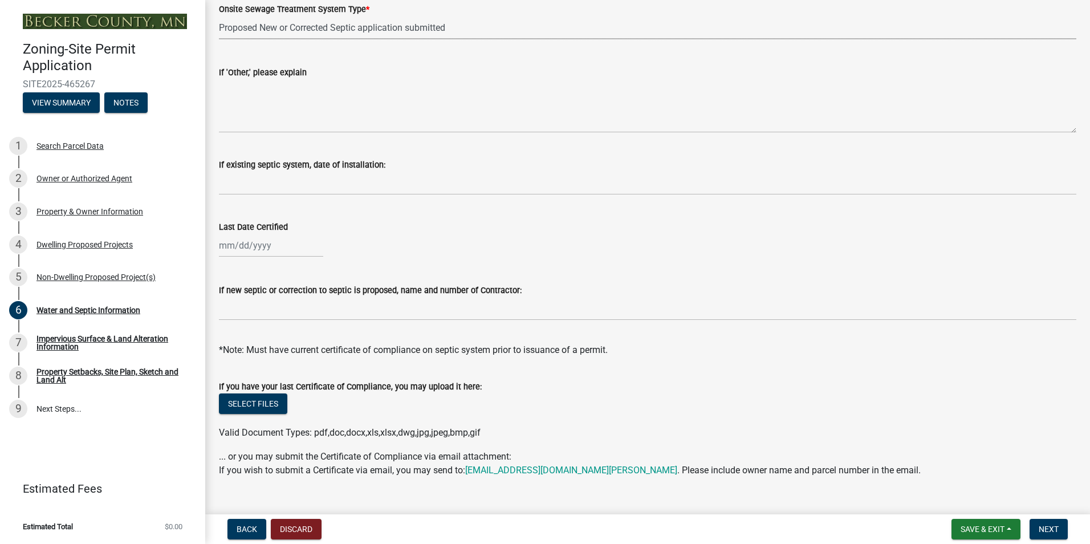
scroll to position [306, 0]
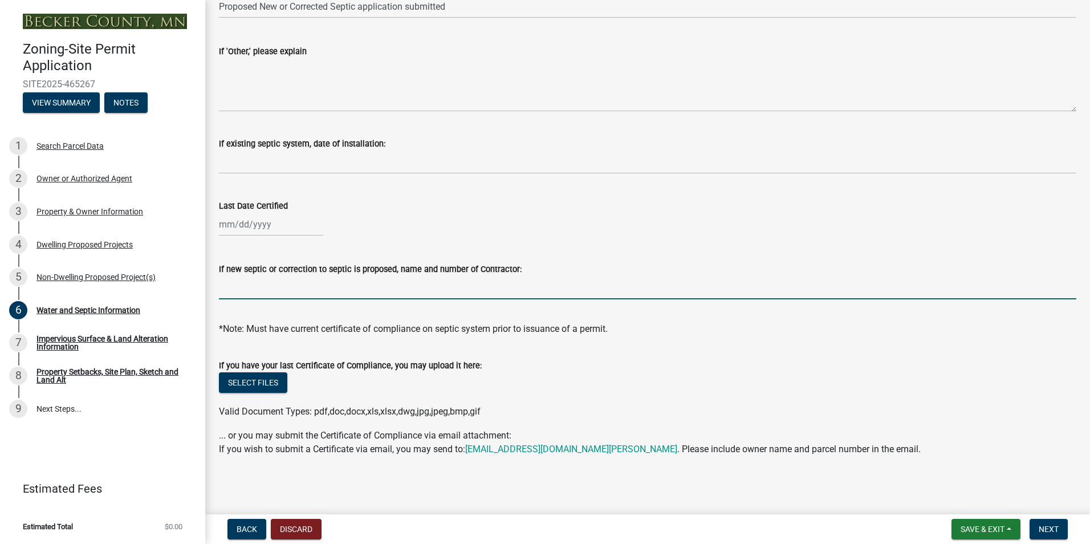
click at [287, 294] on input "If new septic or correction to septic is proposed, name and number of Contracto…" at bounding box center [647, 287] width 857 height 23
type input "A1 Septic - [PERSON_NAME]"
select select "8"
select select "2025"
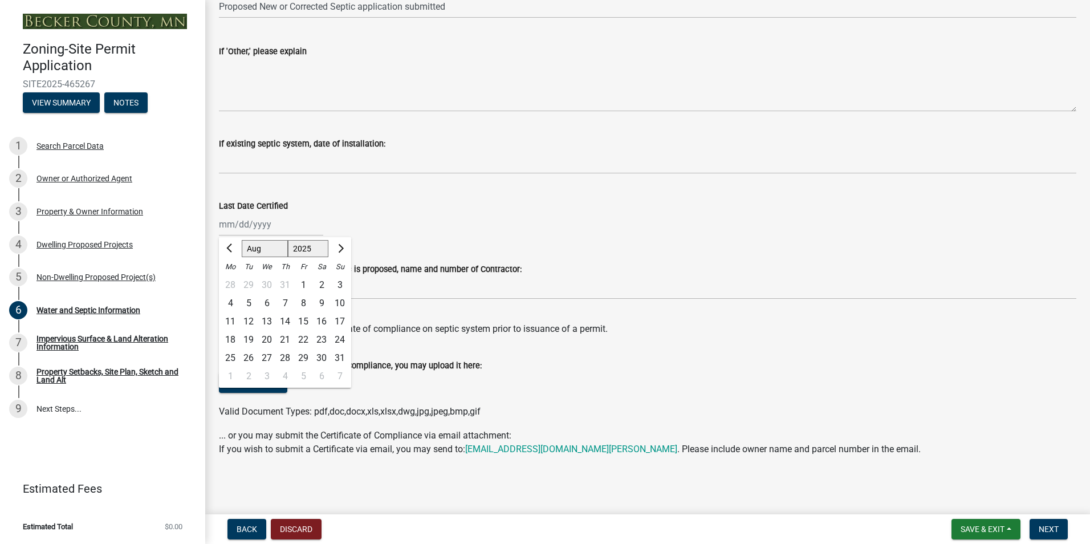
click at [434, 212] on div "Last Date Certified" at bounding box center [647, 206] width 857 height 14
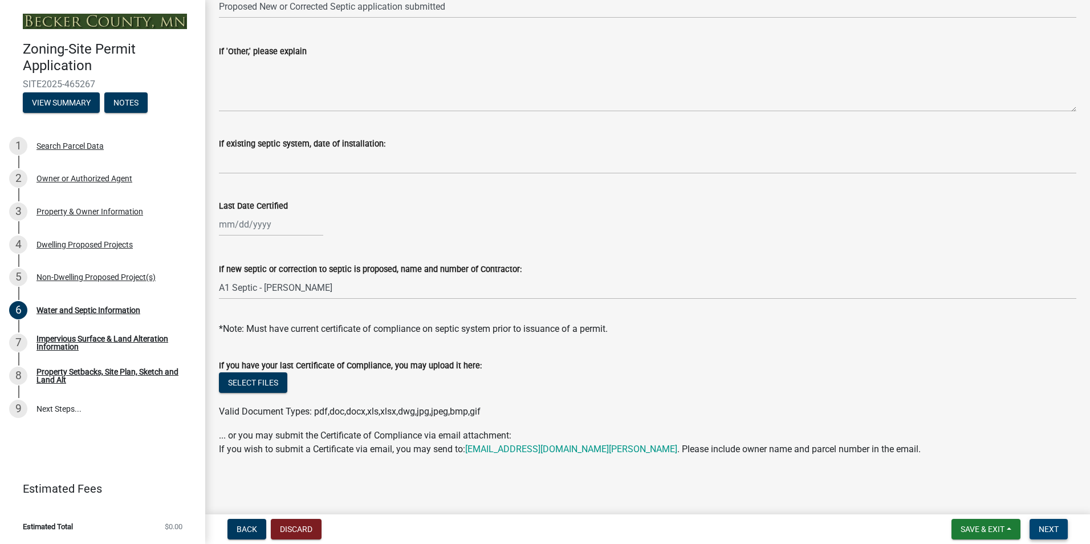
click at [1060, 533] on button "Next" at bounding box center [1049, 529] width 38 height 21
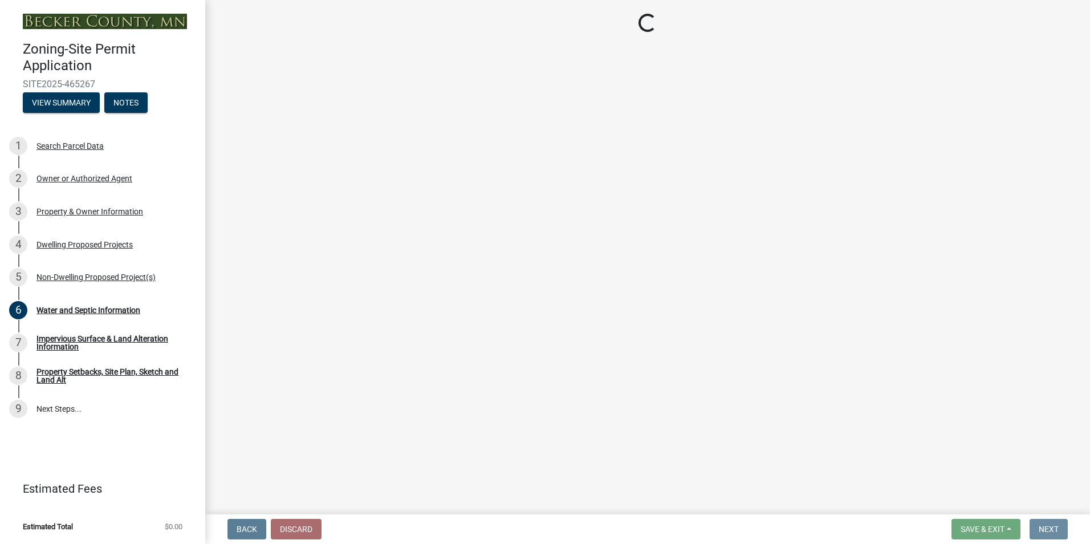
scroll to position [0, 0]
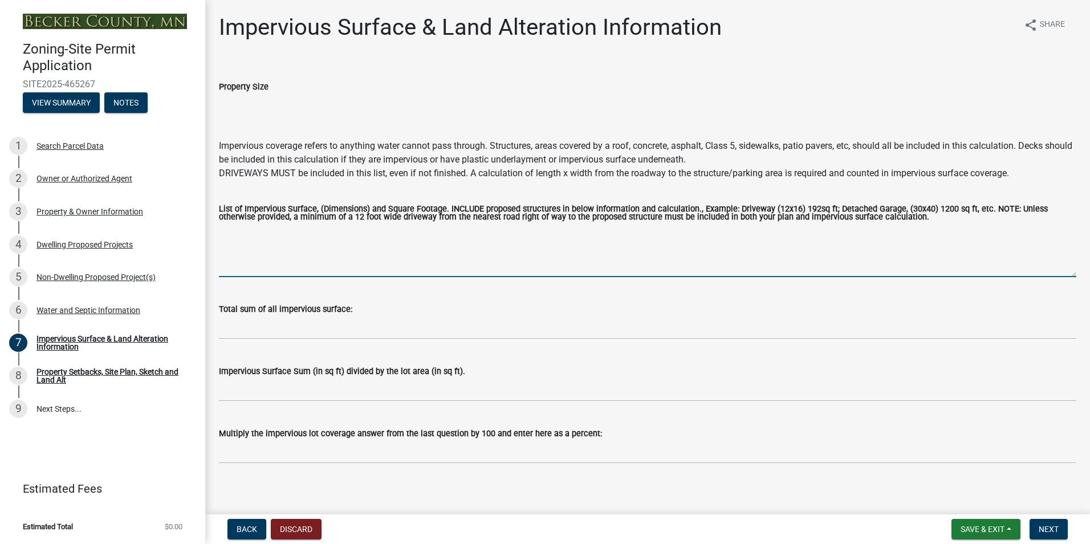
click at [256, 254] on textarea "List of Impervious Surface, (Dimensions) and Square Footage. INCLUDE proposed s…" at bounding box center [647, 250] width 857 height 54
type textarea "driveway 12x75 = 900 NEw House & Attached Garage = 3150 Detached Garage = 30x50…"
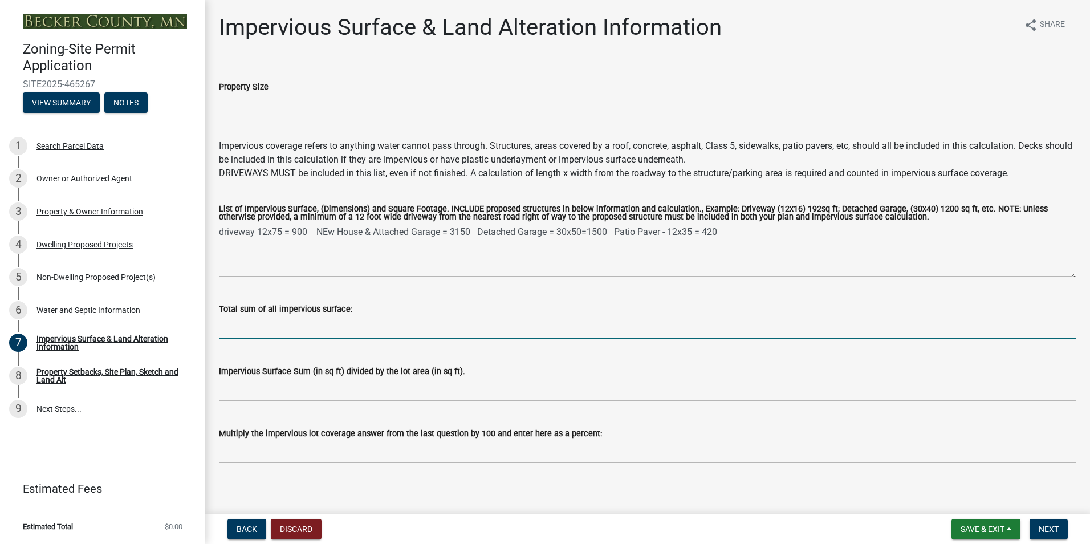
click at [264, 325] on input "Total sum of all impervious surface:" at bounding box center [647, 327] width 857 height 23
type input "5970"
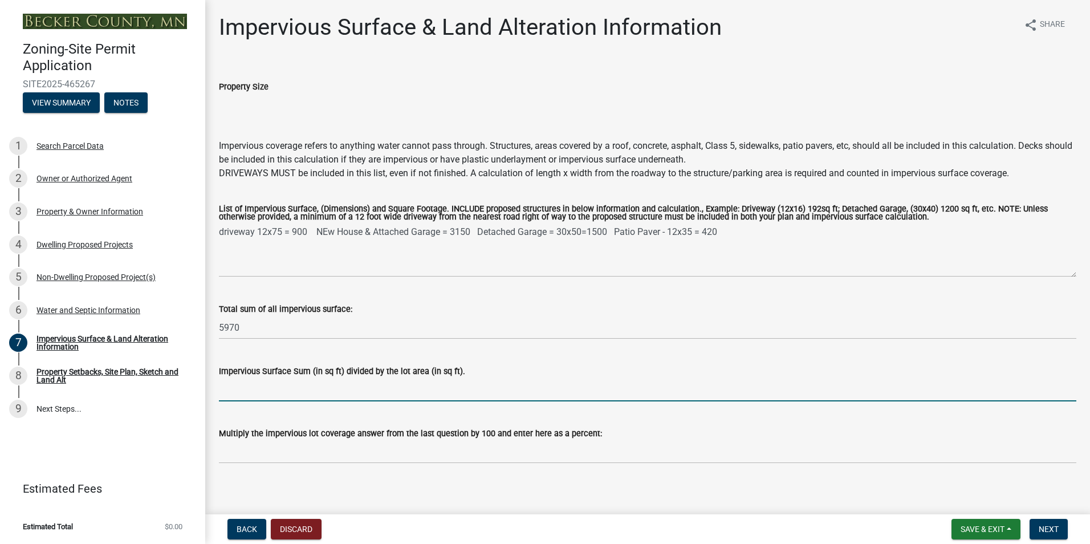
click at [265, 391] on input "Impervious Surface Sum (in sq ft) divided by the lot area (in sq ft)." at bounding box center [647, 389] width 857 height 23
click at [215, 388] on div "Impervious Surface Sum (in sq ft) divided by the lot area (in sq ft). 44350" at bounding box center [647, 374] width 875 height 53
click at [219, 388] on input "44350" at bounding box center [647, 389] width 857 height 23
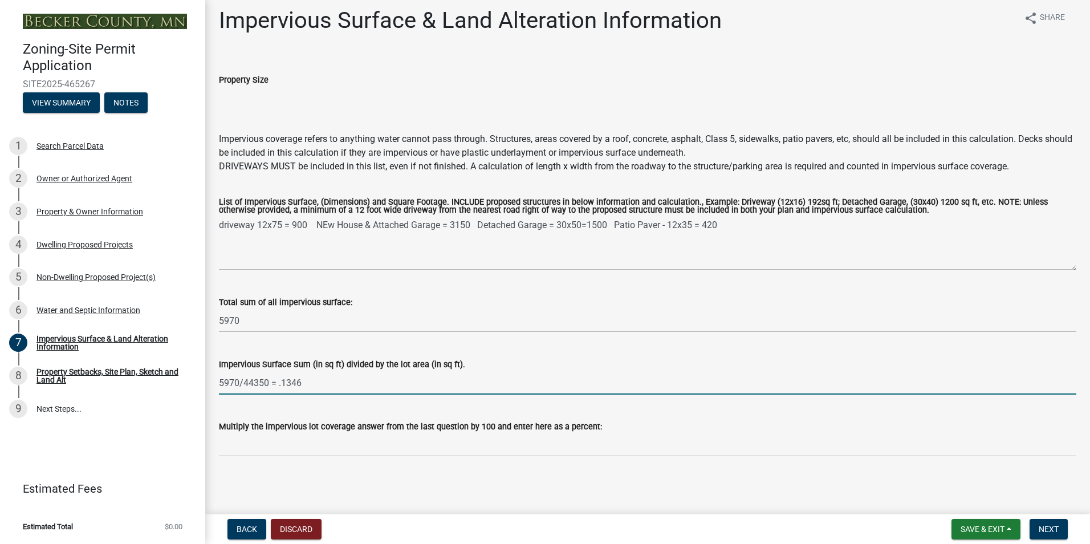
scroll to position [8, 0]
type input "5970/44350 = .1346"
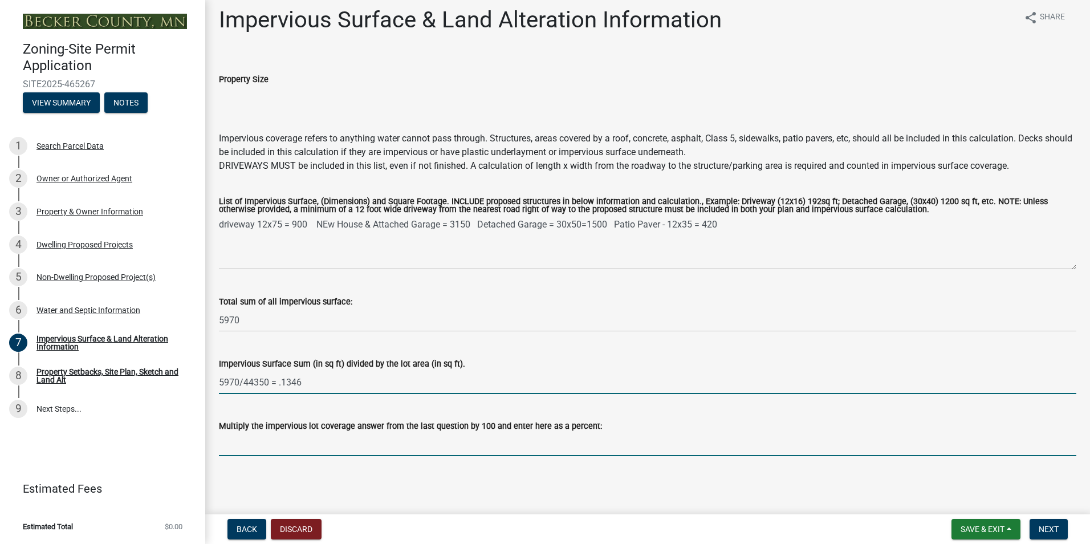
click at [267, 444] on input "Multiply the impervious lot coverage answer from the last question by 100 and e…" at bounding box center [647, 444] width 857 height 23
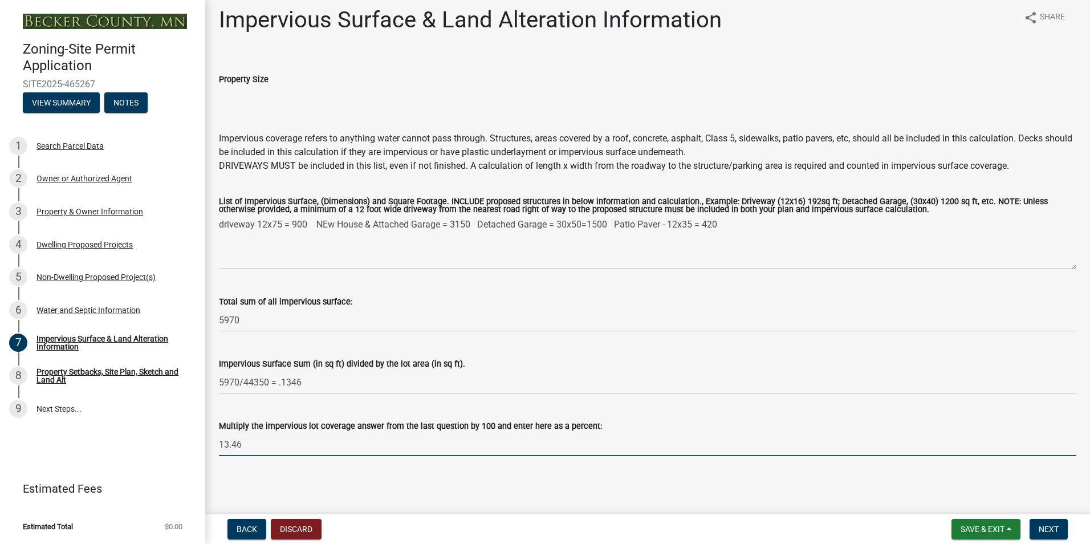
type input "13.46"
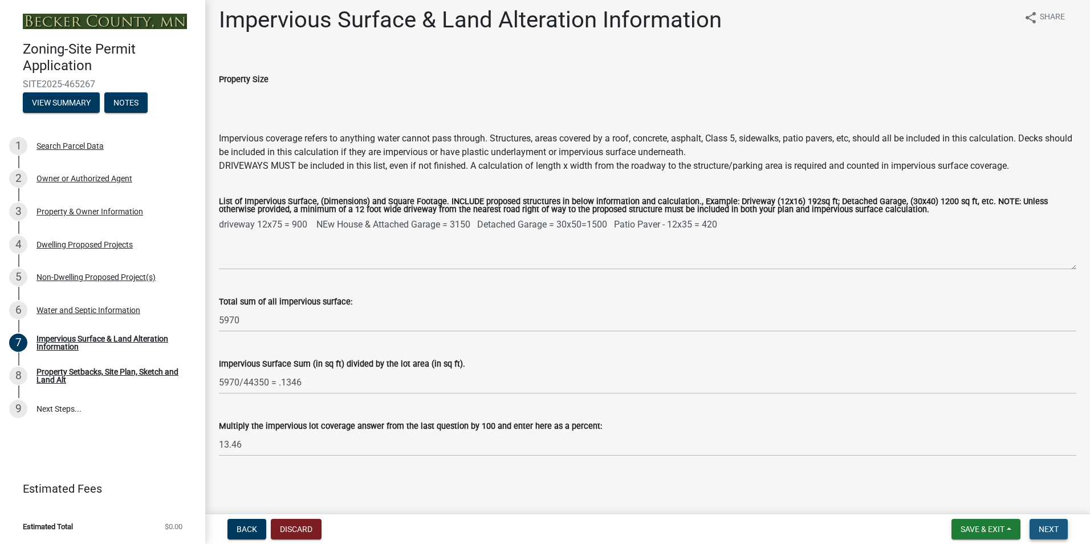
click at [1053, 533] on span "Next" at bounding box center [1049, 528] width 20 height 9
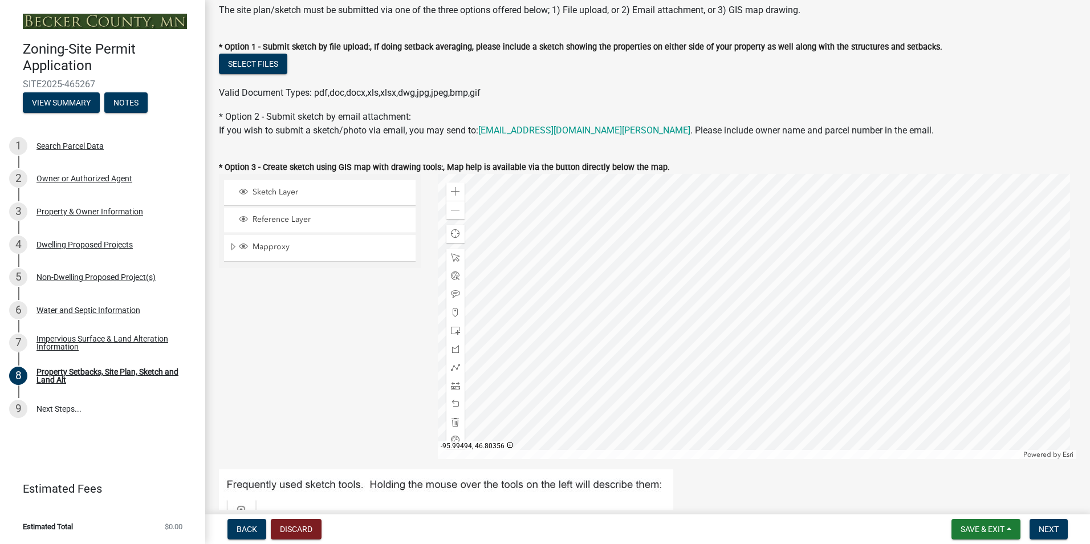
scroll to position [228, 0]
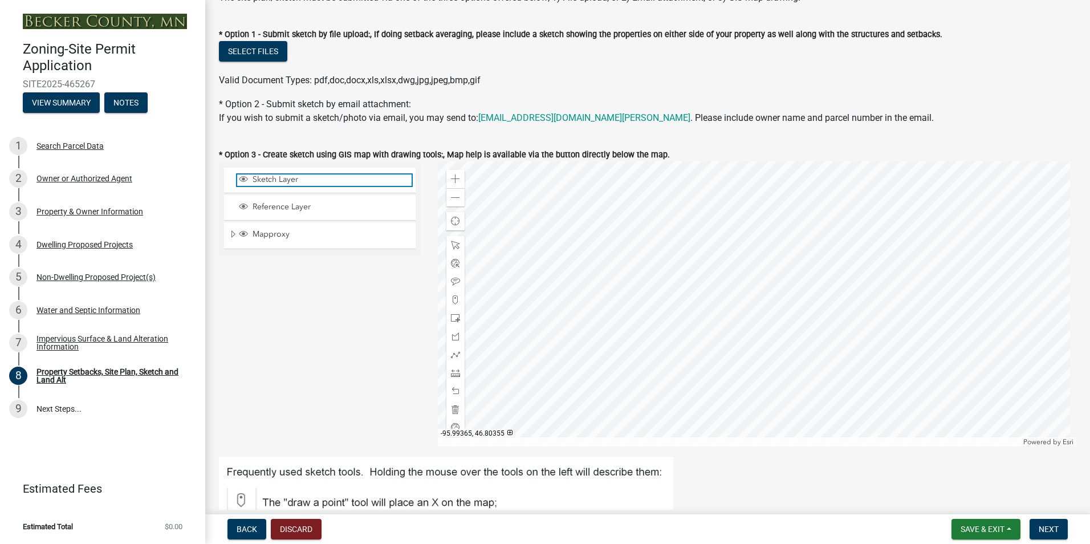
click at [281, 178] on span "Sketch Layer" at bounding box center [331, 179] width 162 height 10
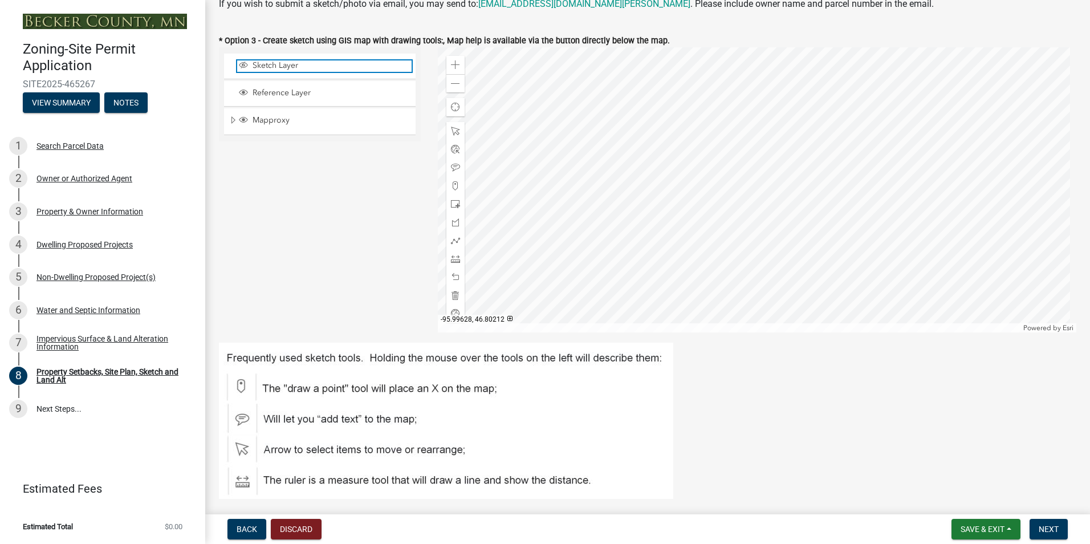
scroll to position [285, 0]
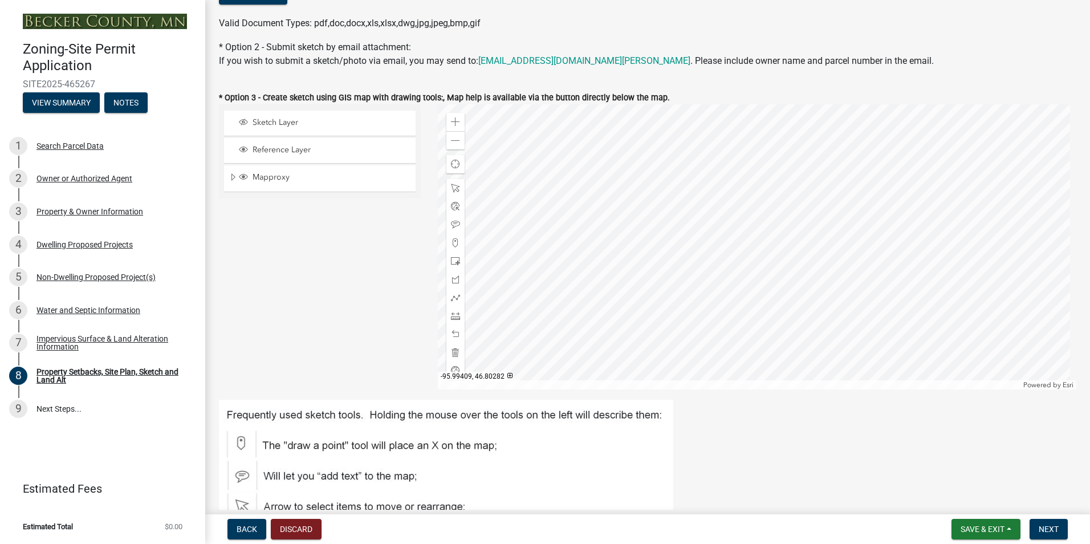
click at [751, 239] on div at bounding box center [757, 246] width 639 height 285
click at [270, 127] on span "Sketch Layer" at bounding box center [331, 122] width 162 height 10
click at [711, 257] on div at bounding box center [757, 246] width 639 height 285
click at [744, 240] on div at bounding box center [757, 246] width 639 height 285
click at [453, 243] on span at bounding box center [455, 242] width 9 height 9
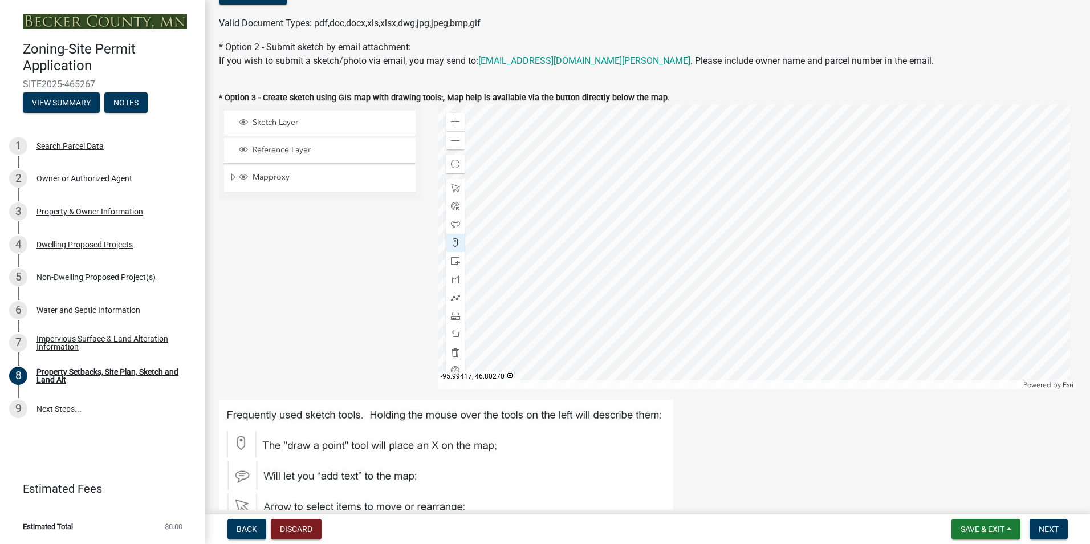
click at [729, 256] on div at bounding box center [757, 246] width 639 height 285
click at [456, 187] on span at bounding box center [455, 188] width 9 height 9
click at [731, 250] on div at bounding box center [757, 246] width 639 height 285
click at [456, 243] on span at bounding box center [455, 242] width 9 height 9
click at [741, 241] on div at bounding box center [757, 246] width 639 height 285
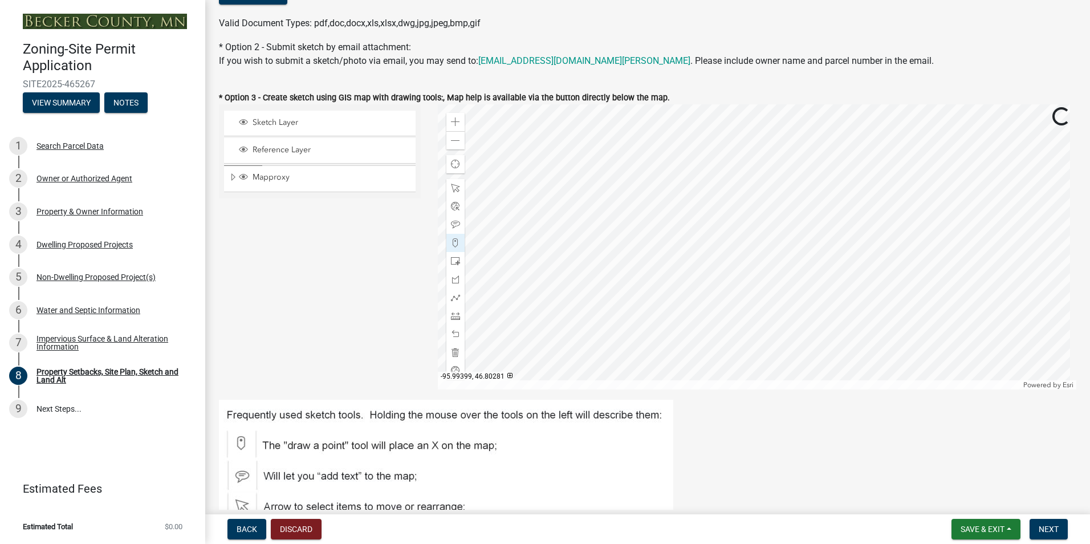
click at [760, 220] on div at bounding box center [757, 246] width 639 height 285
click at [453, 335] on span at bounding box center [455, 334] width 9 height 9
click at [456, 258] on span at bounding box center [455, 261] width 9 height 9
click at [795, 288] on div at bounding box center [757, 246] width 639 height 285
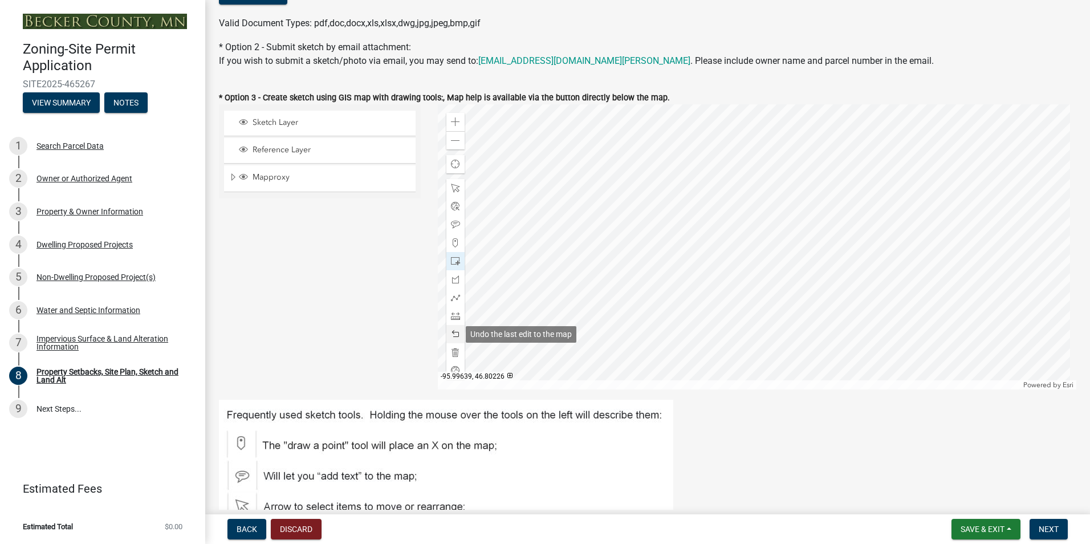
click at [460, 331] on div at bounding box center [455, 334] width 18 height 18
click at [456, 300] on span at bounding box center [455, 297] width 9 height 9
click at [792, 288] on div at bounding box center [757, 246] width 639 height 285
click at [767, 275] on div at bounding box center [757, 246] width 639 height 285
click at [774, 265] on div at bounding box center [757, 246] width 639 height 285
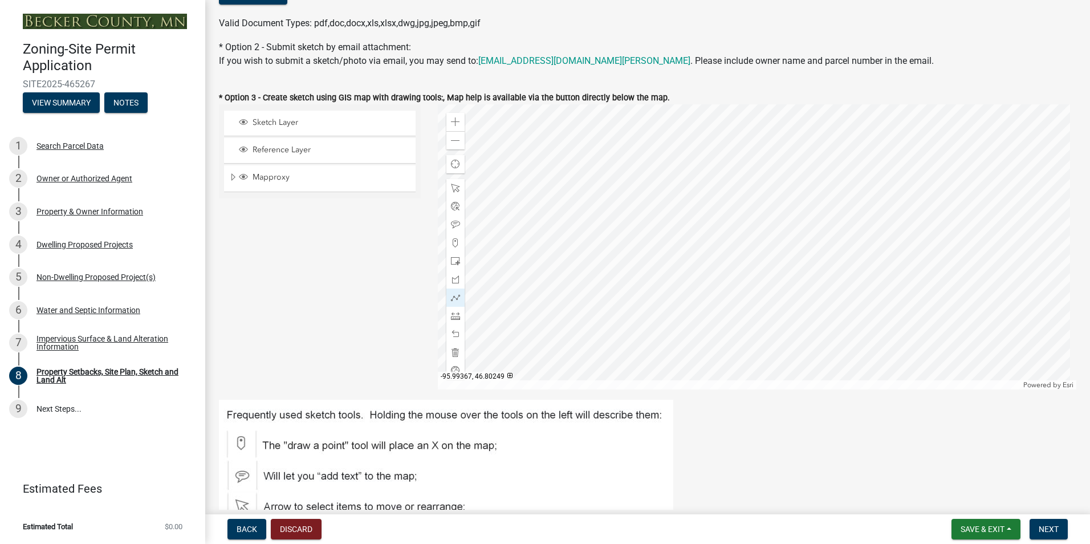
click at [800, 278] on div at bounding box center [757, 246] width 639 height 285
click at [794, 291] on div at bounding box center [757, 246] width 639 height 285
click at [793, 289] on div at bounding box center [757, 246] width 639 height 285
click at [736, 246] on div at bounding box center [757, 246] width 639 height 285
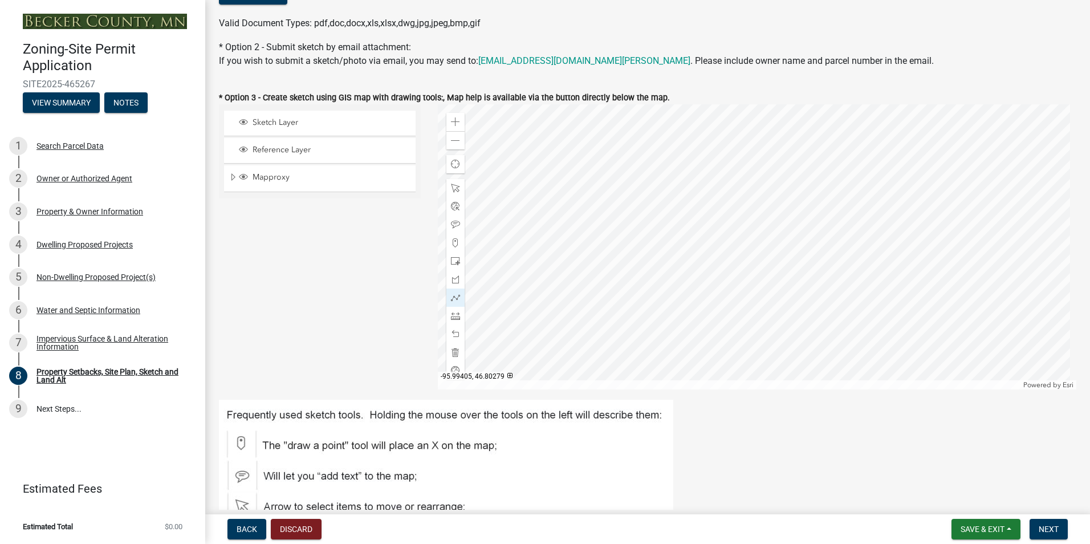
click at [753, 225] on div at bounding box center [757, 246] width 639 height 285
click at [779, 224] on div at bounding box center [757, 246] width 639 height 285
click at [780, 242] on div at bounding box center [757, 246] width 639 height 285
click at [763, 240] on div at bounding box center [757, 246] width 639 height 285
click at [751, 258] on div at bounding box center [757, 246] width 639 height 285
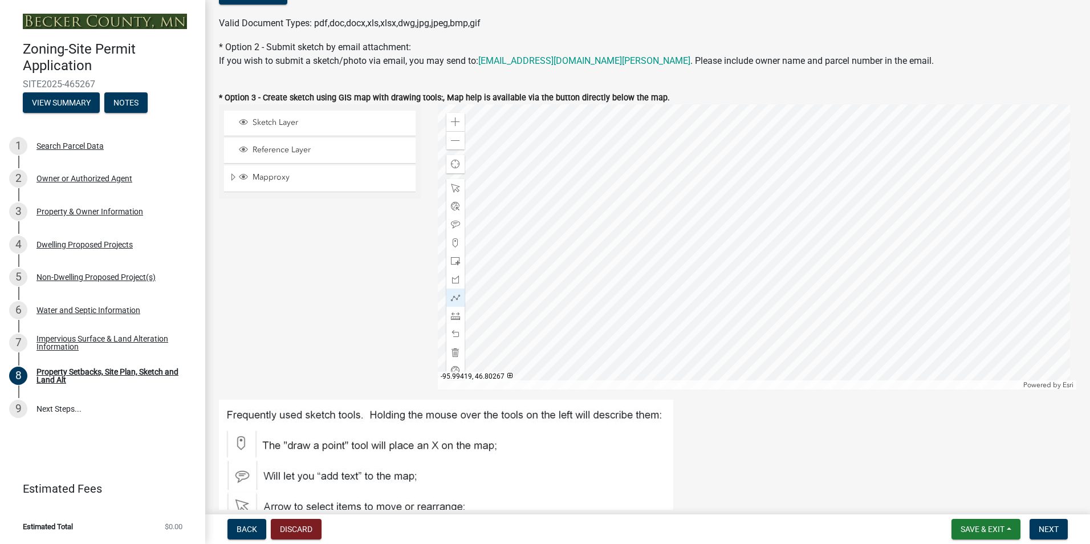
click at [735, 247] on div at bounding box center [757, 246] width 639 height 285
click at [865, 325] on div at bounding box center [757, 246] width 639 height 285
click at [799, 279] on div at bounding box center [757, 246] width 639 height 285
click at [807, 269] on div at bounding box center [757, 246] width 639 height 285
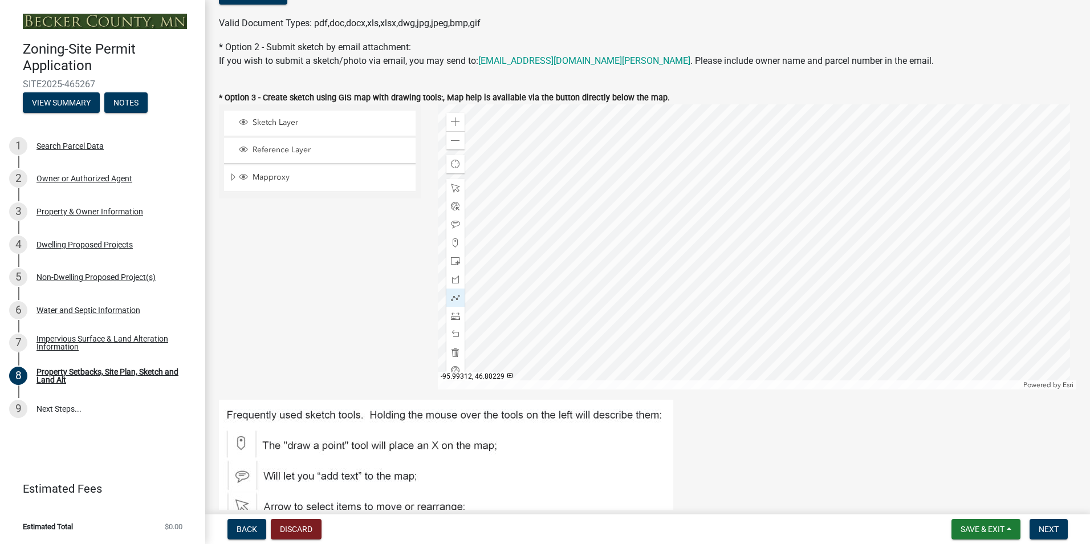
click at [869, 316] on div at bounding box center [757, 246] width 639 height 285
click at [806, 269] on div at bounding box center [757, 246] width 639 height 285
click at [805, 268] on div at bounding box center [757, 246] width 639 height 285
click at [457, 295] on span at bounding box center [455, 297] width 9 height 9
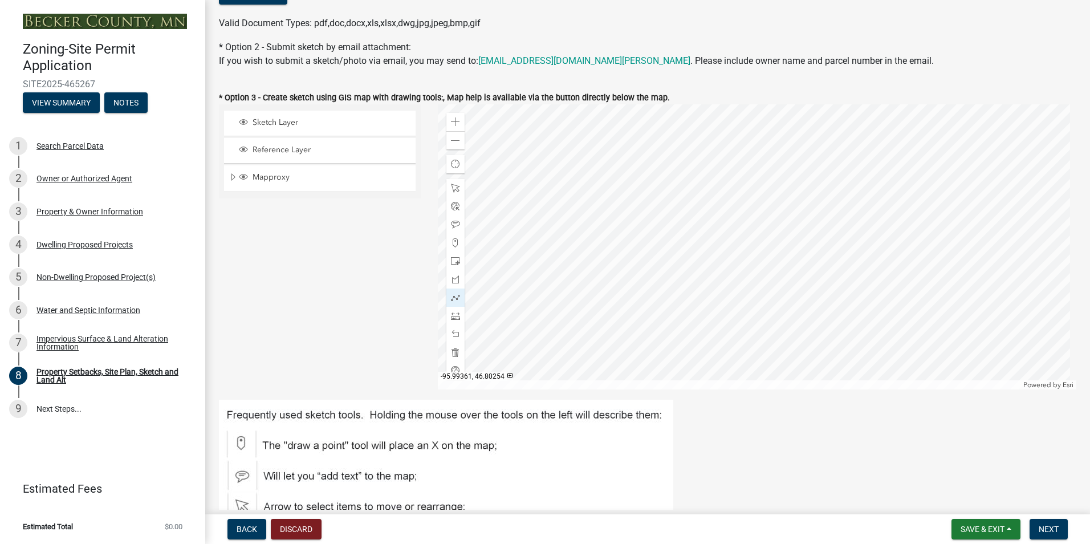
click at [804, 268] on div at bounding box center [757, 246] width 639 height 285
click at [781, 244] on div at bounding box center [757, 246] width 639 height 285
click at [808, 270] on div at bounding box center [757, 246] width 639 height 285
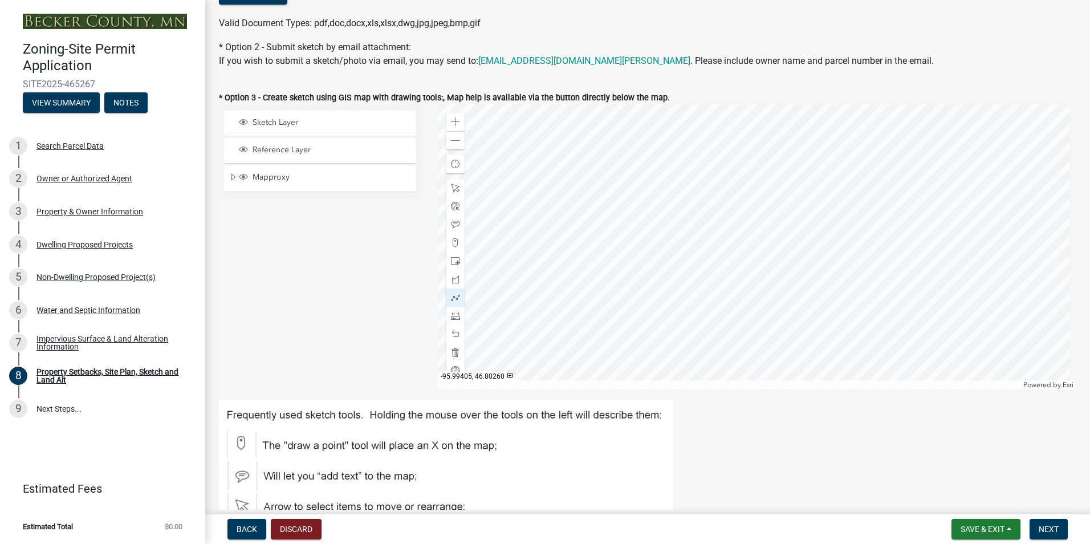
click at [753, 259] on div at bounding box center [757, 246] width 639 height 285
click at [775, 266] on div at bounding box center [757, 246] width 639 height 285
click at [451, 224] on span at bounding box center [455, 224] width 9 height 9
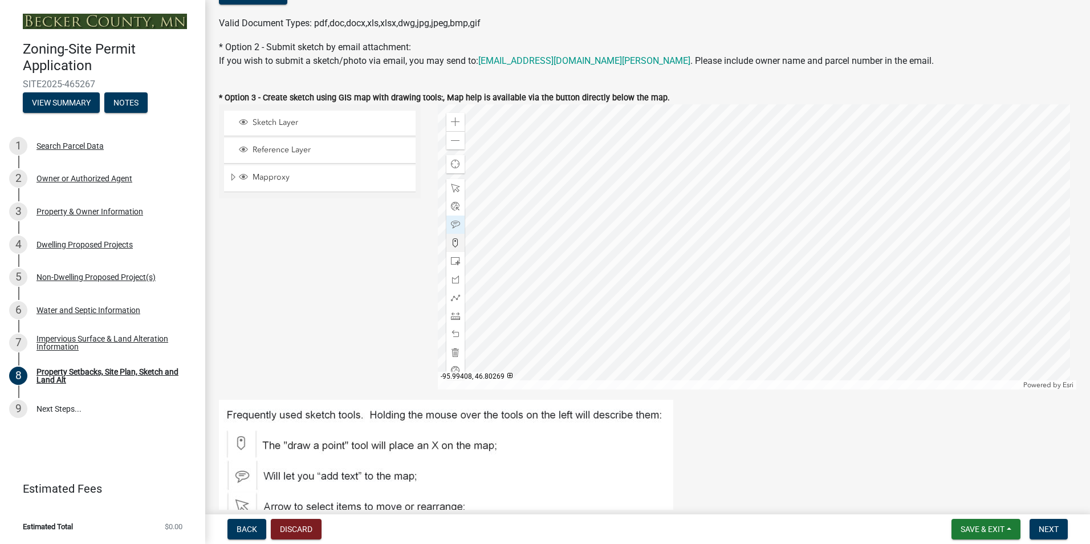
click at [749, 242] on div at bounding box center [757, 246] width 639 height 285
click at [776, 279] on div at bounding box center [757, 246] width 639 height 285
click at [773, 254] on div at bounding box center [757, 246] width 639 height 285
click at [451, 280] on span at bounding box center [455, 279] width 9 height 9
click at [789, 239] on div at bounding box center [757, 246] width 639 height 285
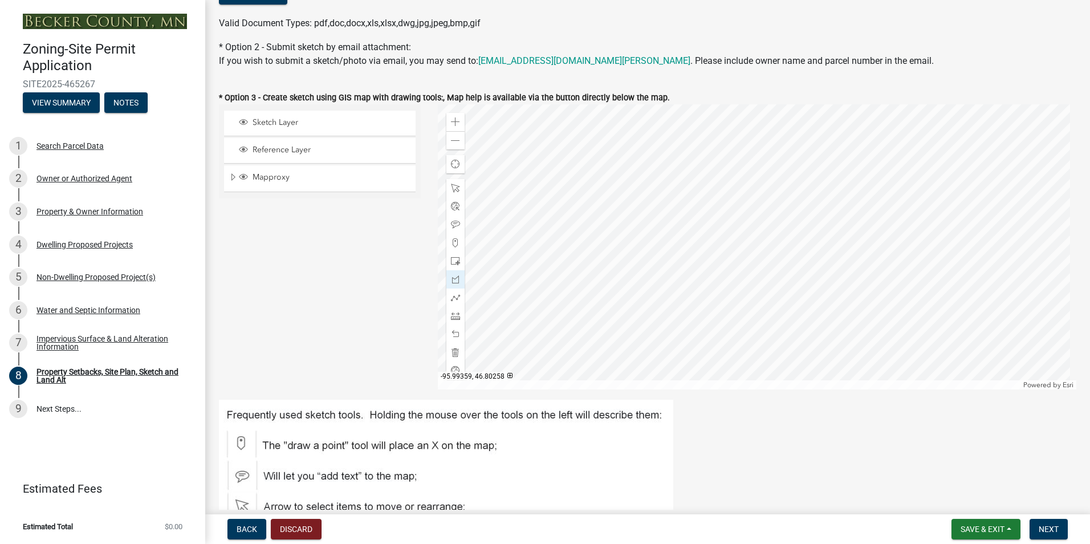
click at [810, 263] on div at bounding box center [757, 246] width 639 height 285
click at [815, 259] on div at bounding box center [757, 246] width 639 height 285
click at [794, 233] on div at bounding box center [757, 246] width 639 height 285
click at [790, 239] on div at bounding box center [757, 246] width 639 height 285
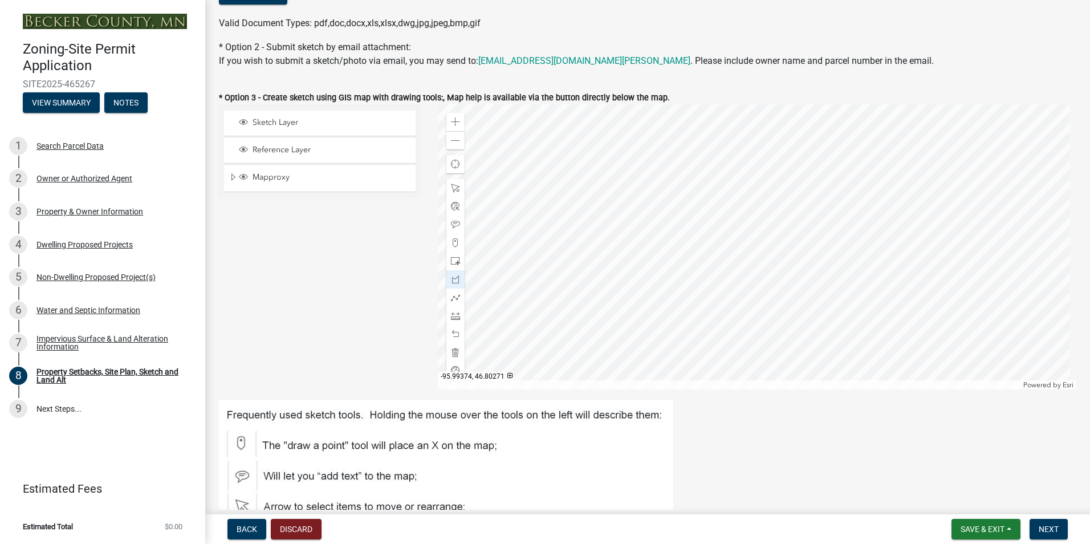
click at [791, 239] on div at bounding box center [757, 246] width 639 height 285
click at [790, 240] on div at bounding box center [757, 246] width 639 height 285
click at [787, 229] on div at bounding box center [757, 246] width 639 height 285
click at [795, 234] on div at bounding box center [757, 246] width 639 height 285
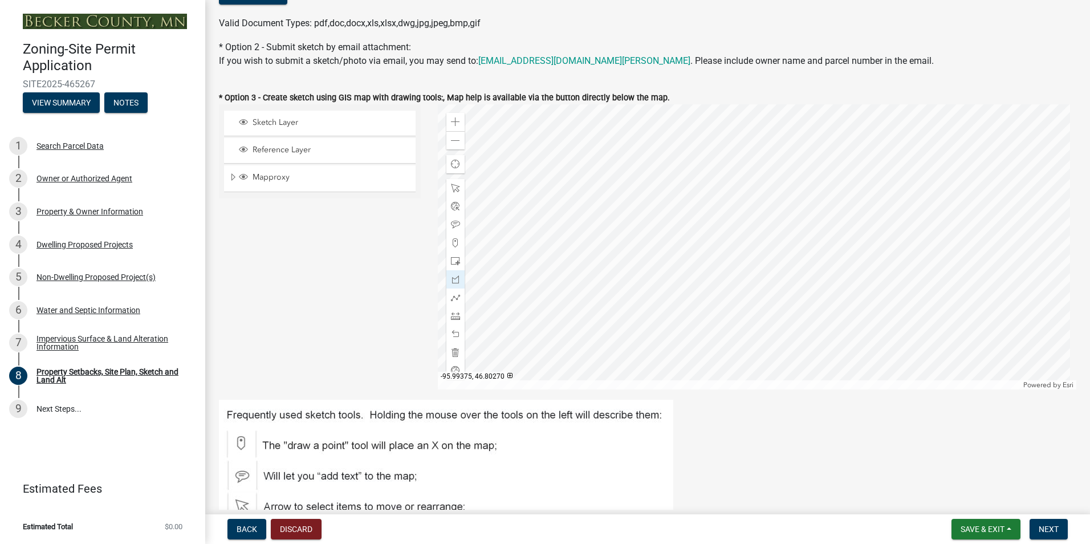
click at [791, 241] on div at bounding box center [757, 246] width 639 height 285
click at [791, 240] on div at bounding box center [757, 246] width 639 height 285
click at [456, 189] on span at bounding box center [455, 188] width 9 height 9
click at [454, 221] on span at bounding box center [455, 224] width 9 height 9
click at [803, 242] on div at bounding box center [757, 246] width 639 height 285
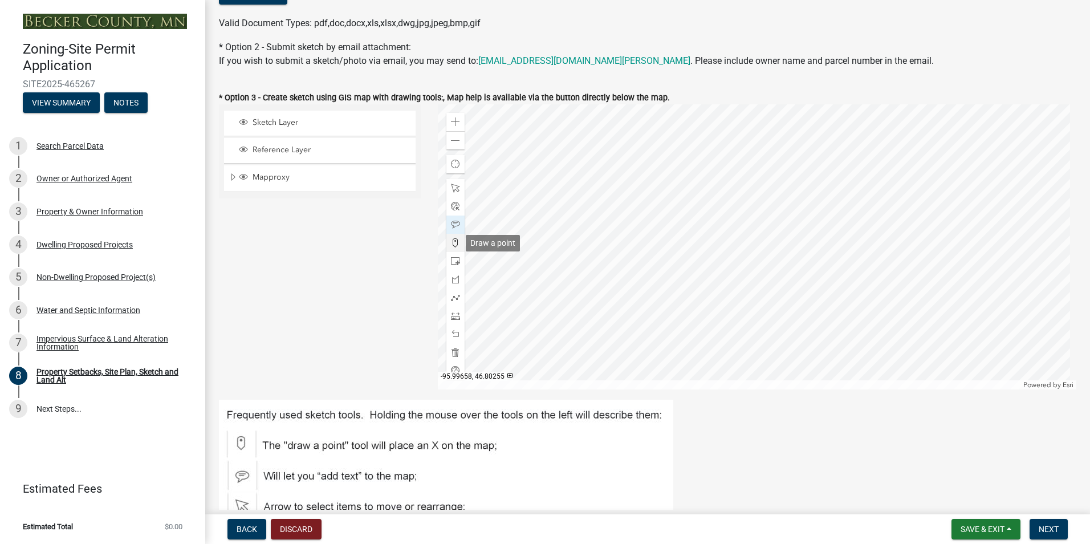
drag, startPoint x: 452, startPoint y: 246, endPoint x: 461, endPoint y: 250, distance: 9.4
click at [453, 247] on span at bounding box center [455, 242] width 9 height 9
click at [761, 269] on div at bounding box center [757, 246] width 639 height 285
click at [455, 225] on span at bounding box center [455, 224] width 9 height 9
click at [750, 269] on div at bounding box center [757, 246] width 639 height 285
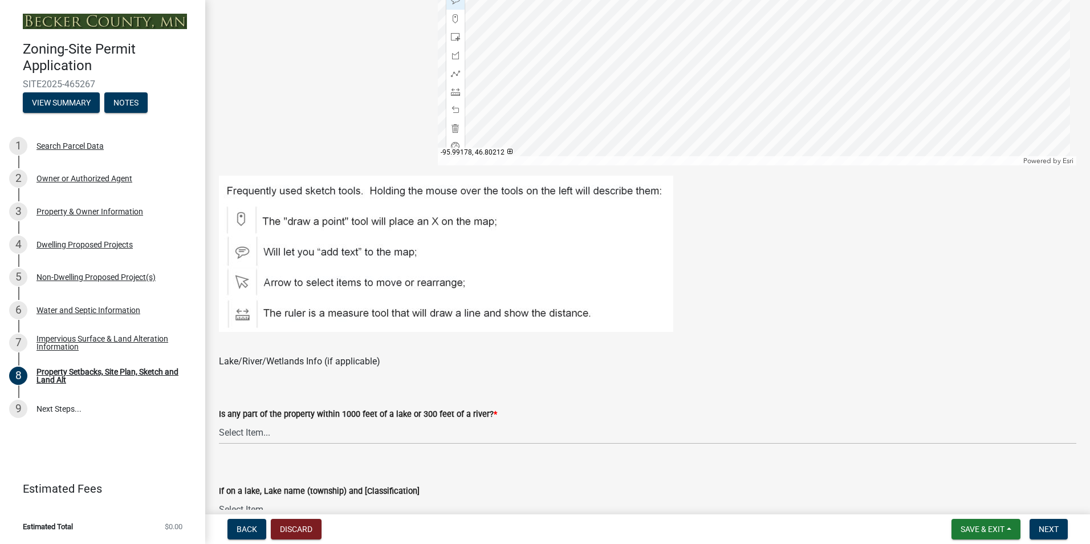
scroll to position [548, 0]
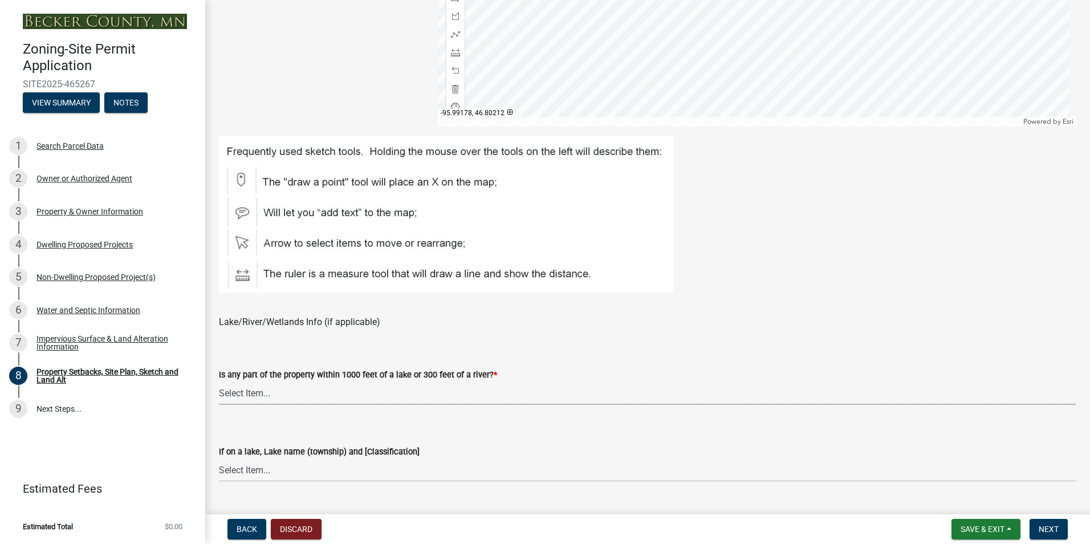
click at [260, 396] on select "Select Item... Shoreland-Riparian (Property is bordering a lake, river or strea…" at bounding box center [647, 392] width 857 height 23
click at [219, 381] on select "Select Item... Shoreland-Riparian (Property is bordering a lake, river or strea…" at bounding box center [647, 392] width 857 height 23
select select "7b13c63f-e699-4112-b373-98fbd28ec536"
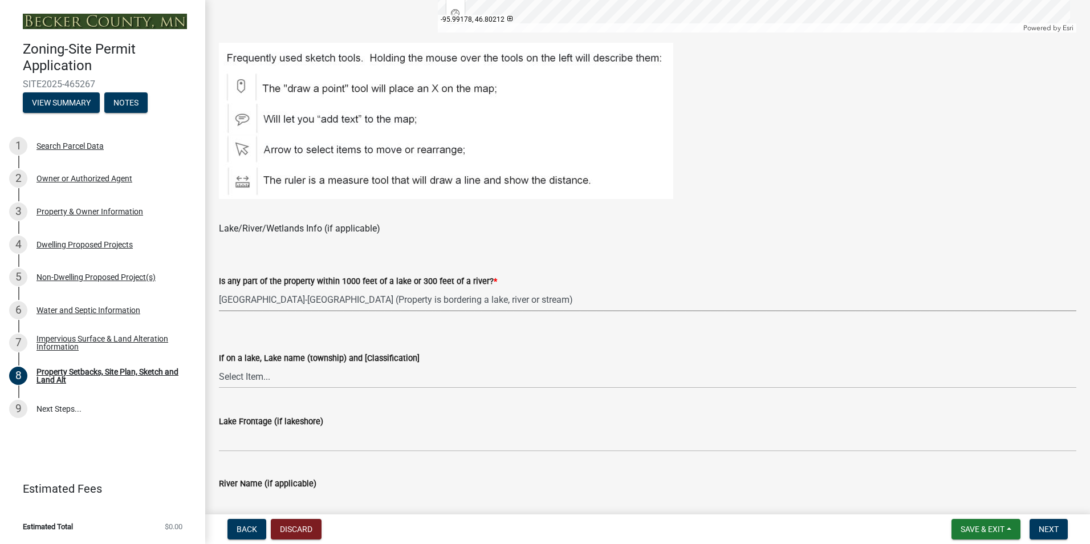
scroll to position [662, 0]
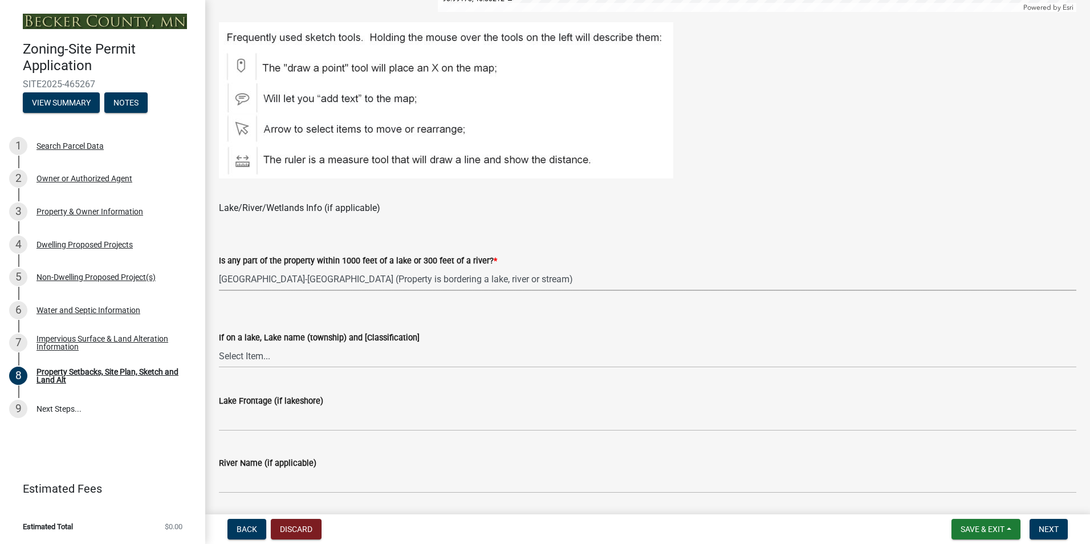
click at [352, 279] on select "Select Item... Shoreland-Riparian (Property is bordering a lake, river or strea…" at bounding box center [647, 278] width 857 height 23
click at [219, 267] on select "Select Item... Shoreland-Riparian (Property is bordering a lake, river or strea…" at bounding box center [647, 278] width 857 height 23
click at [265, 356] on select "Select Item... [GEOGRAPHIC_DATA] is not listed below [GEOGRAPHIC_DATA] ([GEOGRA…" at bounding box center [647, 355] width 857 height 23
click at [219, 344] on select "Select Item... [GEOGRAPHIC_DATA] is not listed below [GEOGRAPHIC_DATA] ([GEOGRA…" at bounding box center [647, 355] width 857 height 23
select select "75d729af-245c-453b-a9cc-c41847c3eef2"
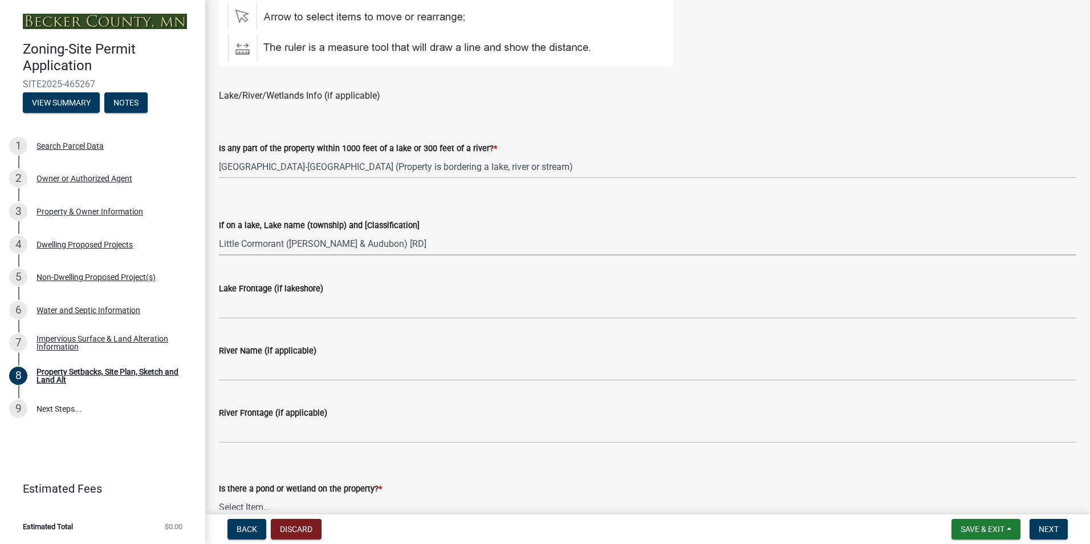
scroll to position [776, 0]
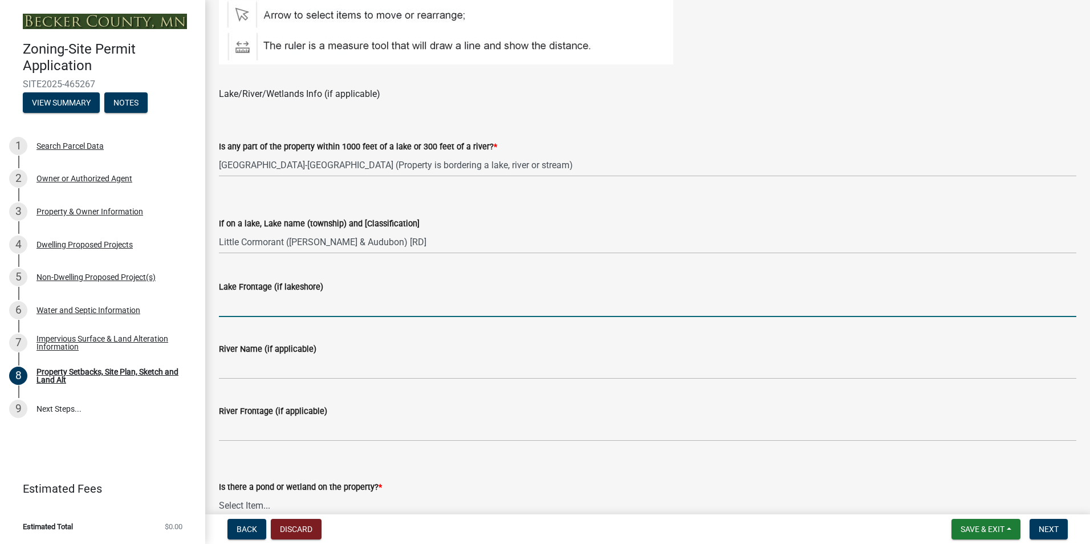
click at [254, 307] on input "Lake Frontage (if lakeshore)" at bounding box center [647, 305] width 857 height 23
click at [252, 307] on input "210" at bounding box center [647, 305] width 857 height 23
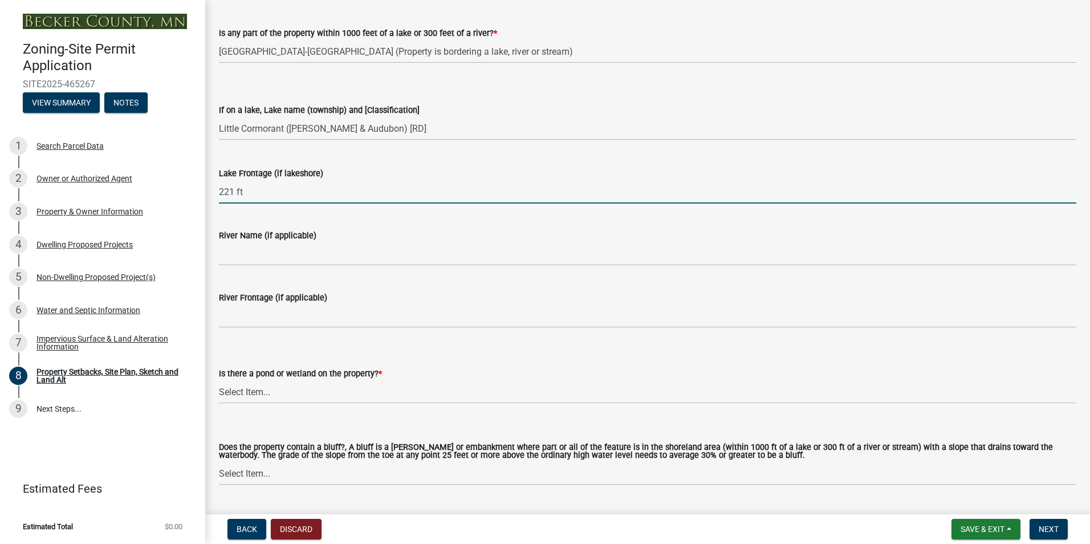
scroll to position [948, 0]
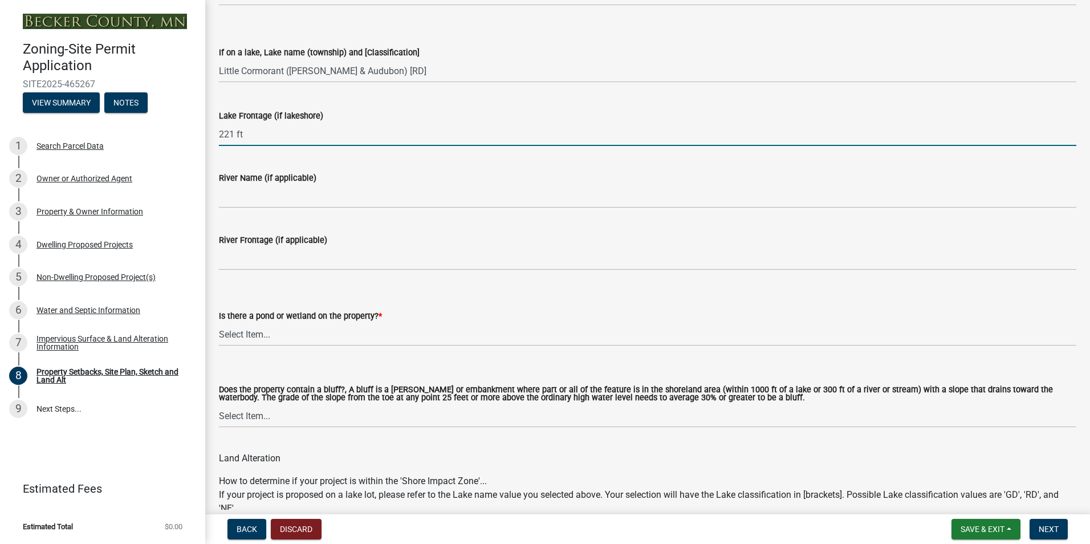
type input "221 ft"
click at [270, 335] on select "Select Item... Yes No" at bounding box center [647, 334] width 857 height 23
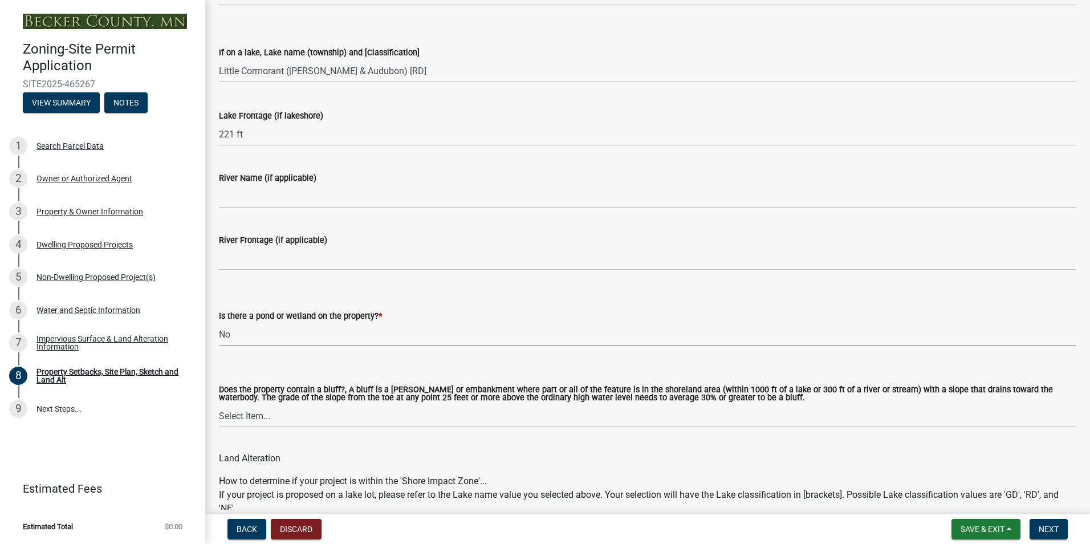
click at [219, 323] on select "Select Item... Yes No" at bounding box center [647, 334] width 857 height 23
select select "b56a4575-9846-47cf-8067-c59a4853da22"
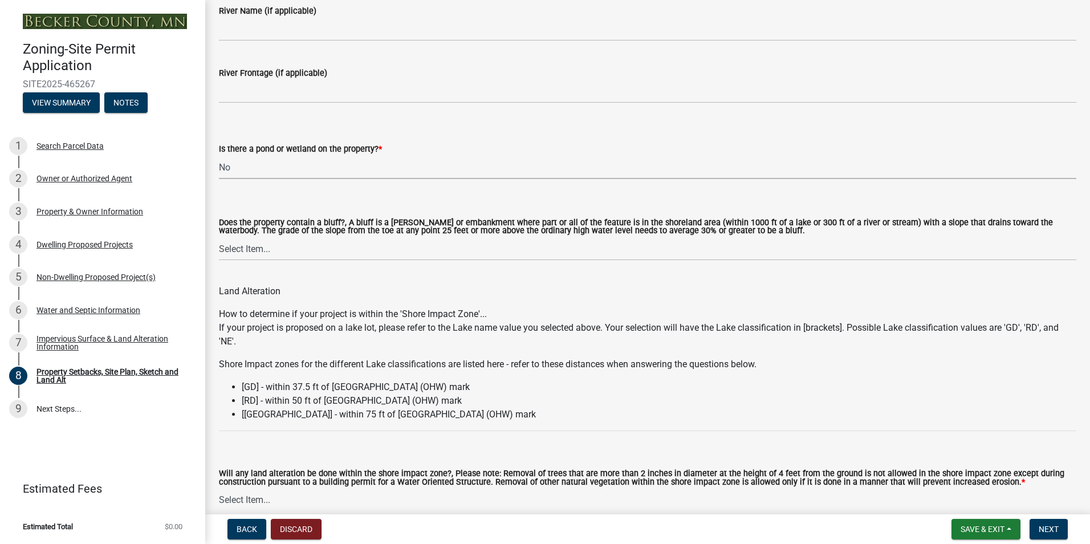
scroll to position [1119, 0]
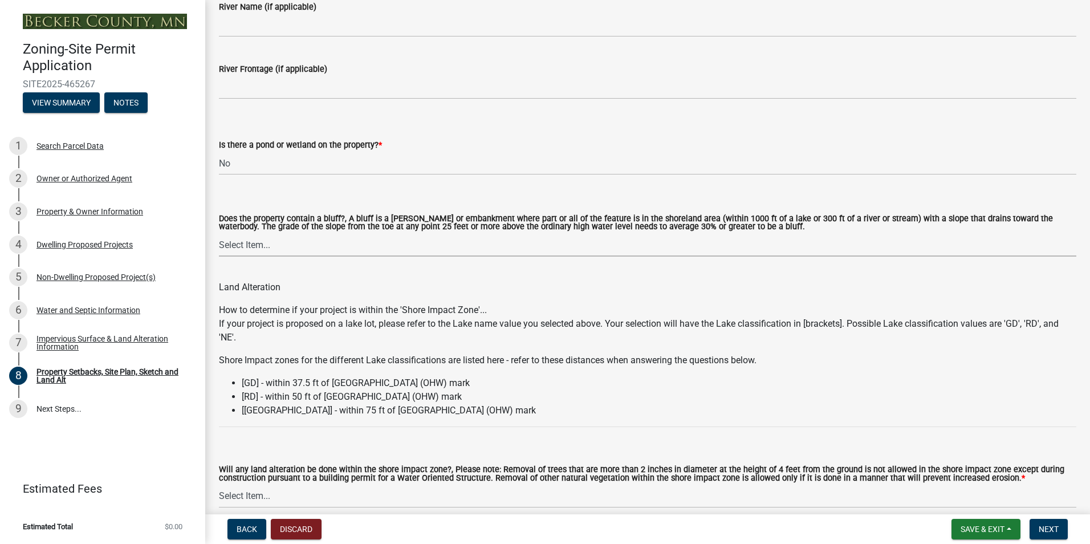
click at [267, 245] on select "Select Item... Yes No" at bounding box center [647, 244] width 857 height 23
click at [219, 234] on select "Select Item... Yes No" at bounding box center [647, 244] width 857 height 23
select select "12f785fb-c378-4b18-841c-21c73dc99083"
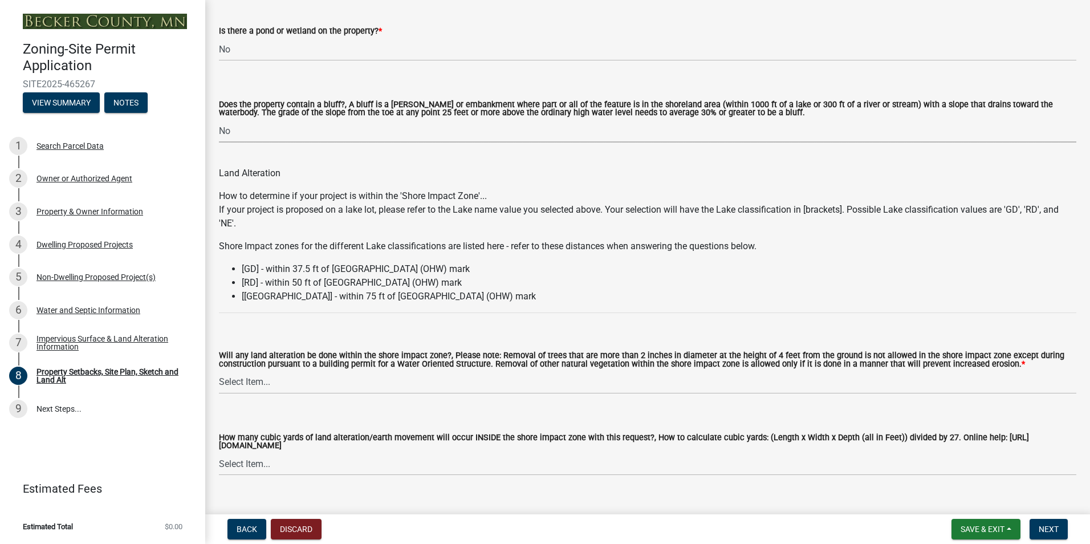
scroll to position [1347, 0]
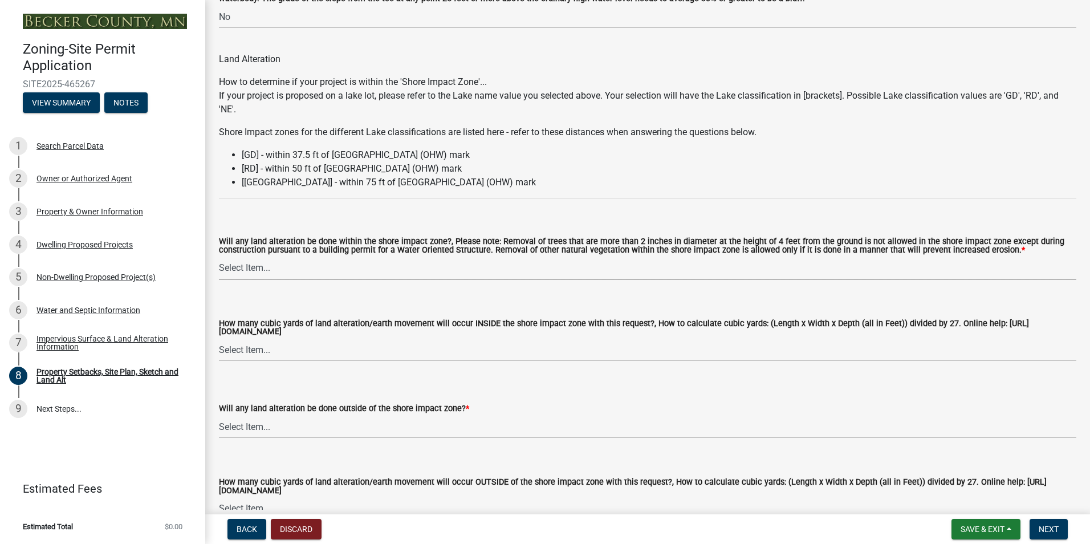
click at [258, 271] on select "Select Item... Yes No N/A" at bounding box center [647, 268] width 857 height 23
click at [219, 257] on select "Select Item... Yes No N/A" at bounding box center [647, 268] width 857 height 23
select select "5c3bc124-316a-4e31-81ed-fa9247a28fef"
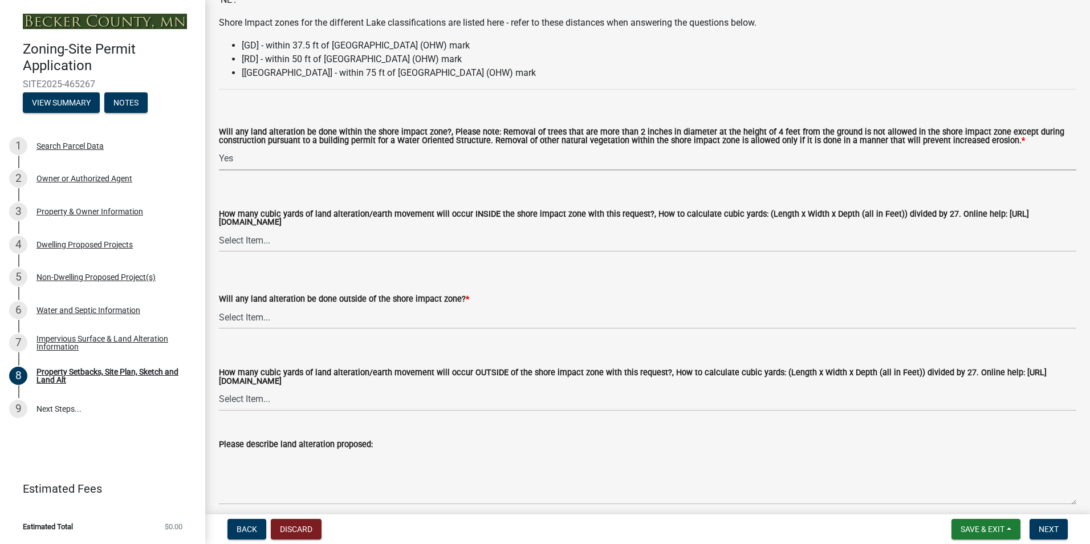
scroll to position [1461, 0]
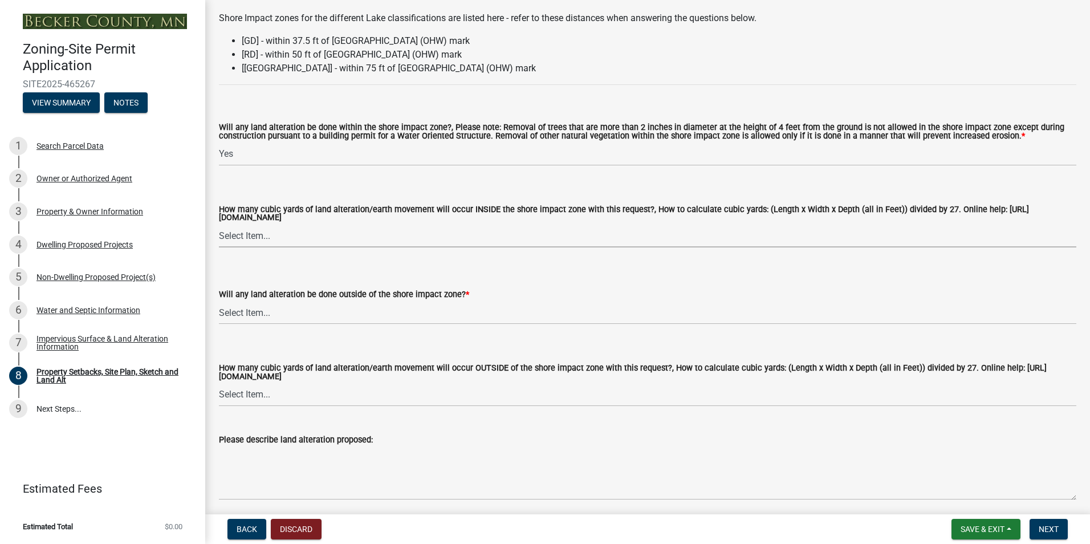
click at [260, 238] on select "Select Item... None 10 Cubic Yards or less 11-50 Cubic Yards Over 50 Cubic Yards" at bounding box center [647, 235] width 857 height 23
click at [219, 226] on select "Select Item... None 10 Cubic Yards or less 11-50 Cubic Yards Over 50 Cubic Yards" at bounding box center [647, 235] width 857 height 23
select select "55cff22b-1471-4b51-819a-317e4a6b5cc9"
click at [261, 318] on select "Select Item... Yes No N/A" at bounding box center [647, 312] width 857 height 23
click at [219, 303] on select "Select Item... Yes No N/A" at bounding box center [647, 312] width 857 height 23
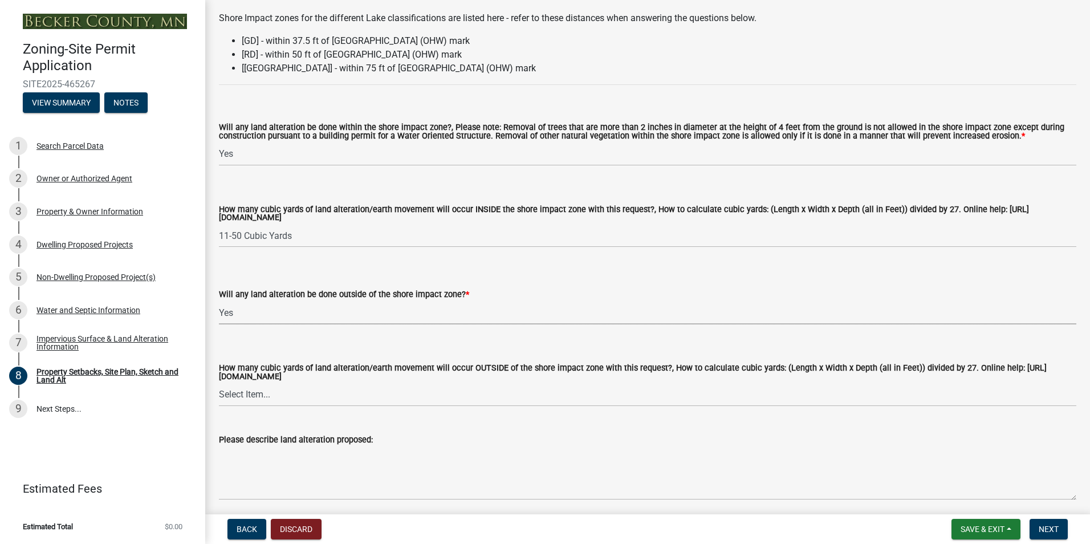
select select "5ad4ab64-b44e-481c-9000-9e5907aa74e1"
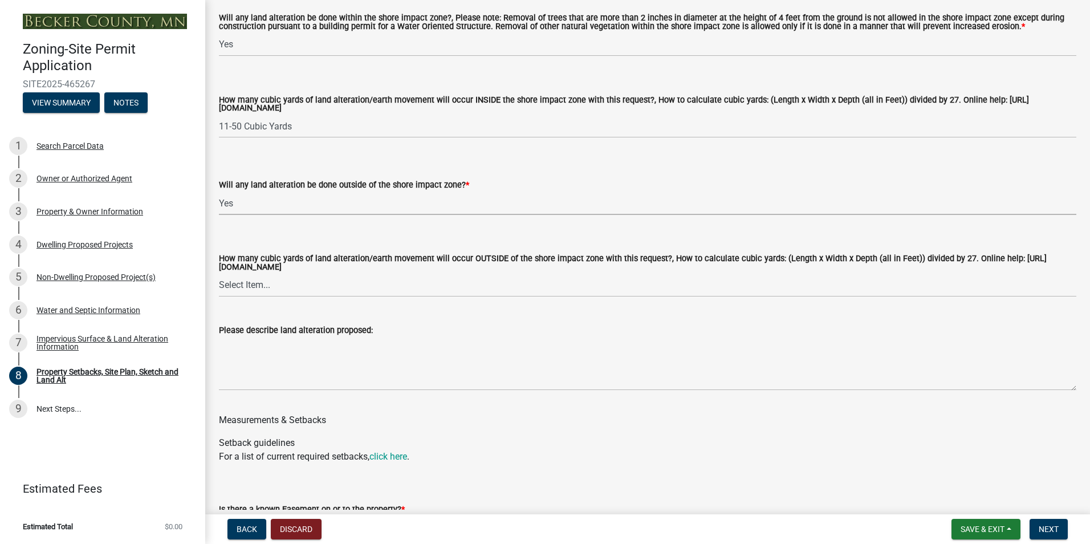
scroll to position [1575, 0]
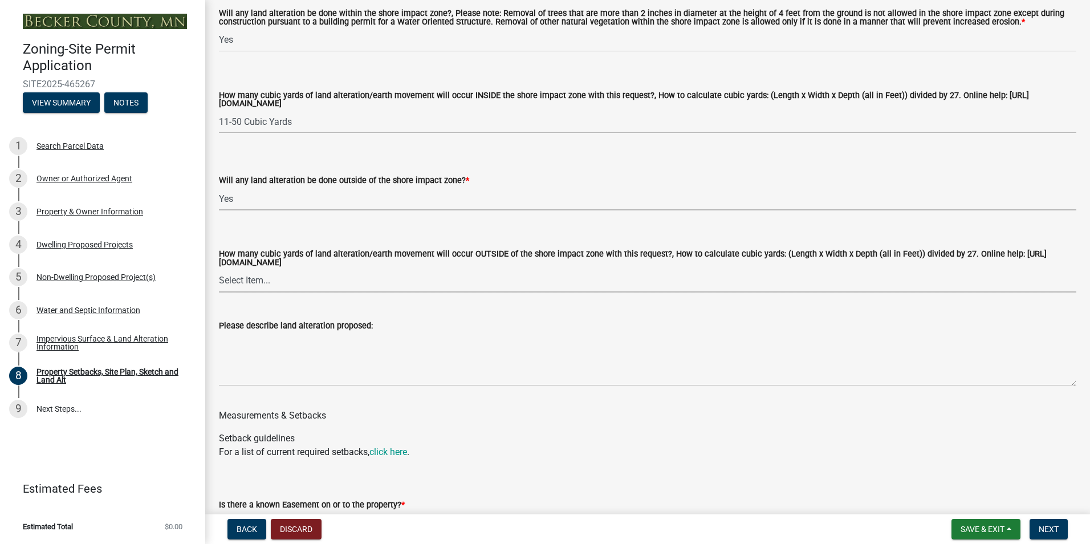
click at [266, 284] on select "Select Item... None 10 Cubic Yards or less 11-50 Cubic Yards Over 50 Cubic Yards" at bounding box center [647, 280] width 857 height 23
click at [219, 271] on select "Select Item... None 10 Cubic Yards or less 11-50 Cubic Yards Over 50 Cubic Yards" at bounding box center [647, 280] width 857 height 23
select select "a96800da-4e88-4c62-b1ff-2cd17f9e3346"
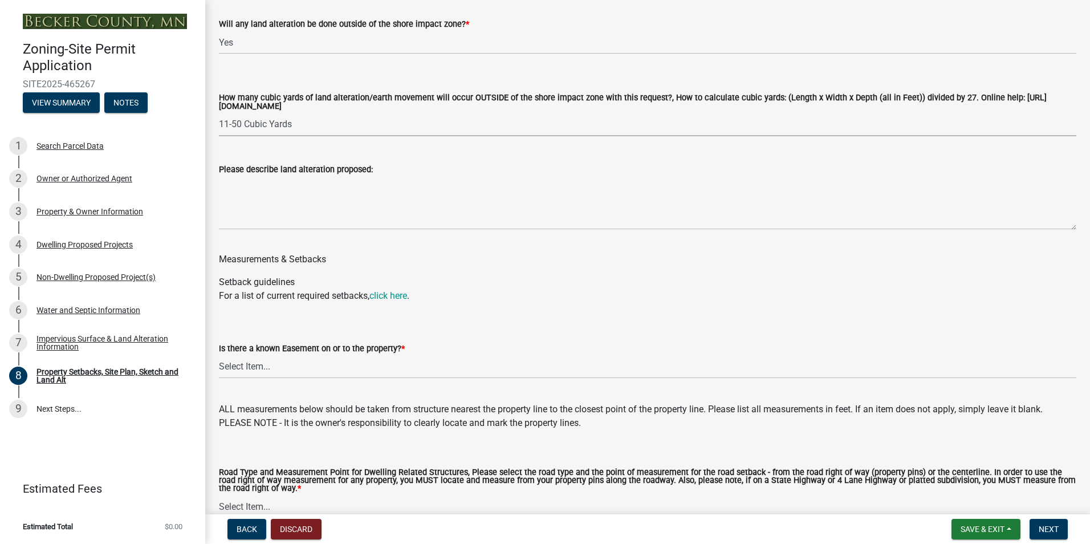
scroll to position [1746, 0]
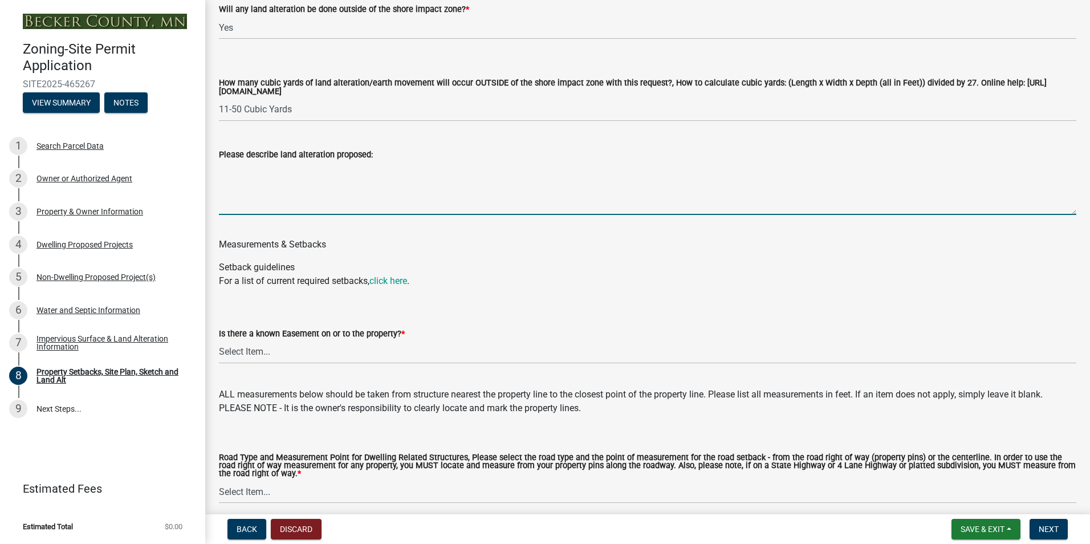
click at [270, 194] on textarea "Please describe land alteration proposed:" at bounding box center [647, 188] width 857 height 54
type textarea "S"
type textarea "Site prep work for House and Shop, Landscaping for water and erosion control"
click at [269, 355] on select "Select Item... Yes No" at bounding box center [647, 351] width 857 height 23
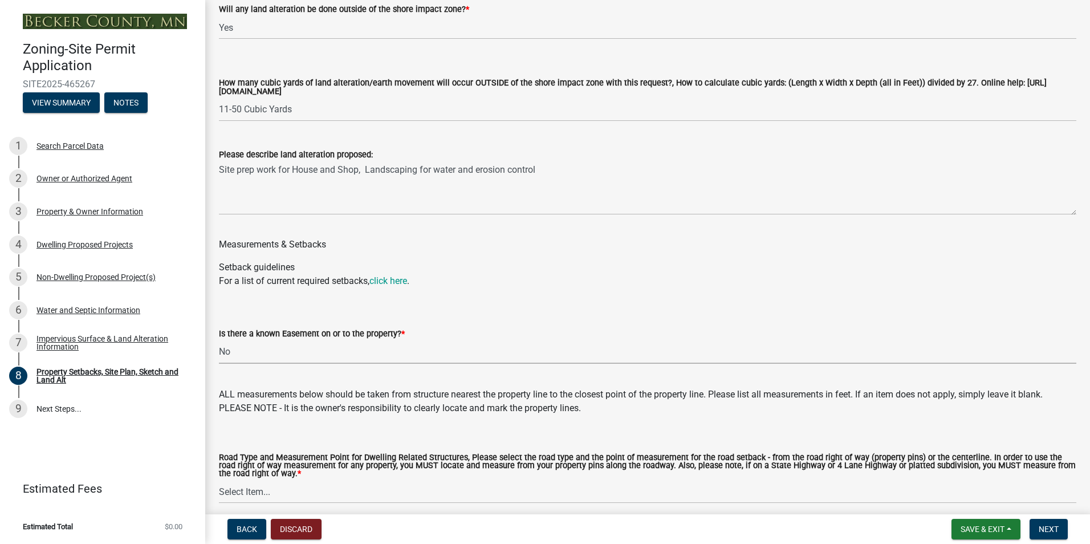
click at [219, 342] on select "Select Item... Yes No" at bounding box center [647, 351] width 857 height 23
select select "c8b8ea71-7088-4e87-a493-7bc88cc2835b"
click at [398, 285] on link "click here" at bounding box center [388, 280] width 38 height 11
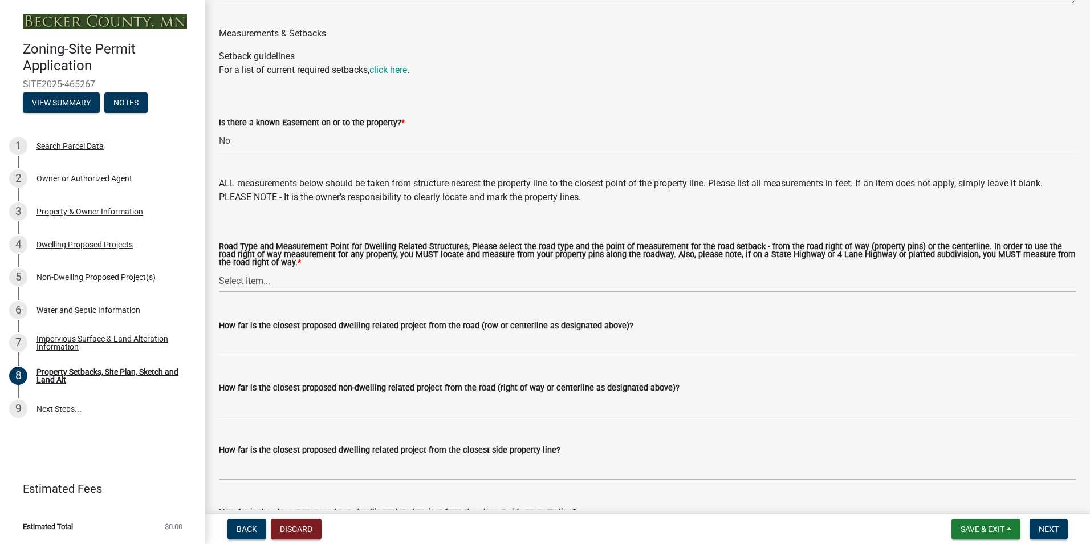
scroll to position [1974, 0]
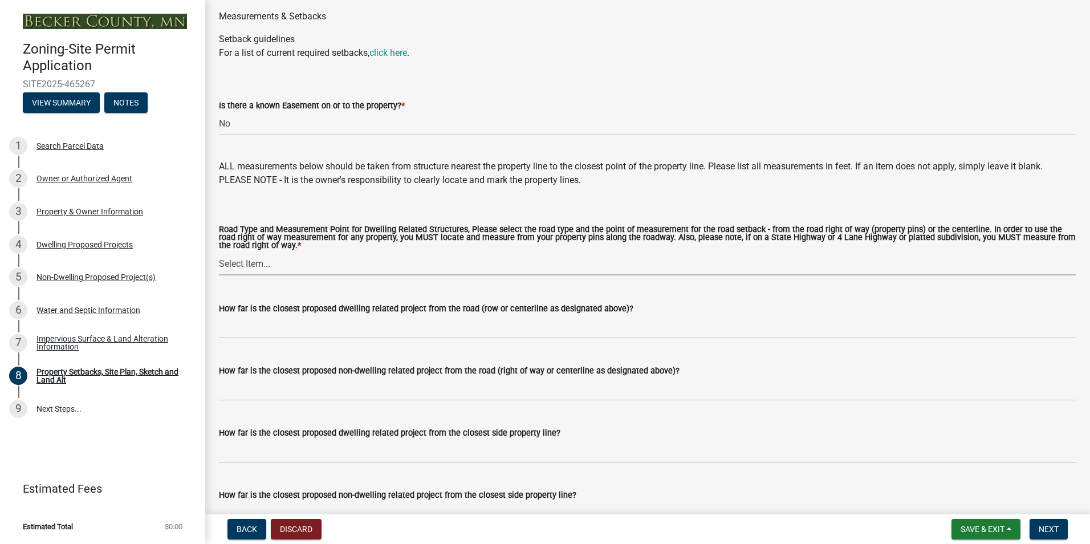
click at [260, 269] on select "Select Item... Private Easement - Right of Way Private Easement - Centerline Pu…" at bounding box center [647, 263] width 857 height 23
click at [219, 255] on select "Select Item... Private Easement - Right of Way Private Easement - Centerline Pu…" at bounding box center [647, 263] width 857 height 23
select select "133211ff-91ce-4a0a-9235-b48a7e2069a0"
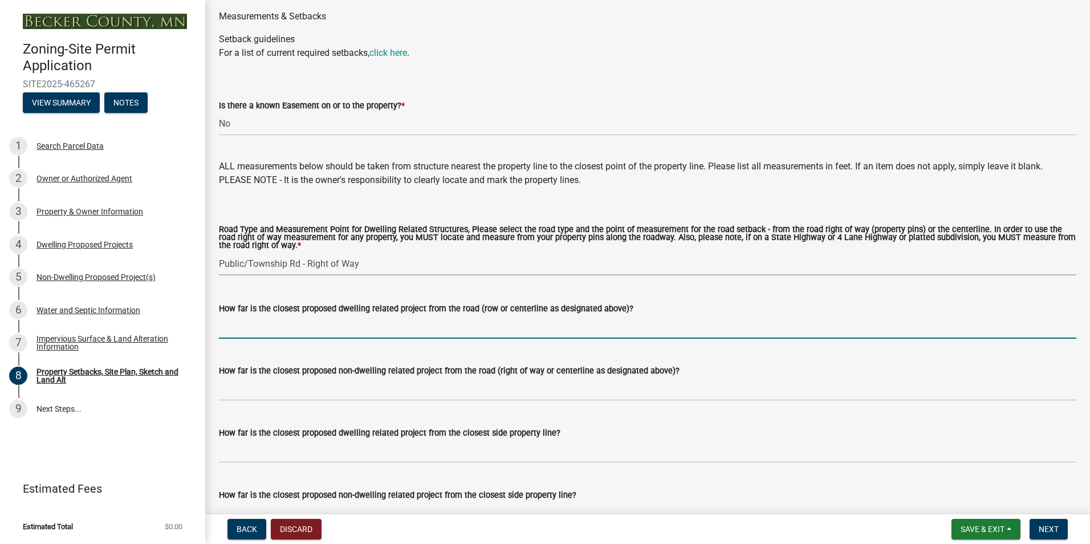
click at [253, 329] on input "How far is the closest proposed dwelling related project from the road (row or …" at bounding box center [647, 326] width 857 height 23
type input "170 ft"
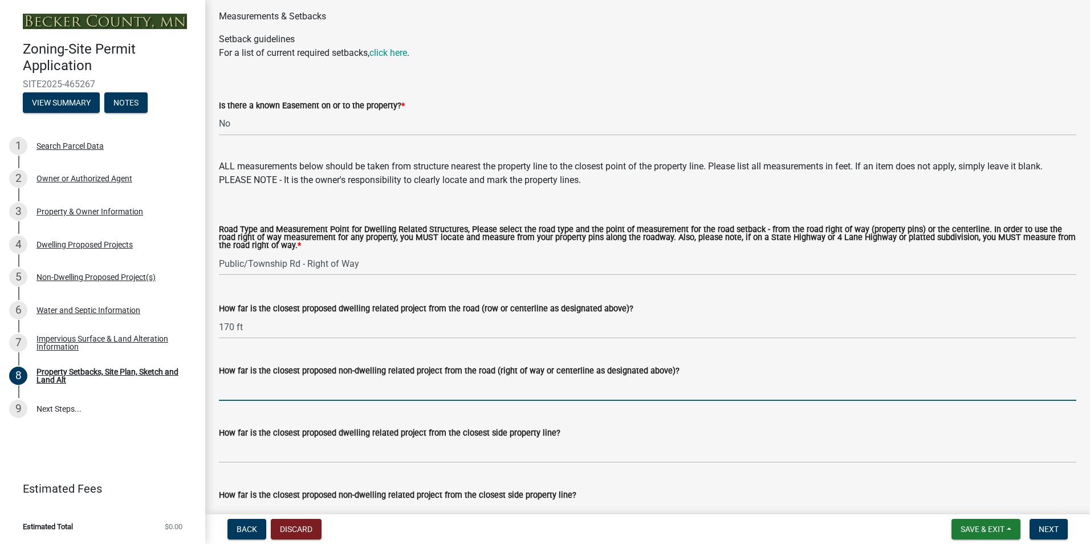
click at [247, 392] on input "How far is the closest proposed non-dwelling related project from the road (rig…" at bounding box center [647, 388] width 857 height 23
type input "168ft"
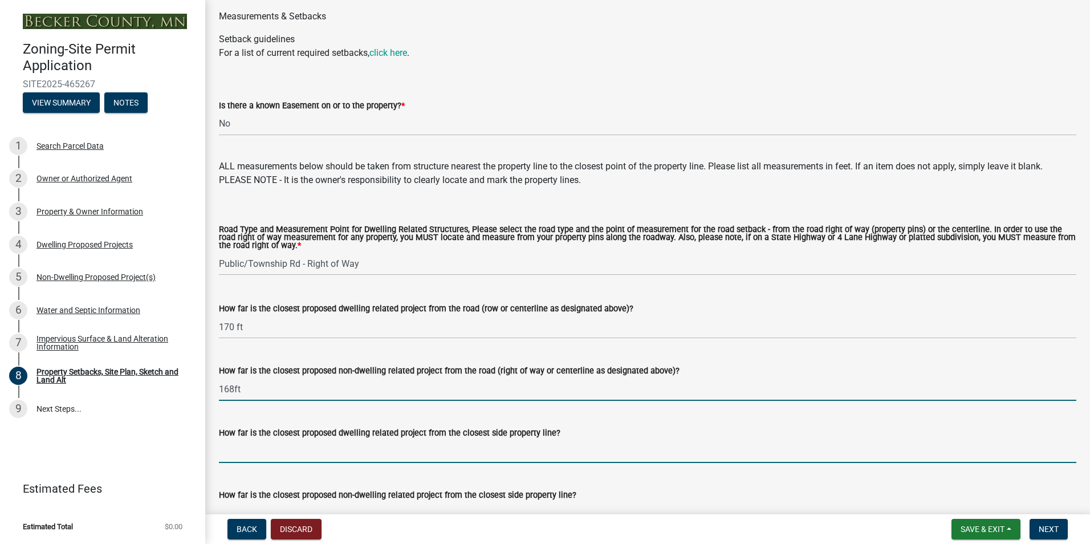
click at [247, 460] on input "How far is the closest proposed dwelling related project from the closest side …" at bounding box center [647, 451] width 857 height 23
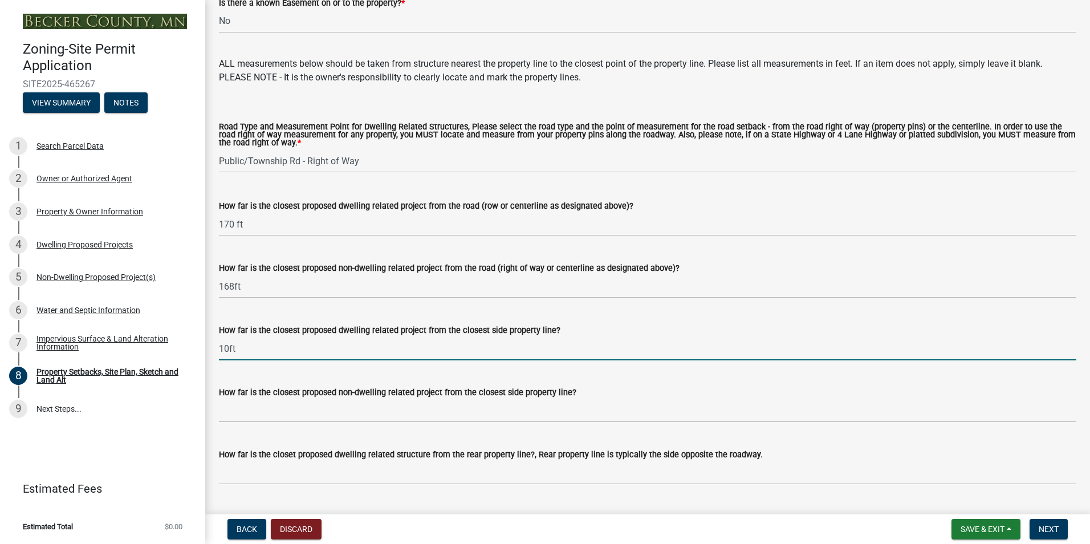
scroll to position [2088, 0]
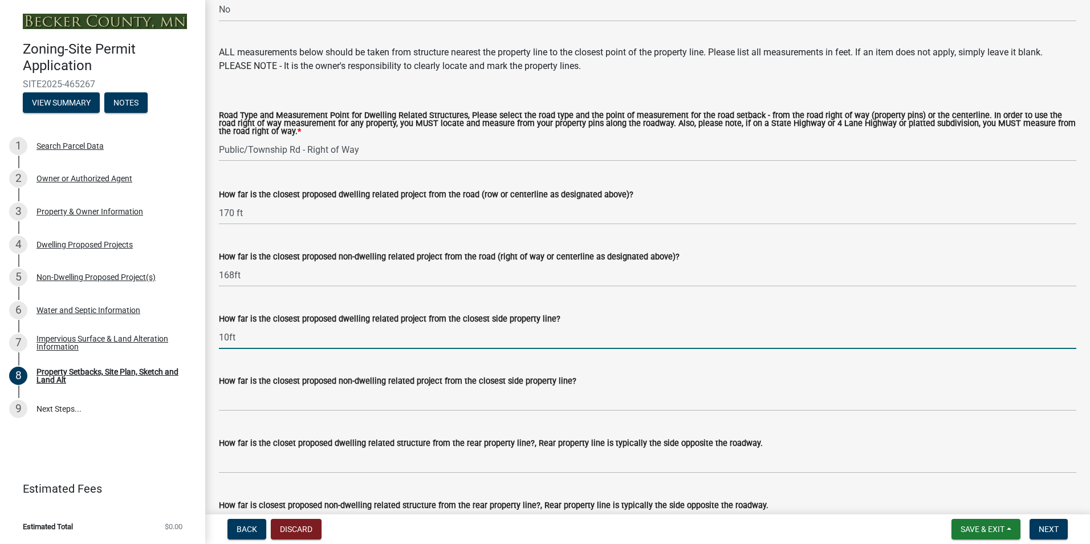
type input "10ft"
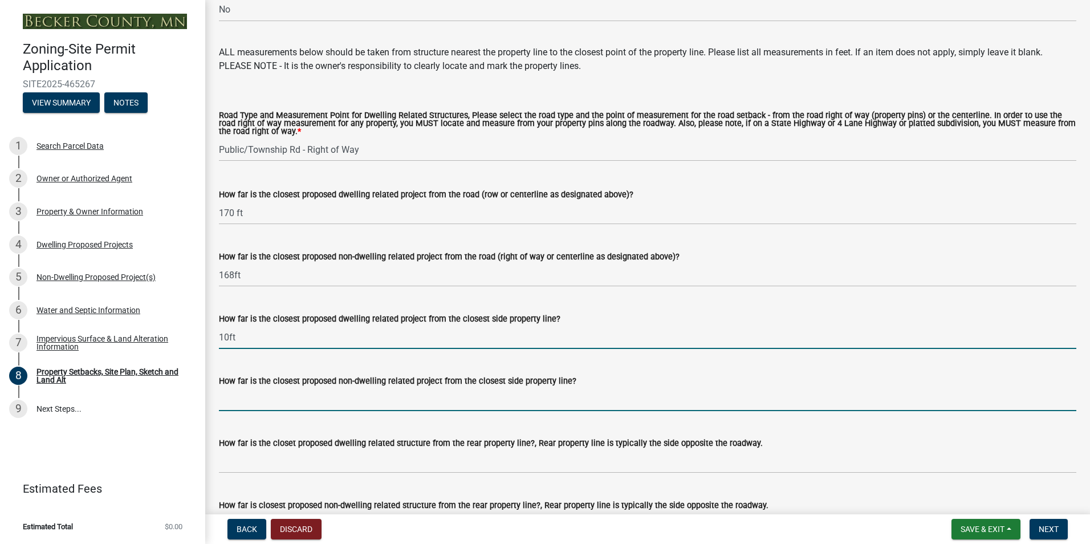
click at [262, 398] on input "How far is the closest proposed non-dwelling related project from the closest s…" at bounding box center [647, 399] width 857 height 23
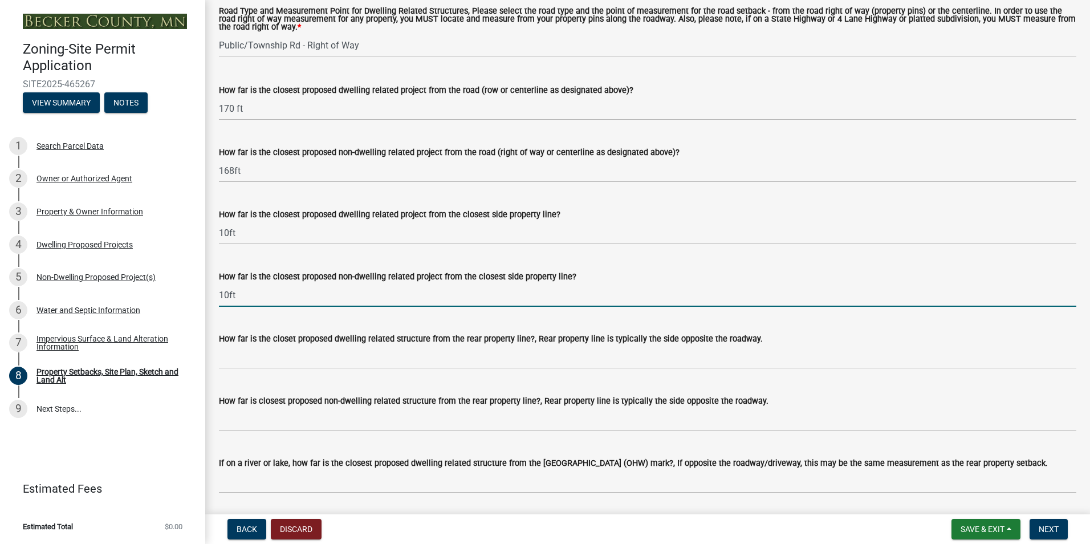
scroll to position [2202, 0]
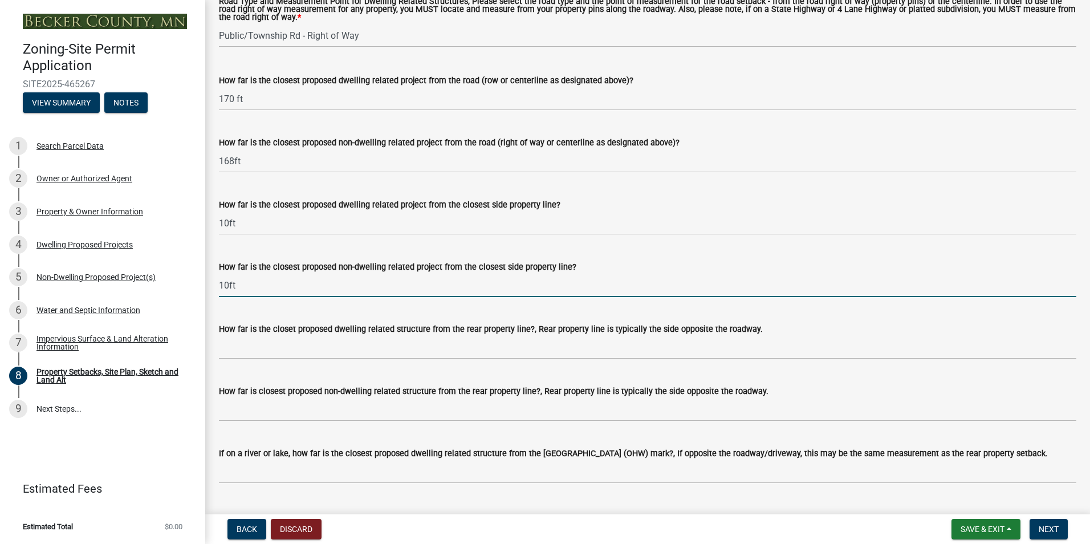
type input "10ft"
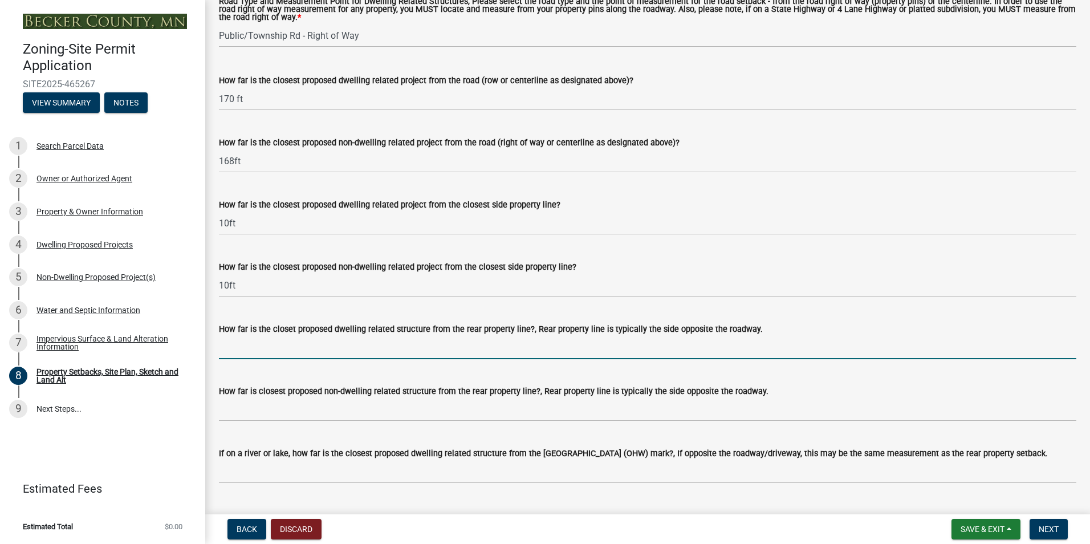
click at [252, 348] on input "How far is the closet proposed dwelling related structure from the rear propert…" at bounding box center [647, 347] width 857 height 23
type input "15ft"
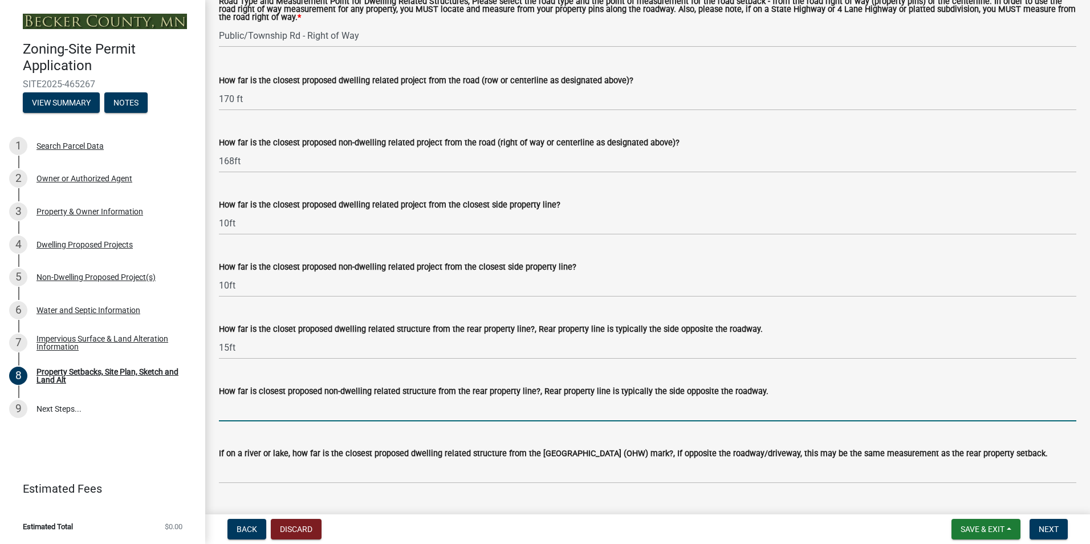
click at [266, 408] on input "How far is closest proposed non-dwelling related structure from the rear proper…" at bounding box center [647, 409] width 857 height 23
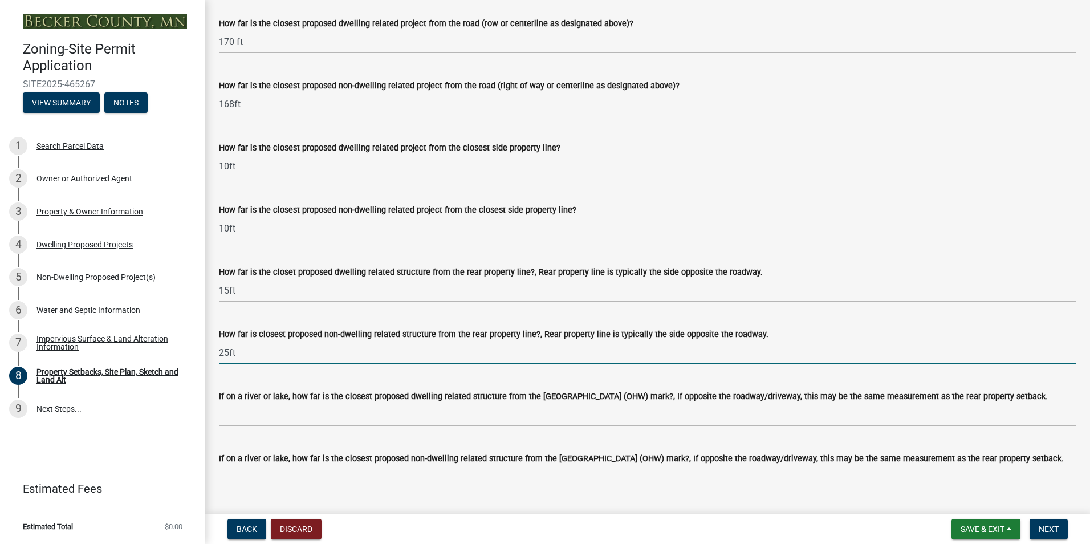
type input "25ft"
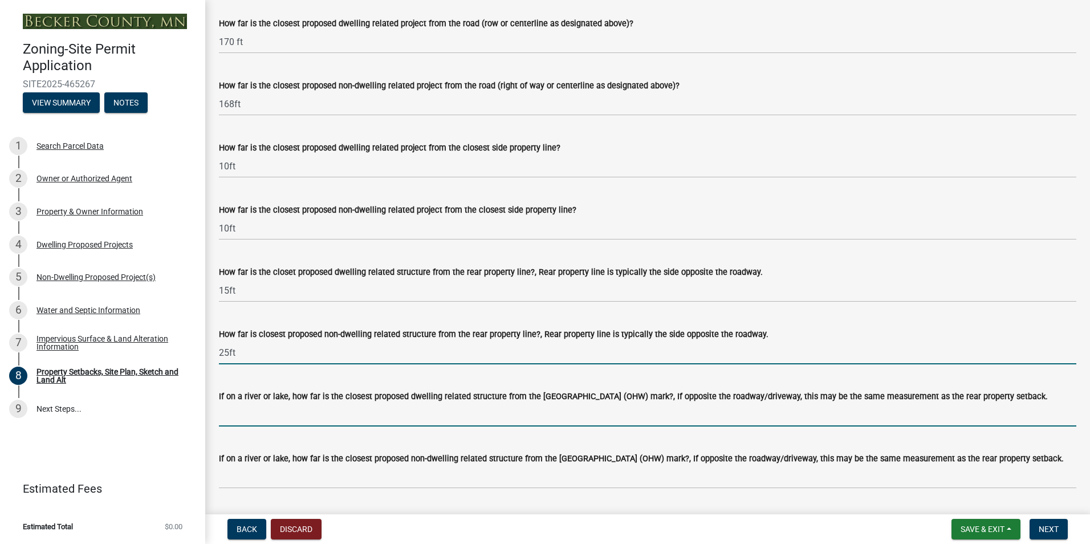
click at [266, 414] on input "If on a river or lake, how far is the closest proposed dwelling related structu…" at bounding box center [647, 414] width 857 height 23
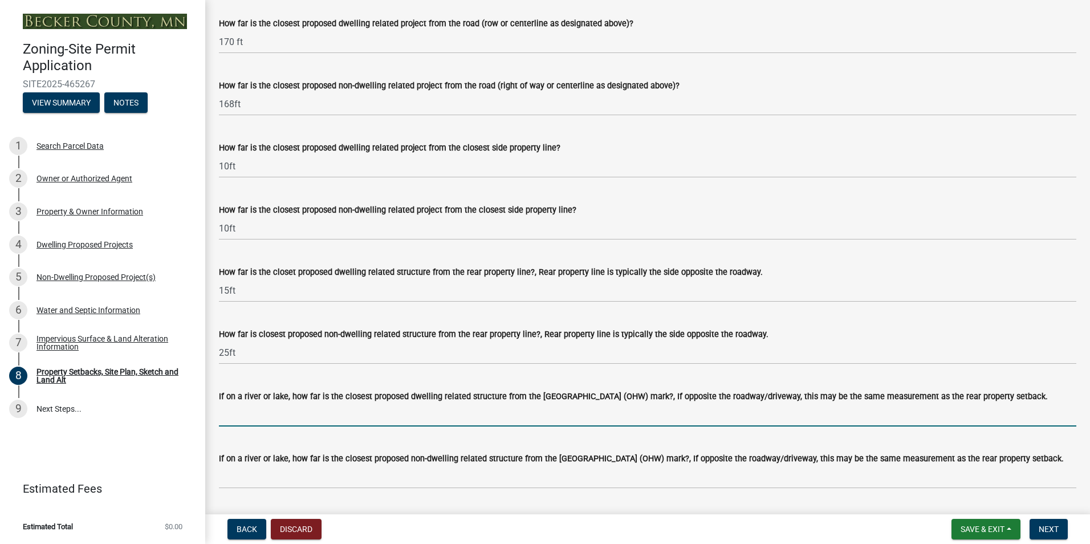
type input "100ft"
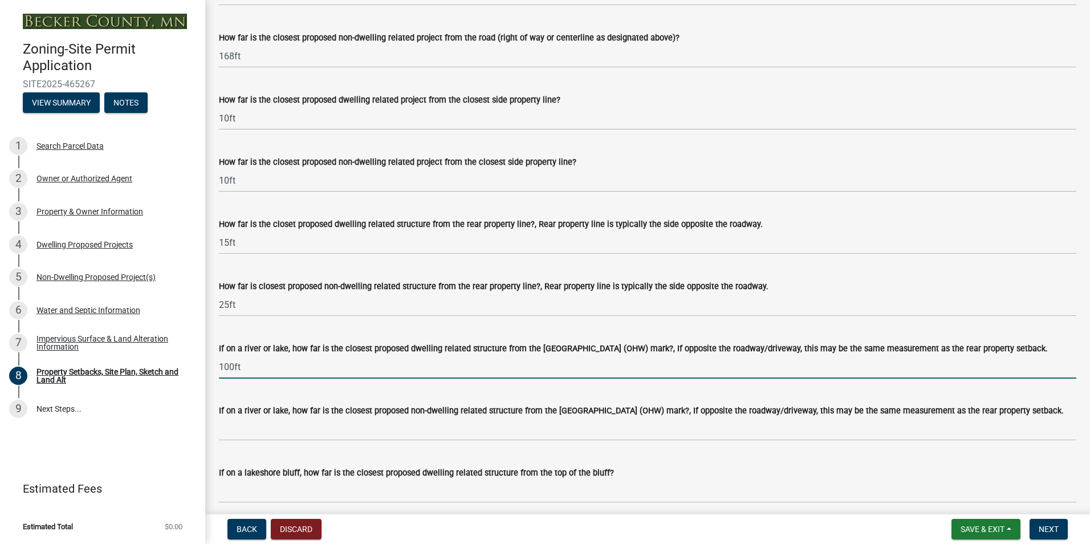
scroll to position [2373, 0]
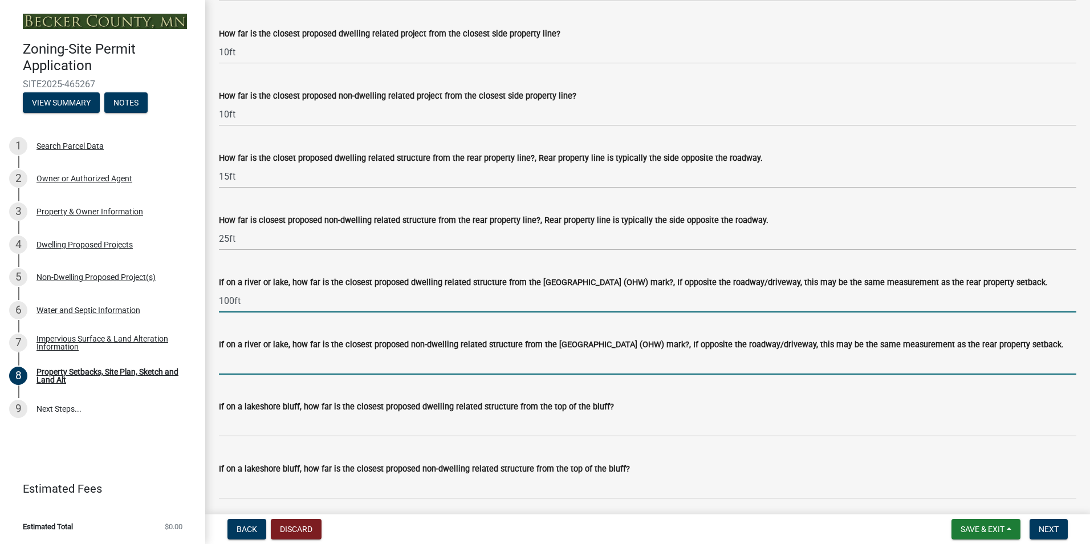
click at [233, 365] on input "If on a river or lake, how far is the closest proposed non-dwelling related str…" at bounding box center [647, 362] width 857 height 23
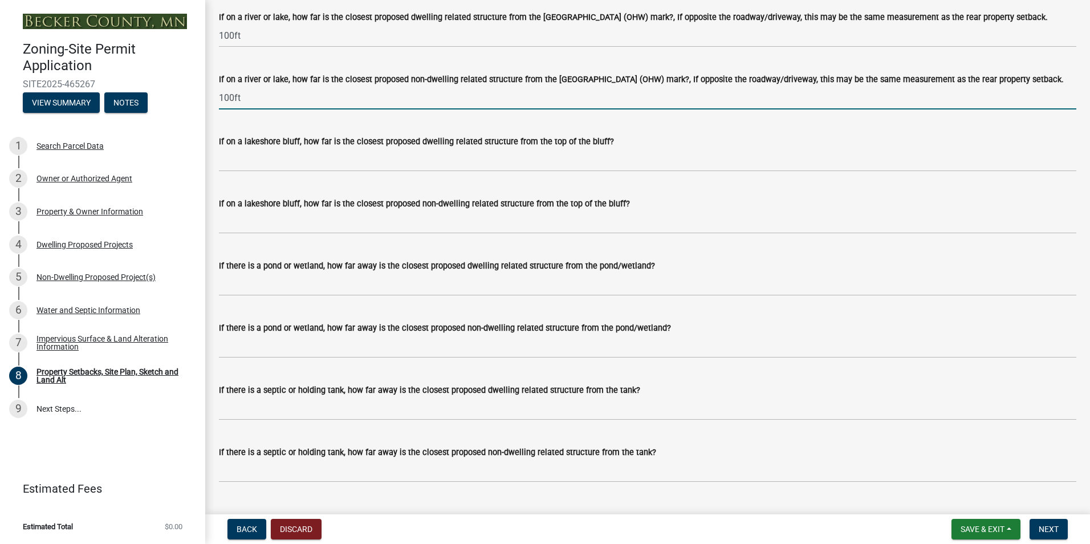
scroll to position [2658, 0]
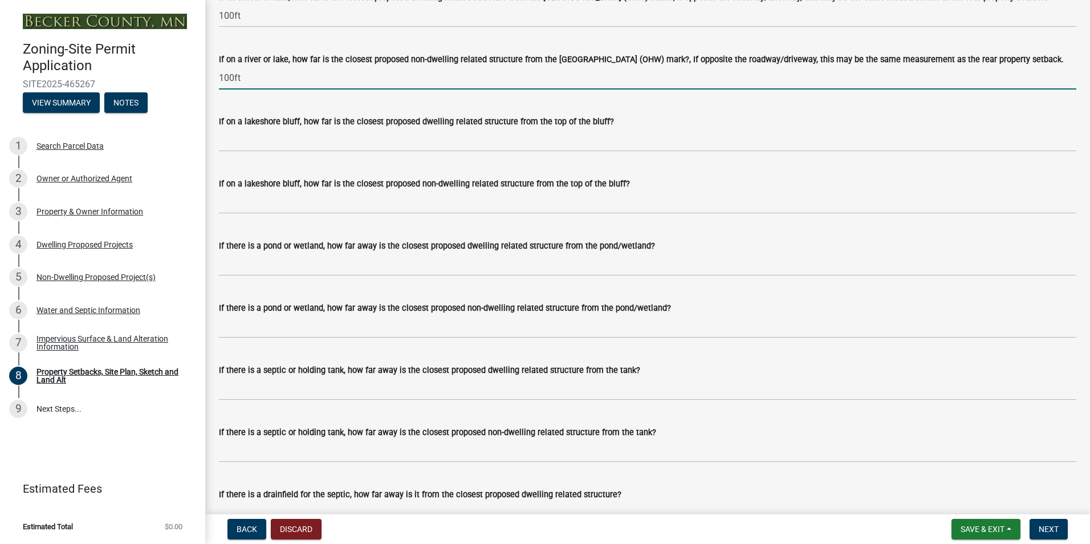
type input "100ft"
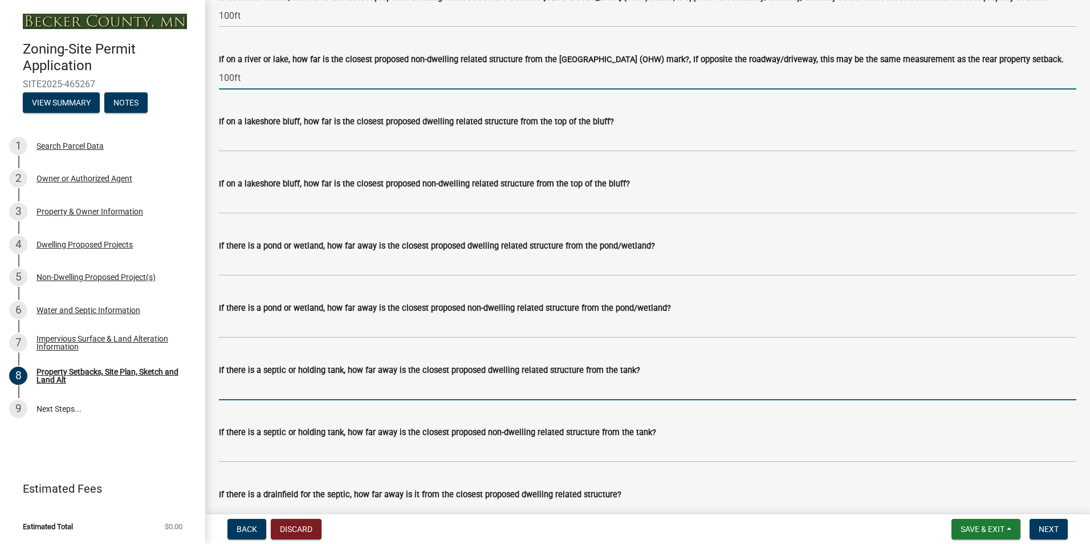
click at [236, 395] on input "If there is a septic or holding tank, how far away is the closest proposed dwel…" at bounding box center [647, 388] width 857 height 23
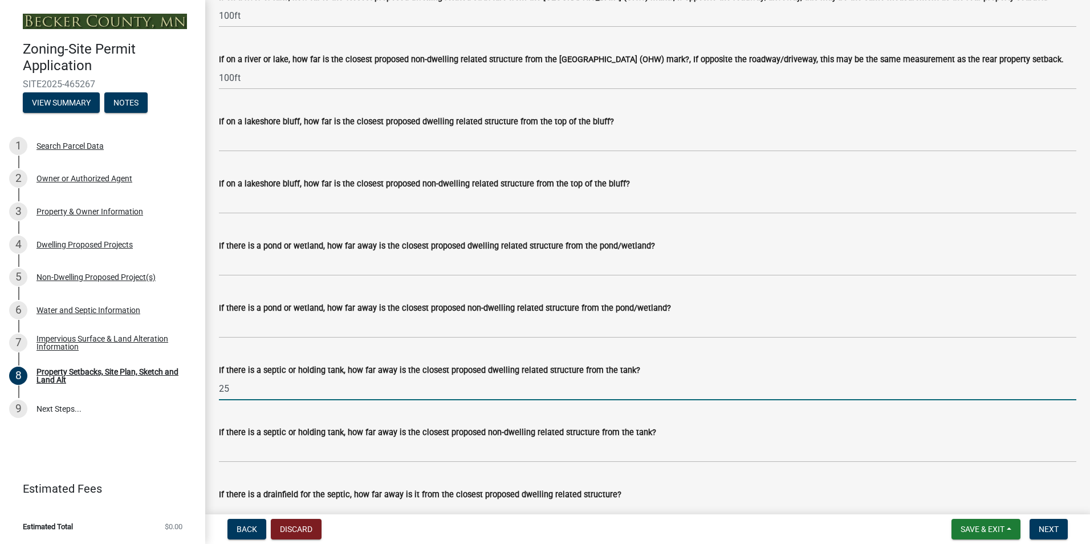
type input "2"
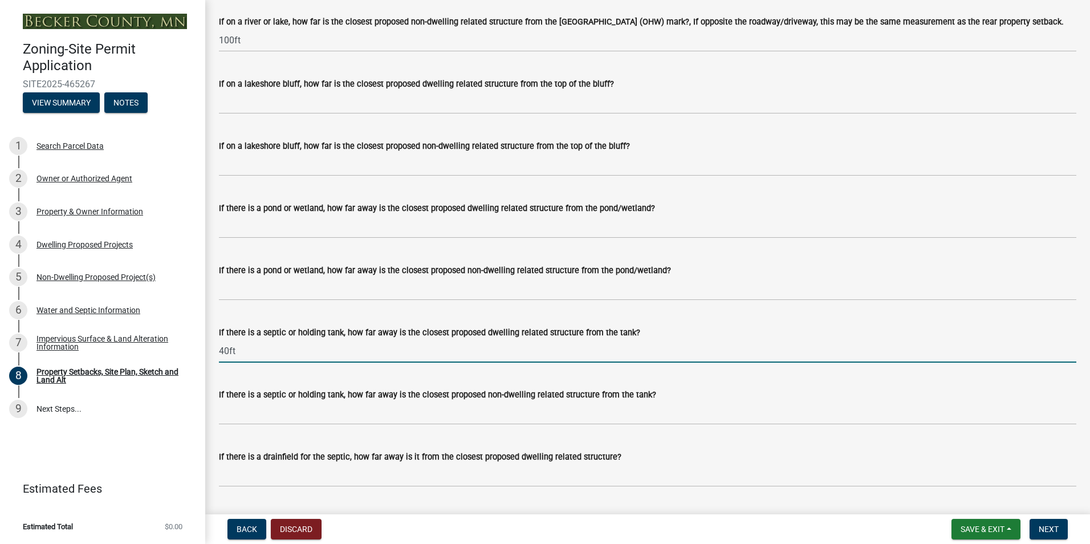
scroll to position [2715, 0]
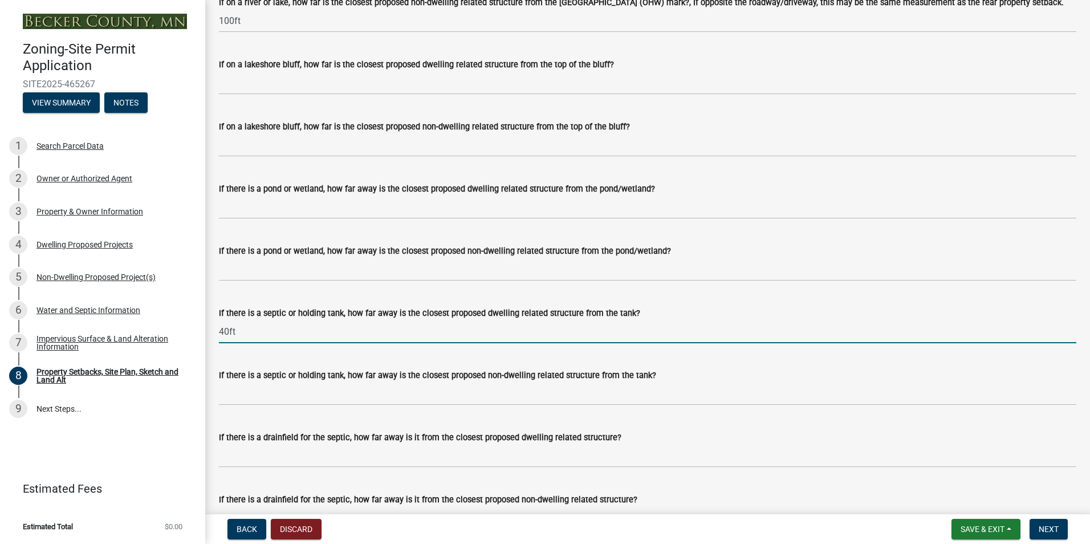
type input "40ft"
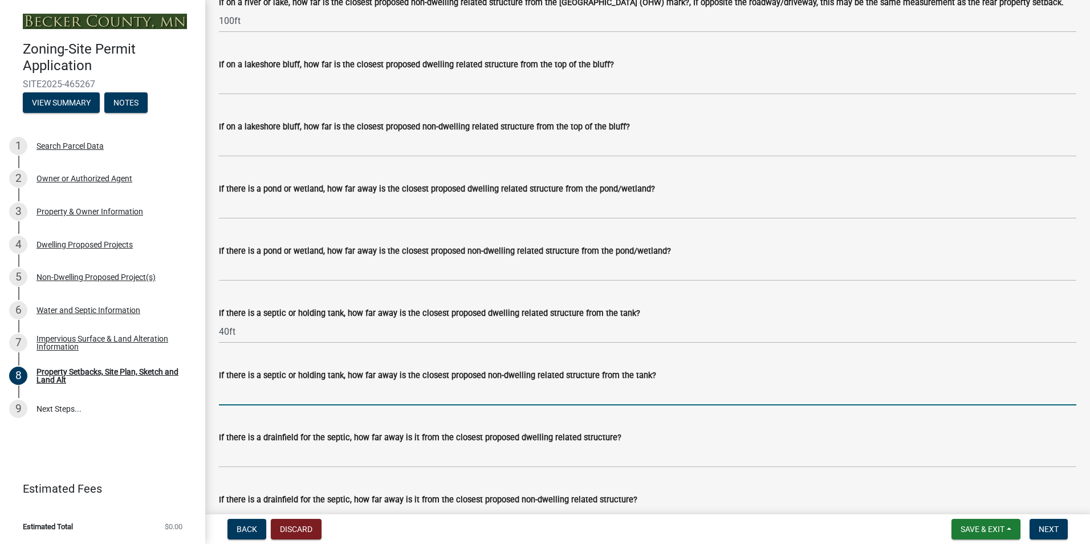
click at [238, 400] on input "If there is a septic or holding tank, how far away is the closest proposed non-…" at bounding box center [647, 393] width 857 height 23
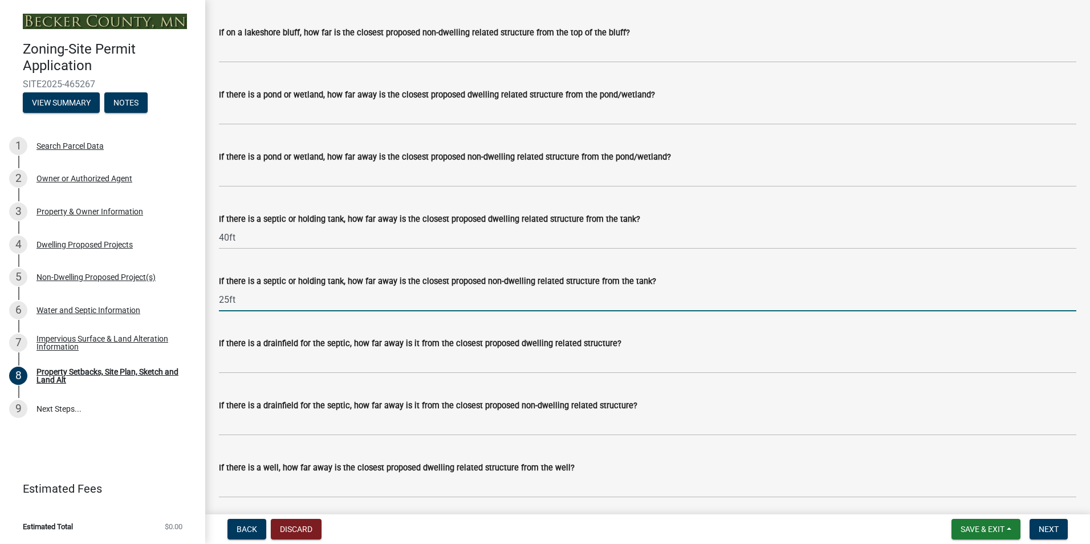
scroll to position [2829, 0]
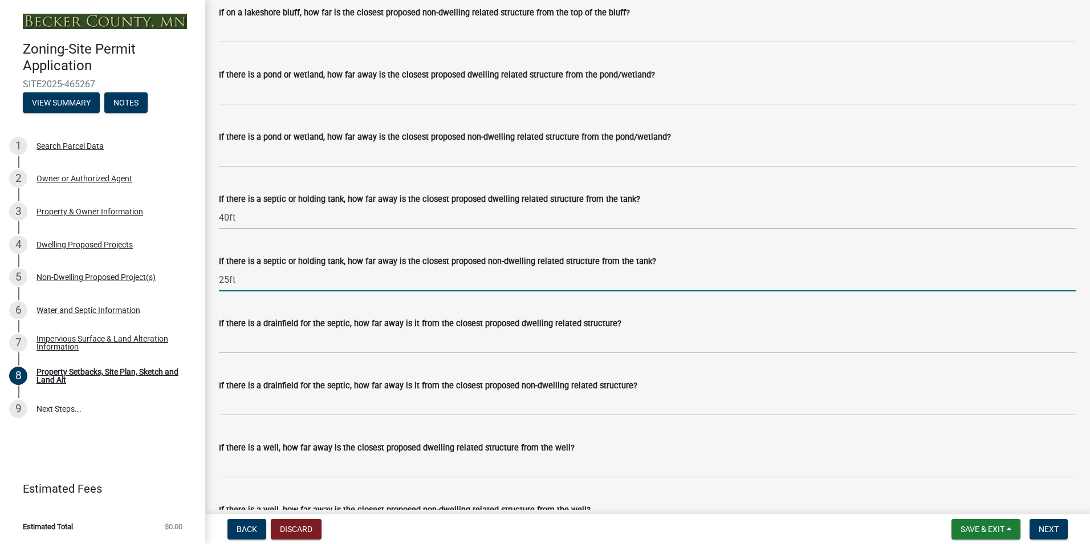
type input "25ft"
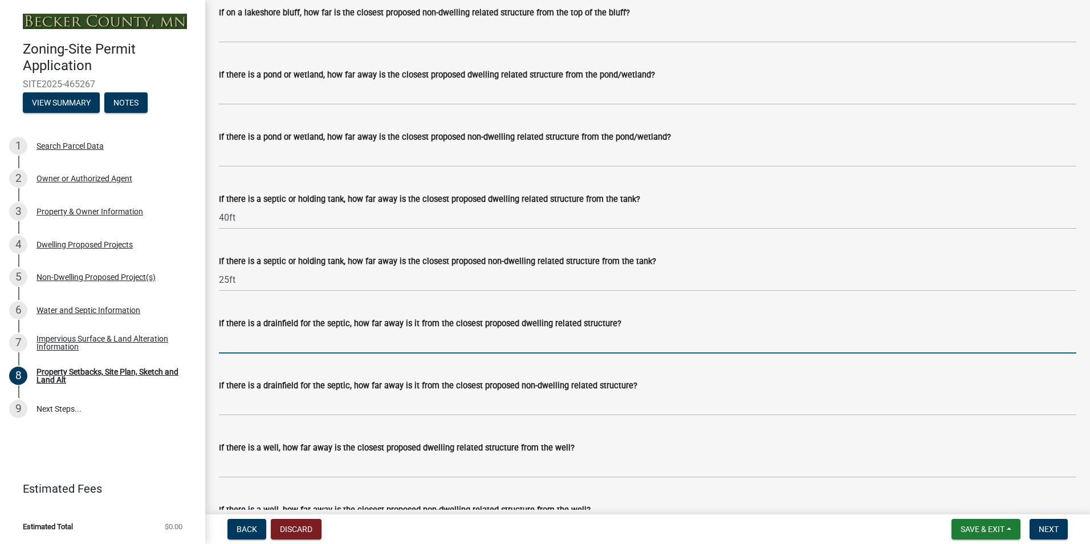
click at [253, 340] on input "If there is a drainfield for the septic, how far away is it from the closest pr…" at bounding box center [647, 341] width 857 height 23
type input "50ft"
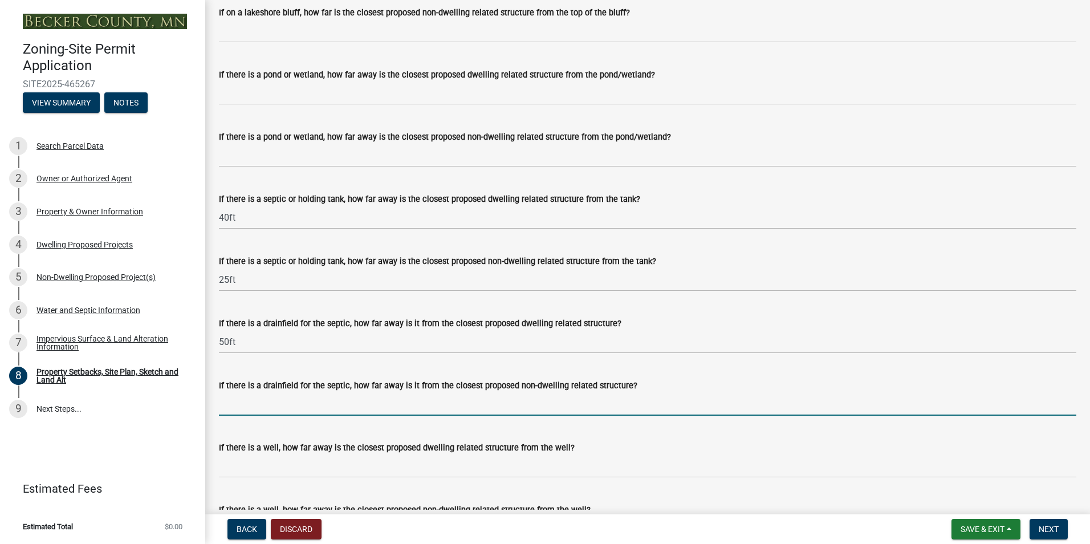
click at [258, 402] on input "If there is a drainfield for the septic, how far away is it from the closest pr…" at bounding box center [647, 403] width 857 height 23
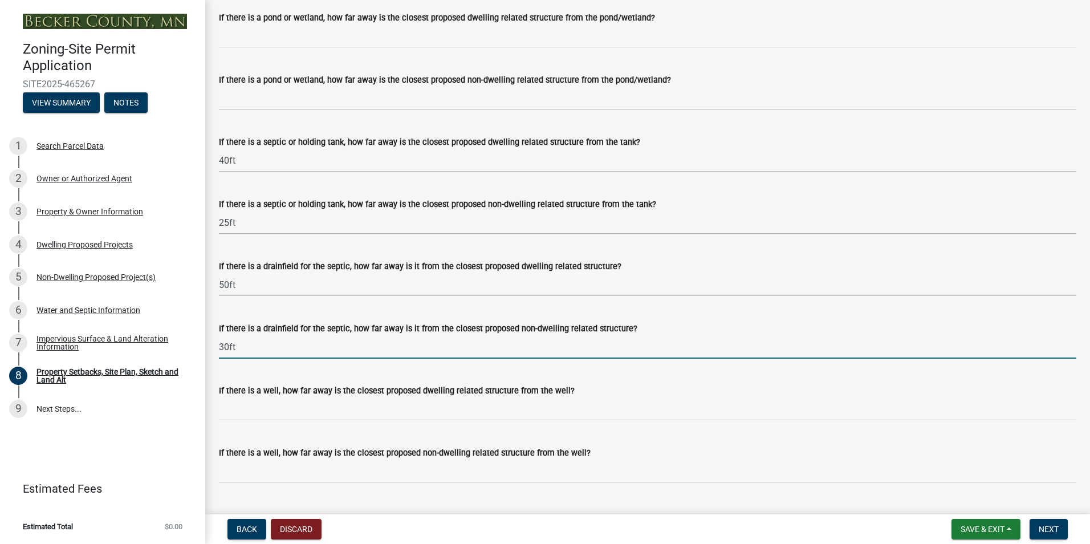
type input "30ft"
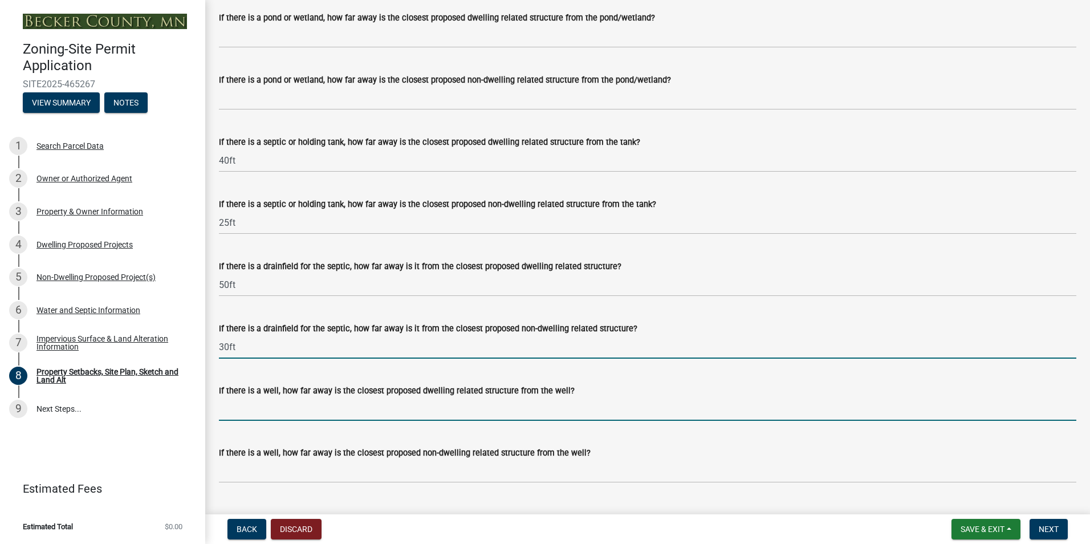
click at [225, 411] on input "If there is a well, how far away is the closest proposed dwelling related struc…" at bounding box center [647, 408] width 857 height 23
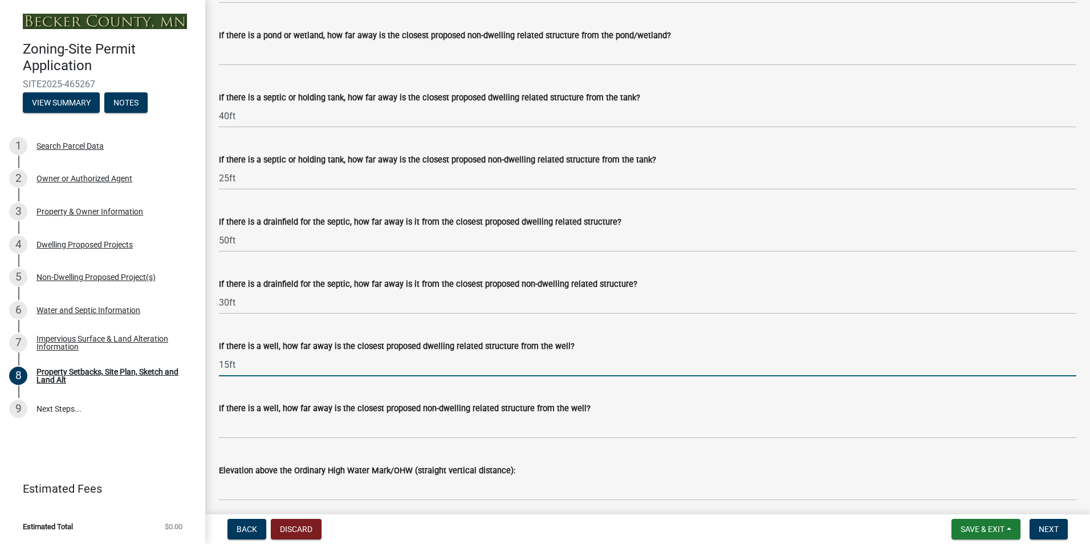
scroll to position [2943, 0]
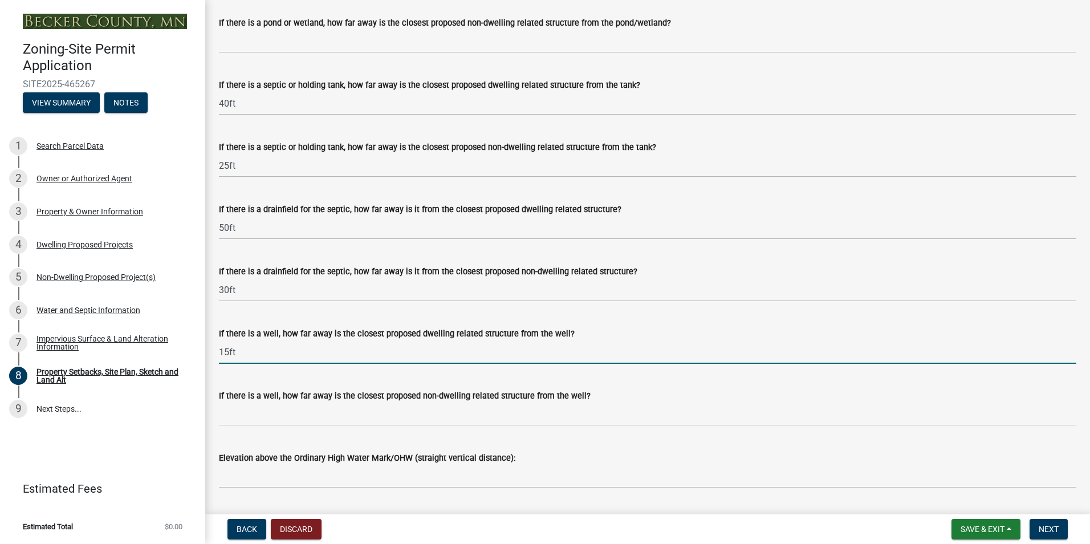
type input "15ft"
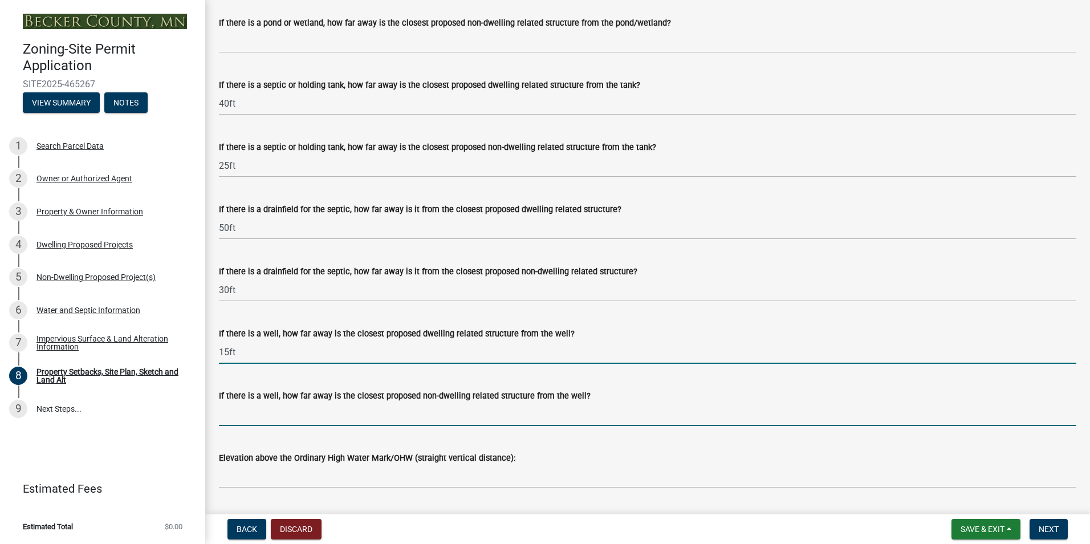
click at [262, 420] on input "If there is a well, how far away is the closest proposed non-dwelling related s…" at bounding box center [647, 413] width 857 height 23
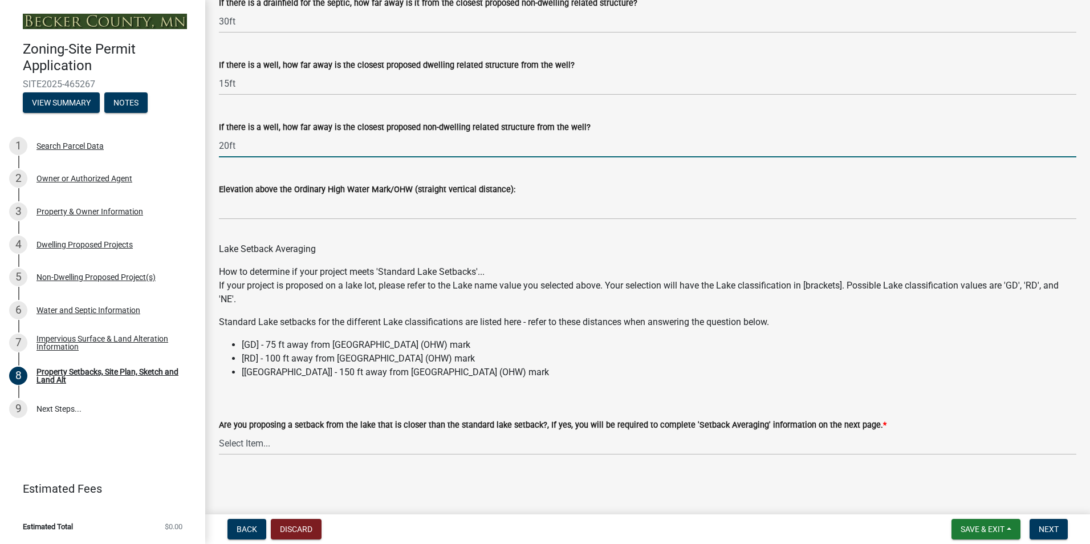
scroll to position [3214, 0]
type input "20ft"
click at [1048, 530] on span "Next" at bounding box center [1049, 528] width 20 height 9
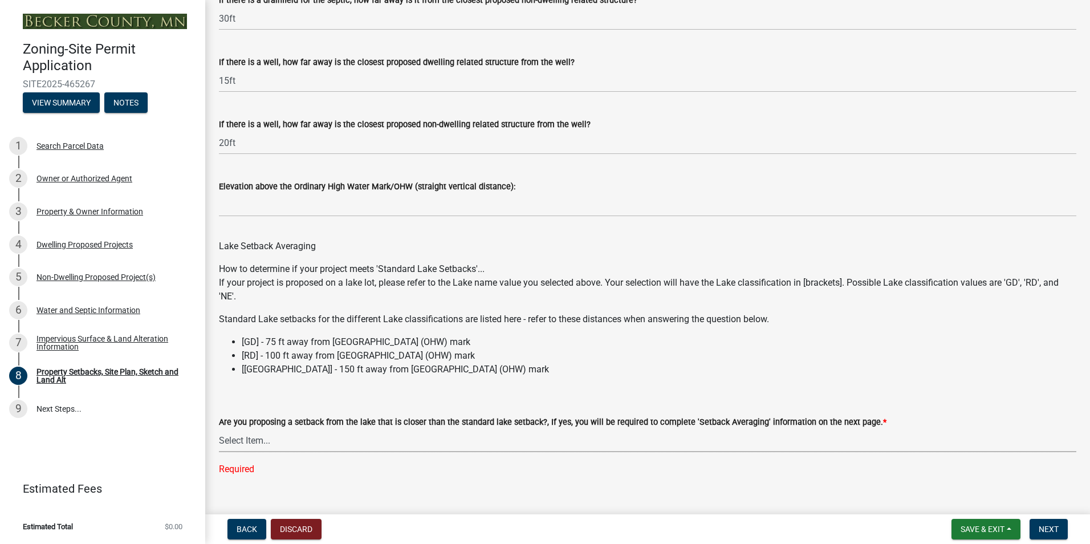
click at [265, 443] on select "Select Item... Yes No N/A" at bounding box center [647, 440] width 857 height 23
click at [219, 432] on select "Select Item... Yes No N/A" at bounding box center [647, 440] width 857 height 23
select select "19d13e65-c93d-443e-910a-7a17299544cc"
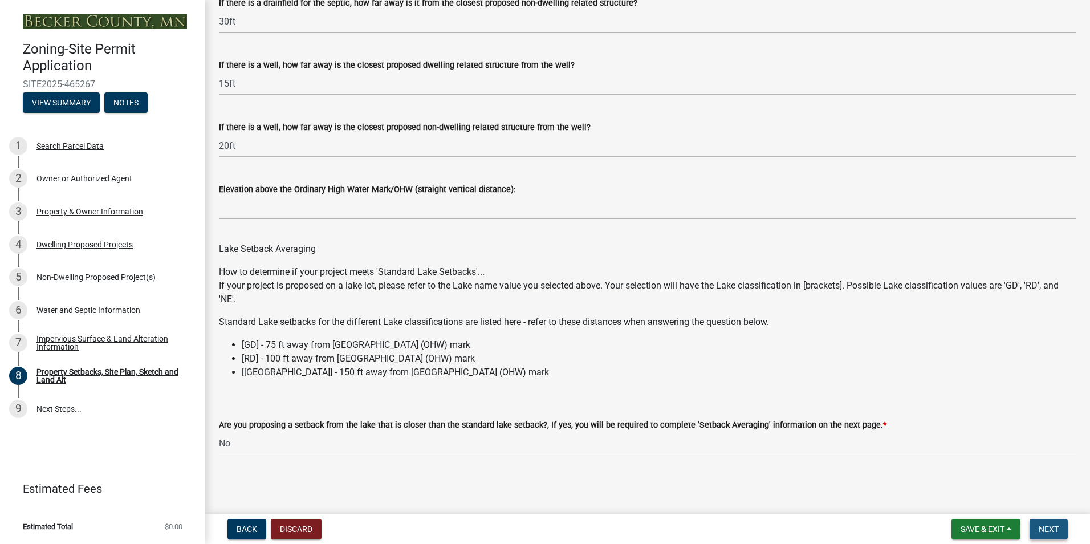
click at [1055, 534] on span "Next" at bounding box center [1049, 528] width 20 height 9
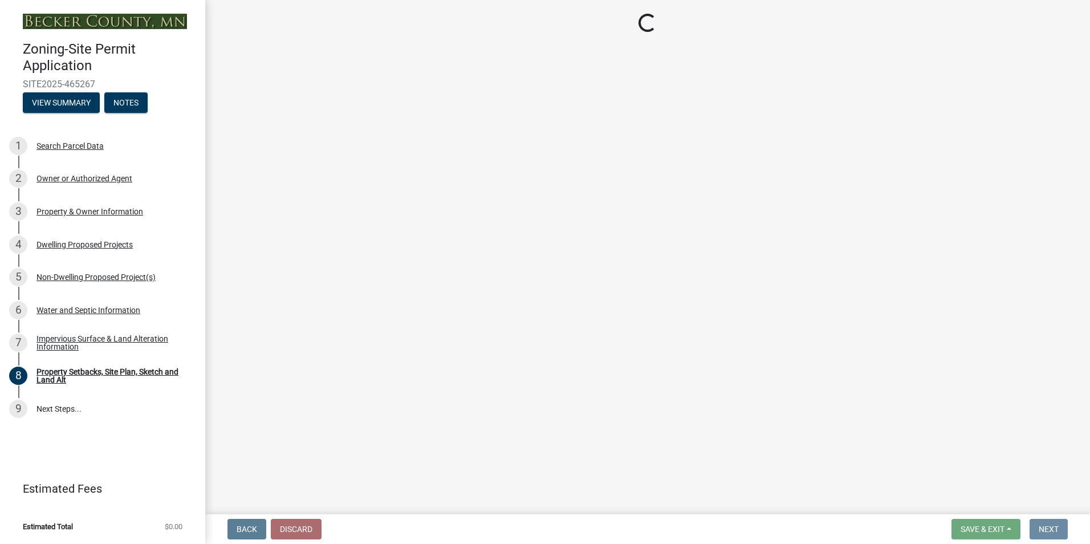
scroll to position [0, 0]
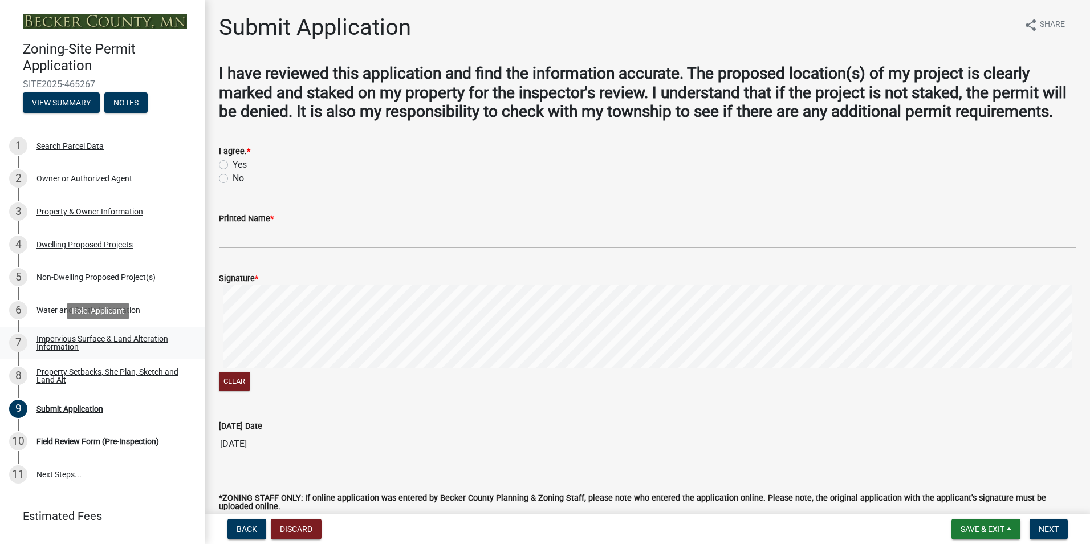
click at [83, 336] on div "Impervious Surface & Land Alteration Information" at bounding box center [111, 343] width 151 height 16
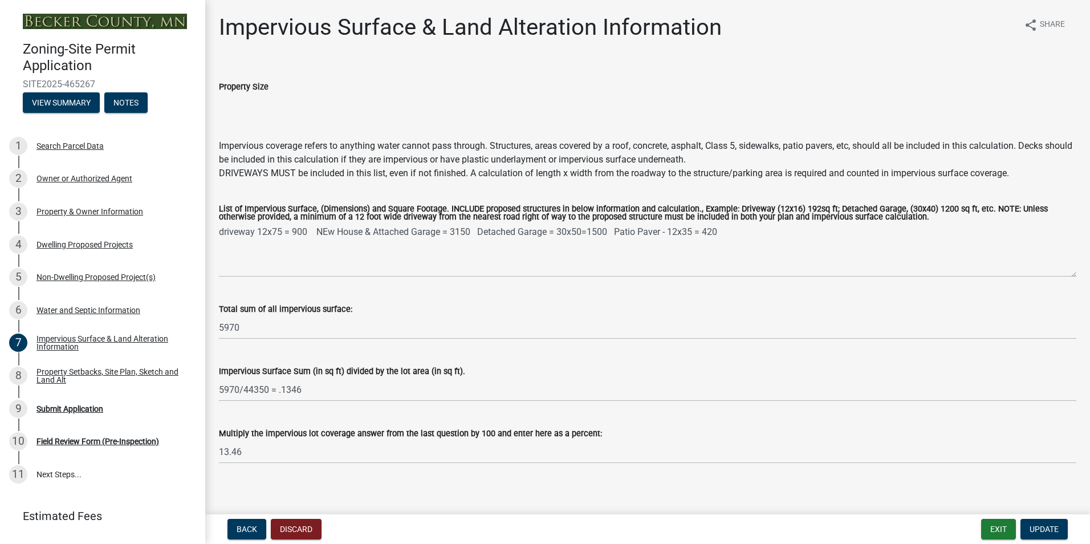
scroll to position [8, 0]
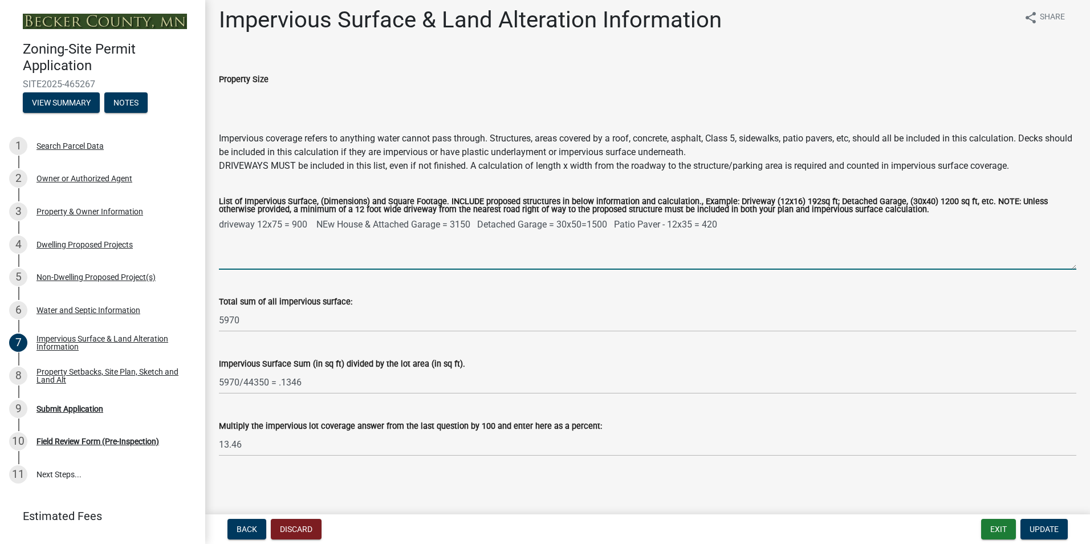
click at [282, 222] on textarea "driveway 12x75 = 900 NEw House & Attached Garage = 3150 Detached Garage = 30x50…" at bounding box center [647, 243] width 857 height 54
click at [303, 223] on textarea "driveway 12x80 = 900 NEw House & Attached Garage = 3150 Detached Garage = 30x50…" at bounding box center [647, 243] width 857 height 54
drag, startPoint x: 324, startPoint y: 228, endPoint x: 330, endPoint y: 229, distance: 5.8
click at [465, 224] on textarea "driveway 12x80 = 960 New House & Attached Garage = 3150 Detached Garage = 30x50…" at bounding box center [647, 243] width 857 height 54
drag, startPoint x: 474, startPoint y: 226, endPoint x: 435, endPoint y: 267, distance: 56.5
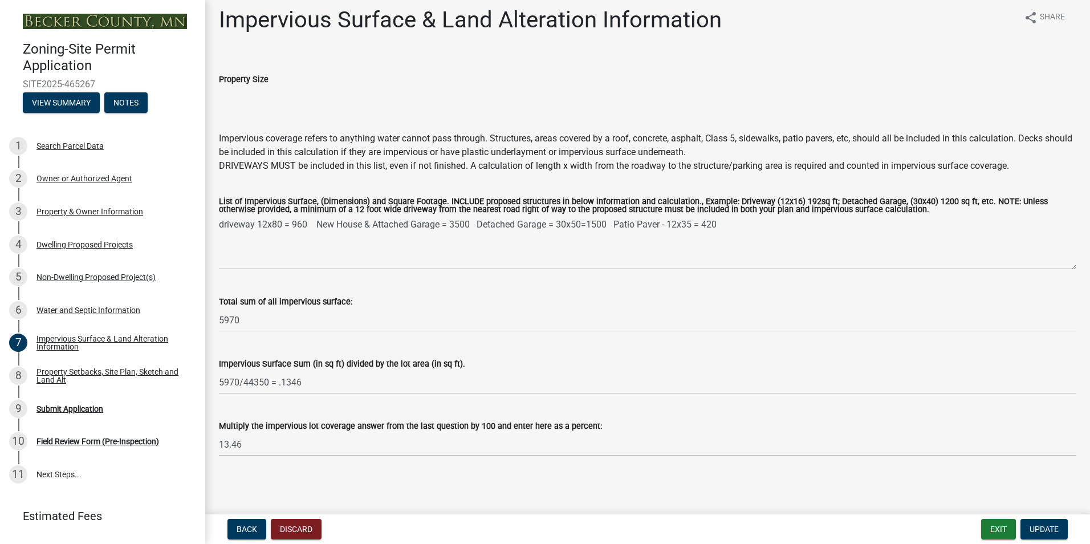
drag, startPoint x: 435, startPoint y: 267, endPoint x: 792, endPoint y: 154, distance: 374.9
click at [792, 154] on div "Impervious coverage refers to anything water cannot pass through. Structures, a…" at bounding box center [647, 145] width 857 height 27
click at [813, 100] on input "Property Size" at bounding box center [647, 97] width 857 height 23
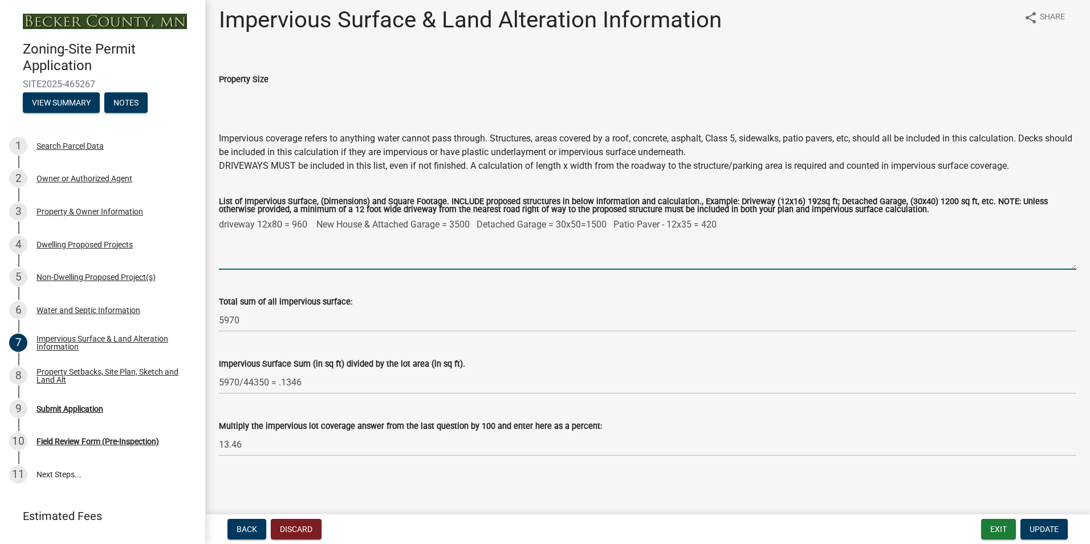
click at [458, 222] on textarea "driveway 12x80 = 960 New House & Attached Garage = 3500 Detached Garage = 30x50…" at bounding box center [647, 243] width 857 height 54
click at [677, 226] on textarea "driveway 12x80 = 960 New House & Attached Garage = 3600 Detached Garage = 30x50…" at bounding box center [647, 243] width 857 height 54
click at [718, 225] on textarea "driveway 12x80 = 960 New House & Attached Garage = 3600 Detached Garage = 30x50…" at bounding box center [647, 243] width 857 height 54
type textarea "driveway 12x80 = 960 New House & Attached Garage = 3600 Detached Garage = 30x50…"
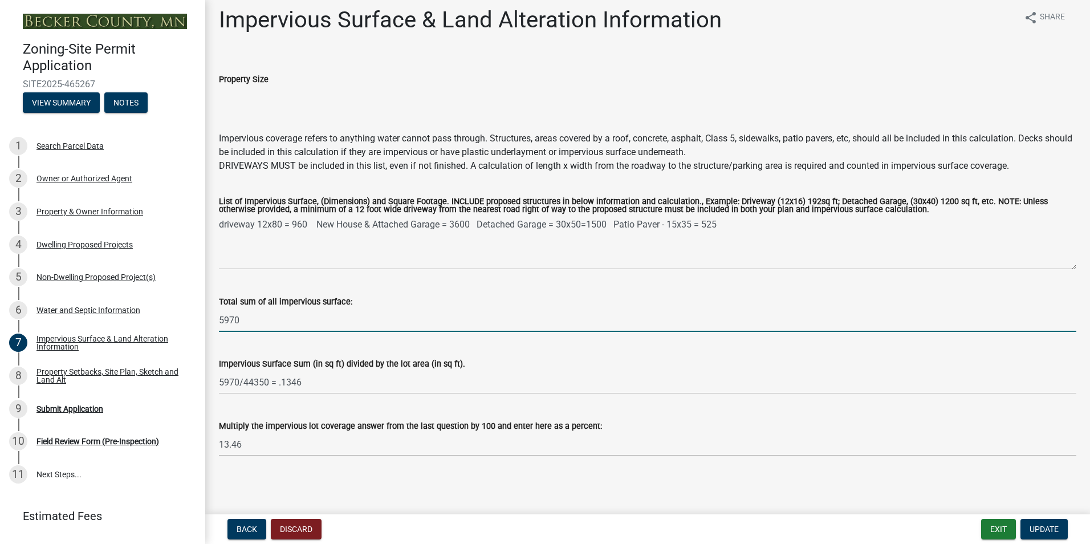
click at [259, 318] on input "5970" at bounding box center [647, 319] width 857 height 23
type input "5"
type input "6585"
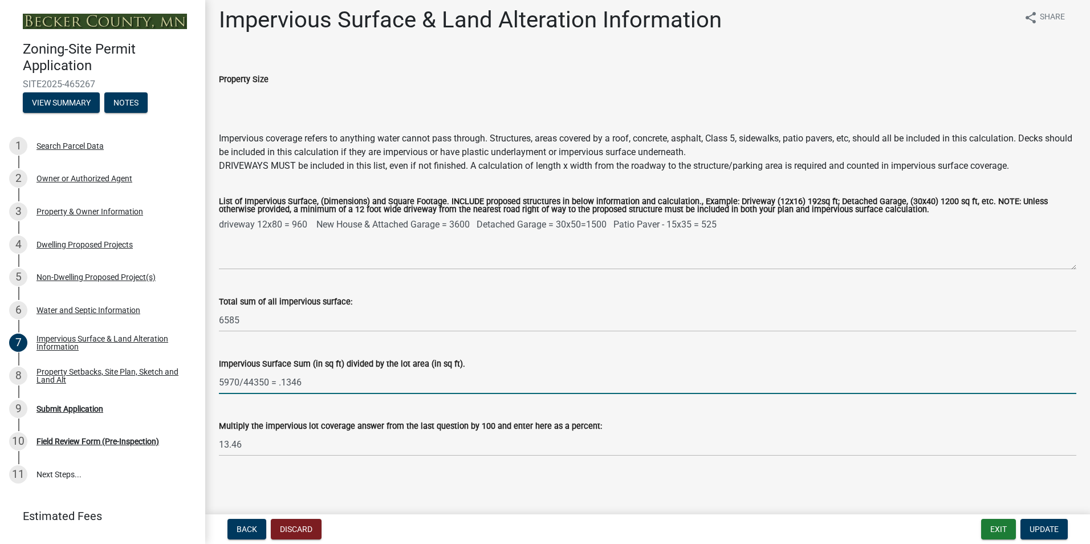
click at [243, 379] on input "5970/44350 = .1346" at bounding box center [647, 382] width 857 height 23
click at [315, 376] on input "6585/44350 = .1346" at bounding box center [647, 382] width 857 height 23
type input "6585/44350 = .1346"
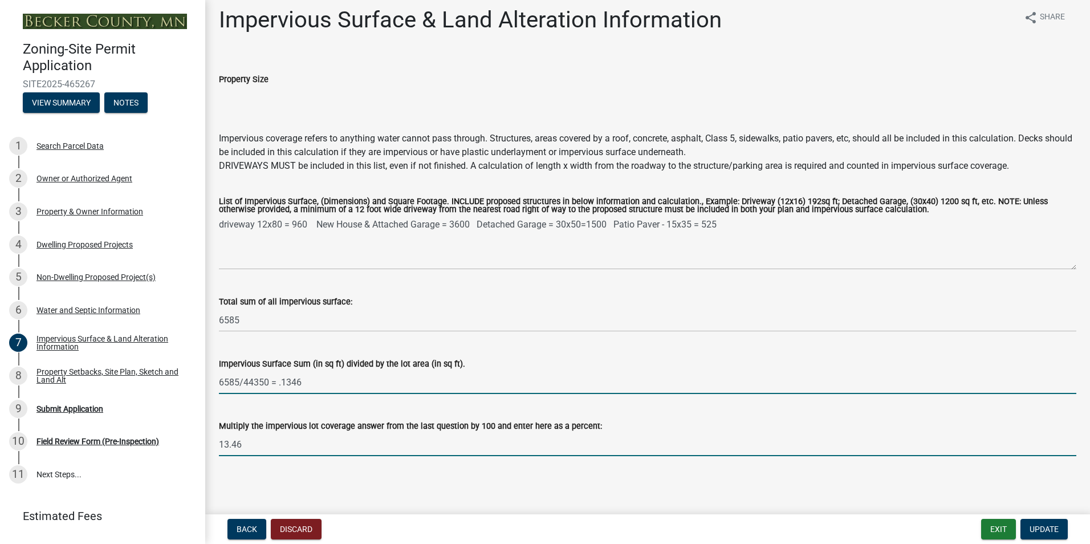
click at [280, 438] on input "13.46" at bounding box center [647, 444] width 857 height 23
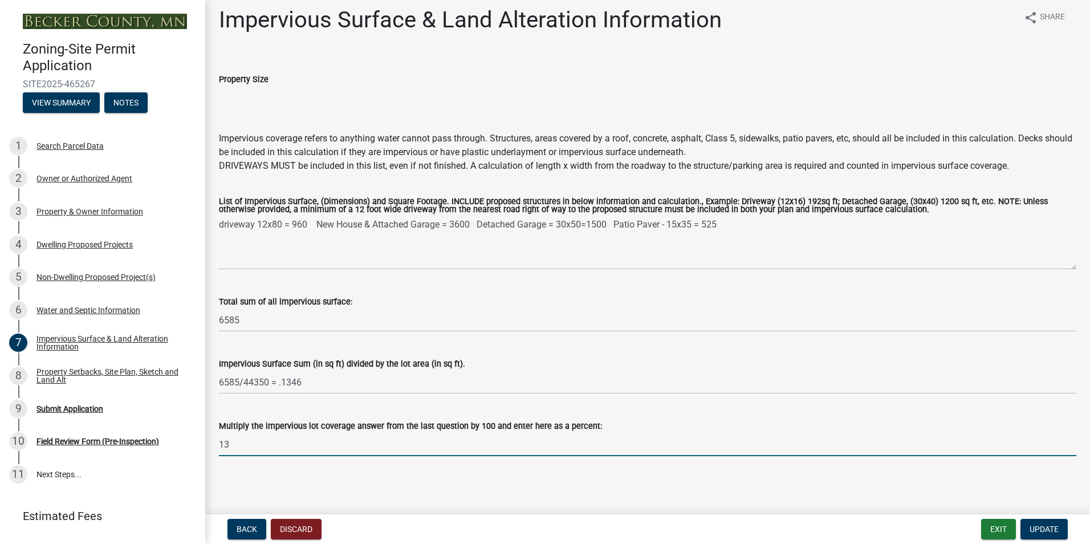
type input "1"
type input "14.85"
click at [1046, 522] on button "Update" at bounding box center [1043, 529] width 47 height 21
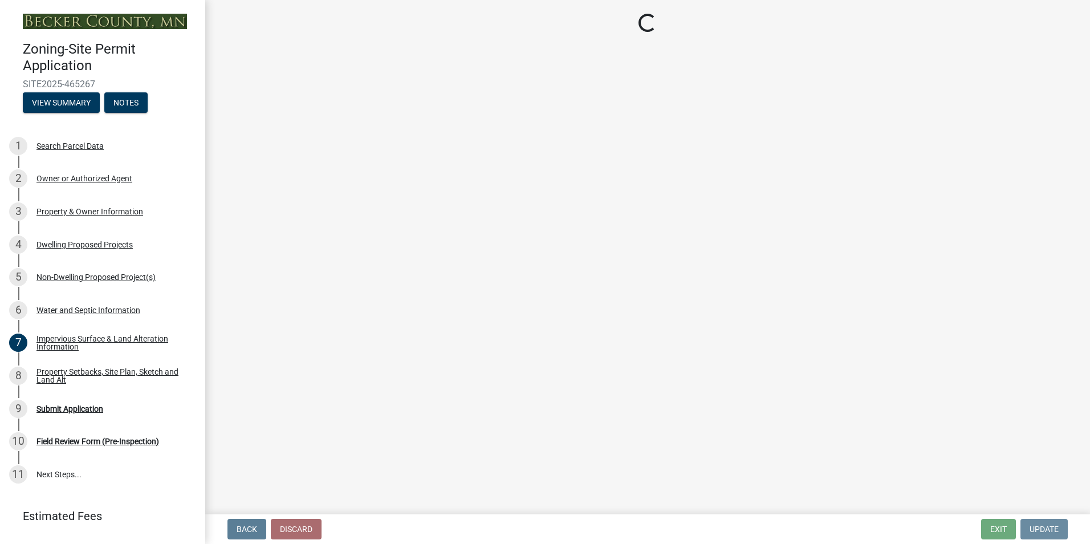
scroll to position [0, 0]
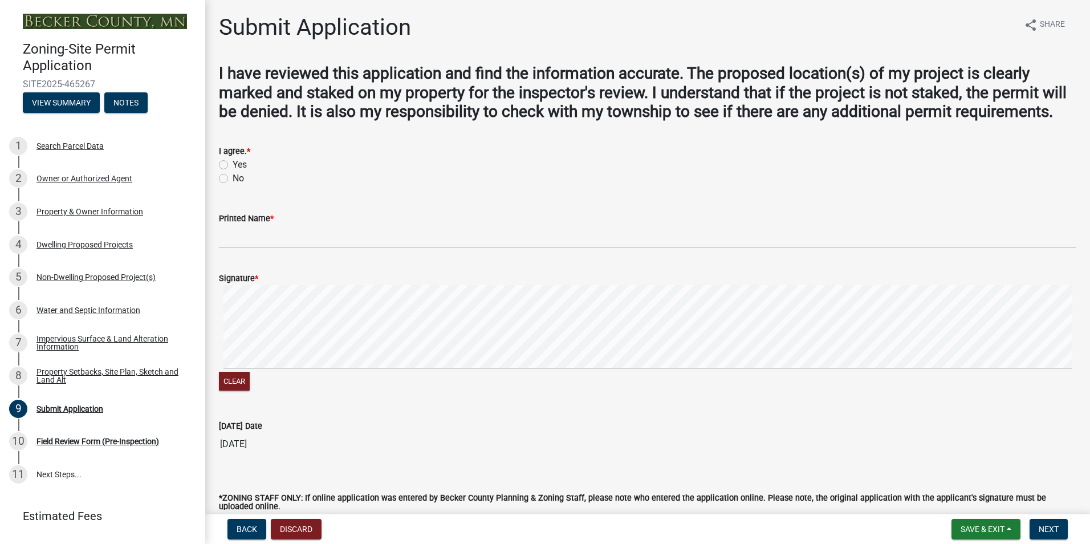
click at [233, 172] on label "Yes" at bounding box center [240, 165] width 14 height 14
click at [233, 165] on input "Yes" at bounding box center [236, 161] width 7 height 7
radio input "true"
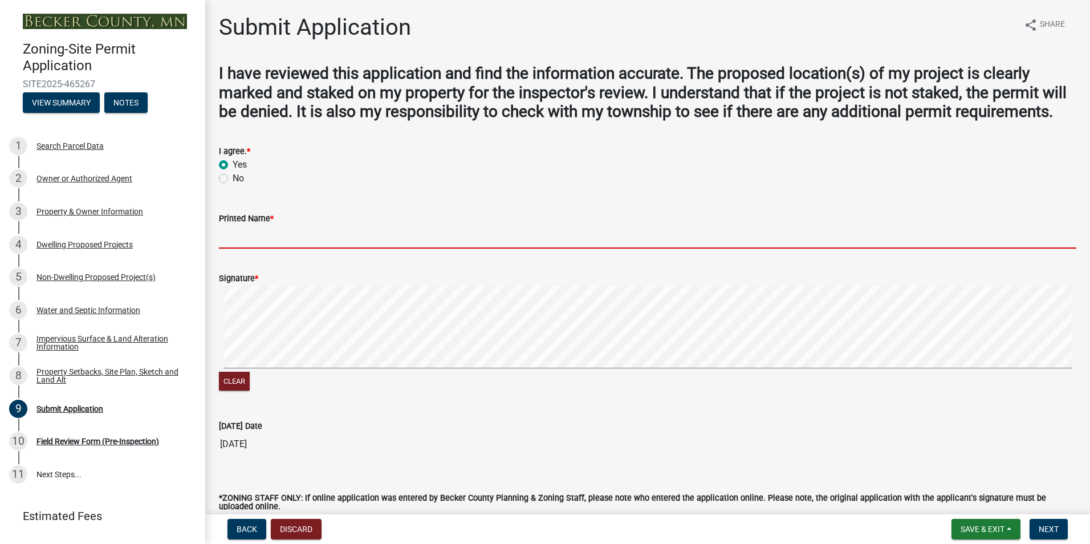
drag, startPoint x: 250, startPoint y: 246, endPoint x: 255, endPoint y: 249, distance: 5.9
click at [250, 246] on input "Printed Name *" at bounding box center [647, 236] width 857 height 23
type input "[PERSON_NAME]"
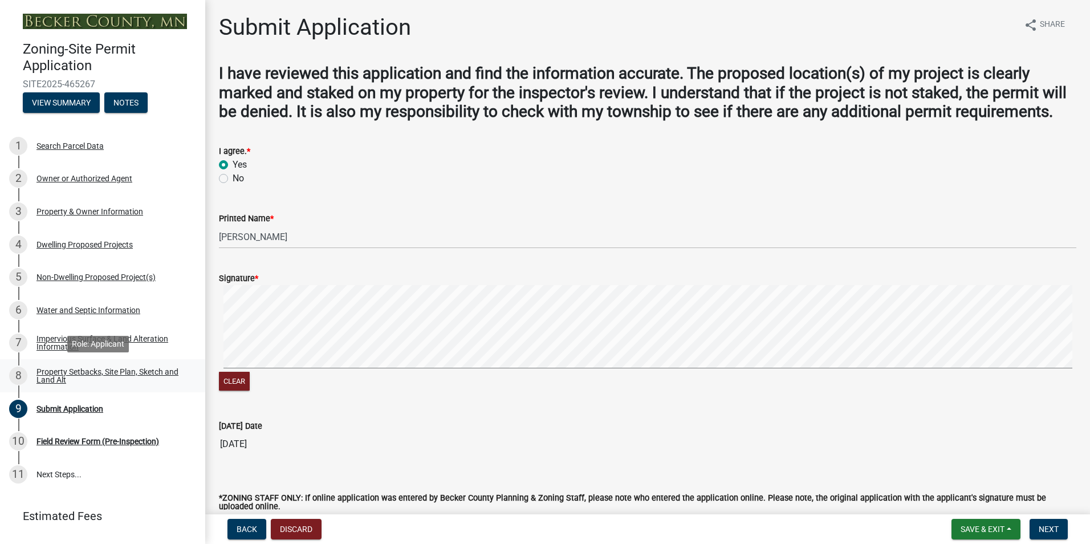
click at [86, 379] on div "Property Setbacks, Site Plan, Sketch and Land Alt" at bounding box center [111, 376] width 151 height 16
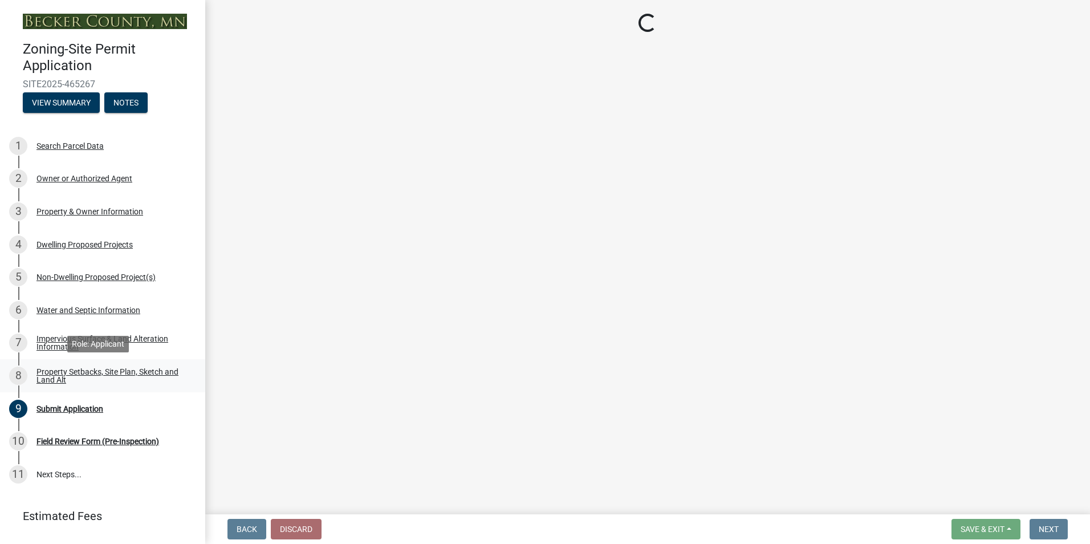
select select "7b13c63f-e699-4112-b373-98fbd28ec536"
select select "75d729af-245c-453b-a9cc-c41847c3eef2"
select select "b56a4575-9846-47cf-8067-c59a4853da22"
select select "12f785fb-c378-4b18-841c-21c73dc99083"
select select "5c3bc124-316a-4e31-81ed-fa9247a28fef"
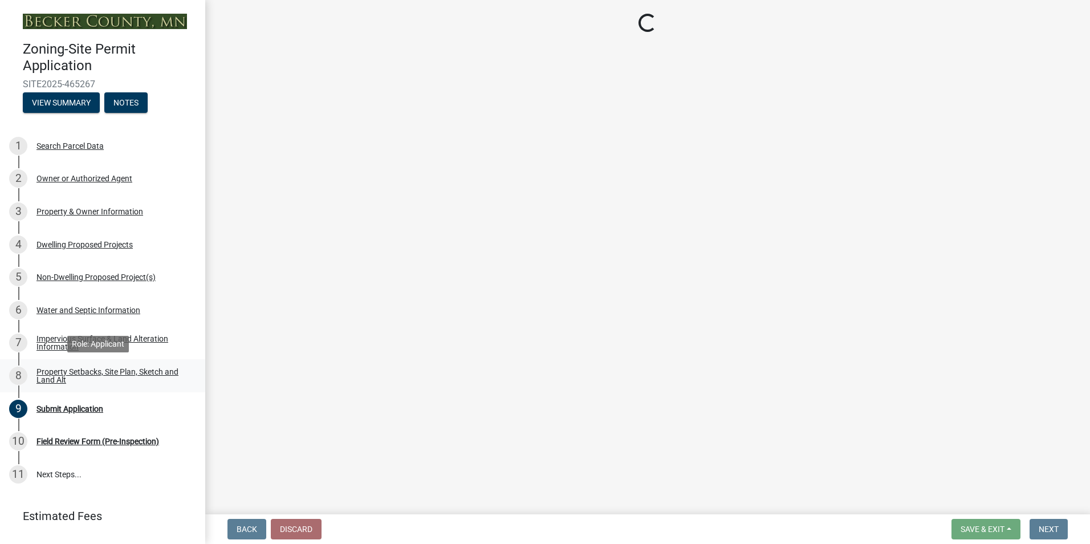
select select "55cff22b-1471-4b51-819a-317e4a6b5cc9"
select select "5ad4ab64-b44e-481c-9000-9e5907aa74e1"
select select "a96800da-4e88-4c62-b1ff-2cd17f9e3346"
select select "c8b8ea71-7088-4e87-a493-7bc88cc2835b"
select select "133211ff-91ce-4a0a-9235-b48a7e2069a0"
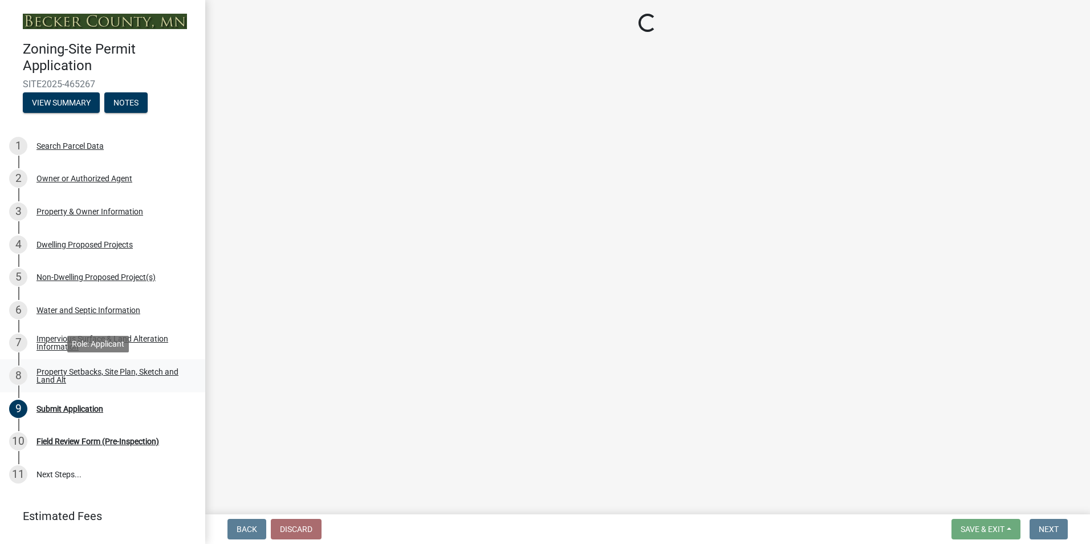
select select "19d13e65-c93d-443e-910a-7a17299544cc"
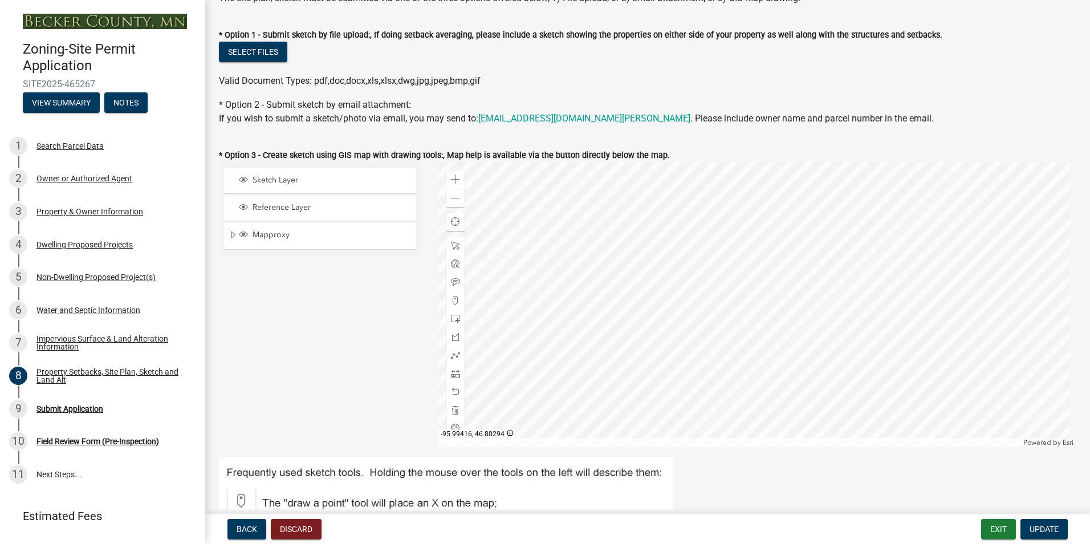
scroll to position [228, 0]
click at [1047, 525] on span "Update" at bounding box center [1044, 528] width 29 height 9
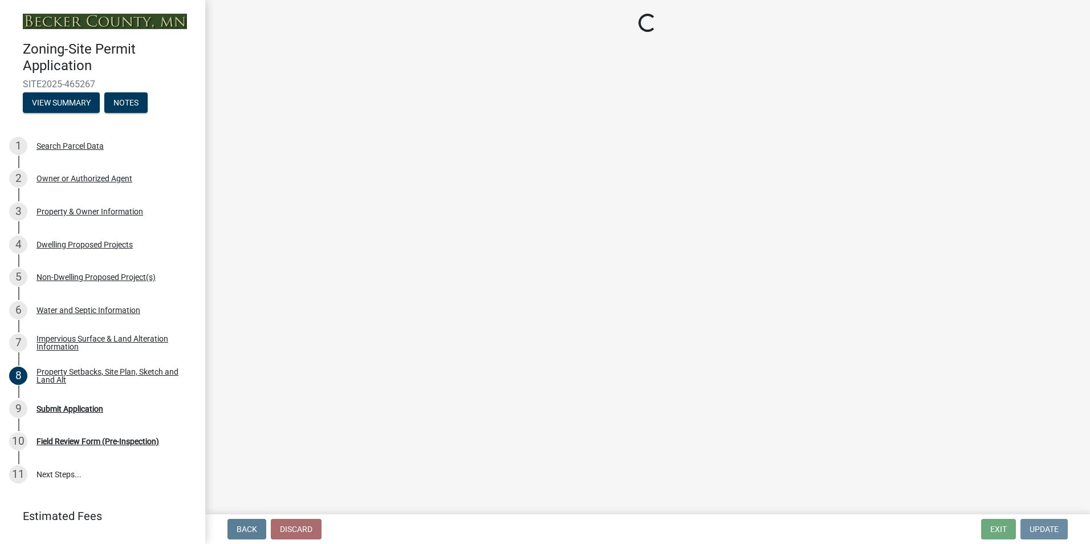
scroll to position [0, 0]
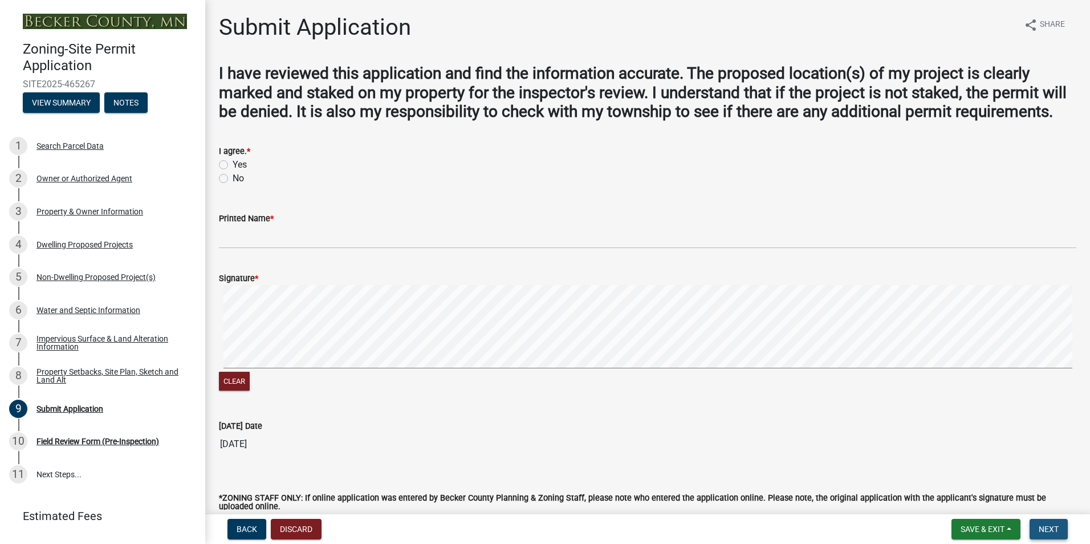
click at [1051, 529] on span "Next" at bounding box center [1049, 528] width 20 height 9
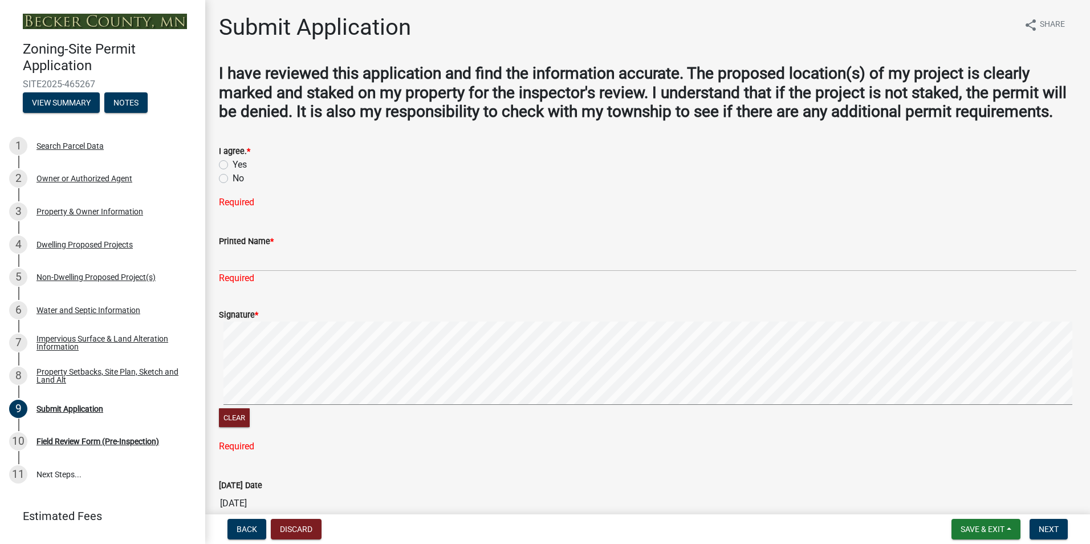
drag, startPoint x: 223, startPoint y: 180, endPoint x: 223, endPoint y: 209, distance: 28.5
click at [233, 172] on label "Yes" at bounding box center [240, 165] width 14 height 14
click at [233, 165] on input "Yes" at bounding box center [236, 161] width 7 height 7
radio input "true"
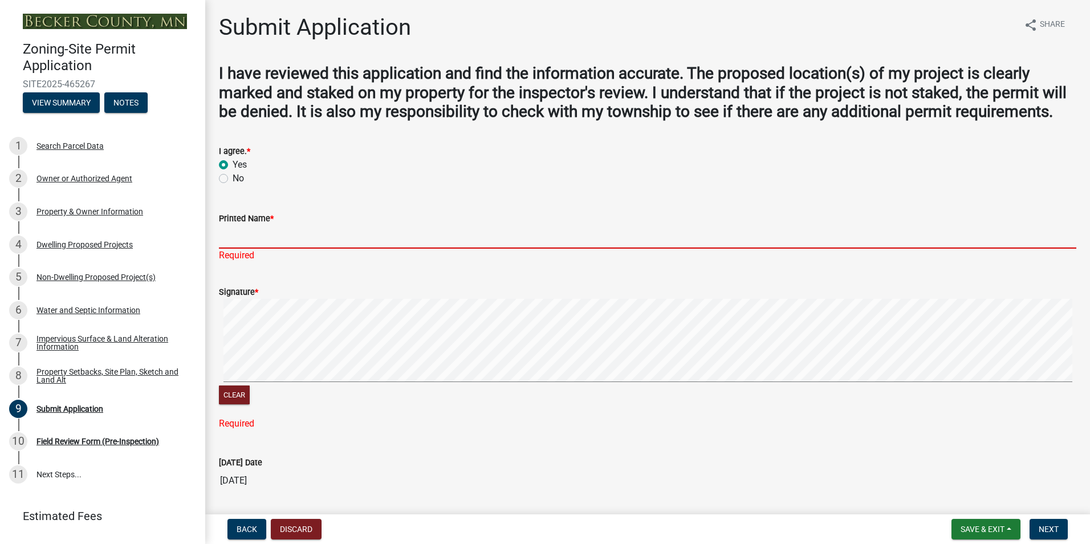
click at [245, 249] on input "Printed Name *" at bounding box center [647, 236] width 857 height 23
type input "[PERSON_NAME]"
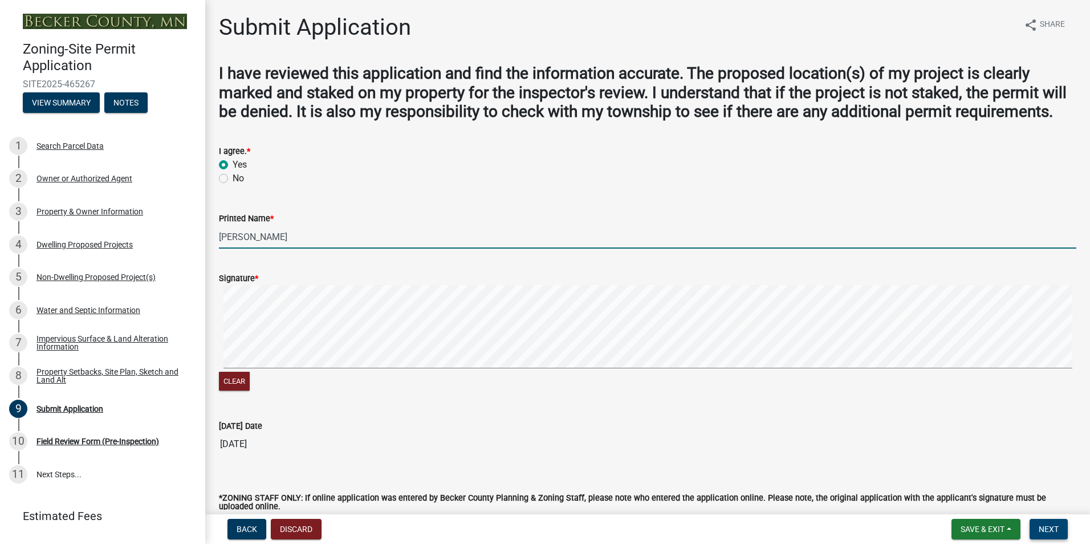
click at [1046, 528] on span "Next" at bounding box center [1049, 528] width 20 height 9
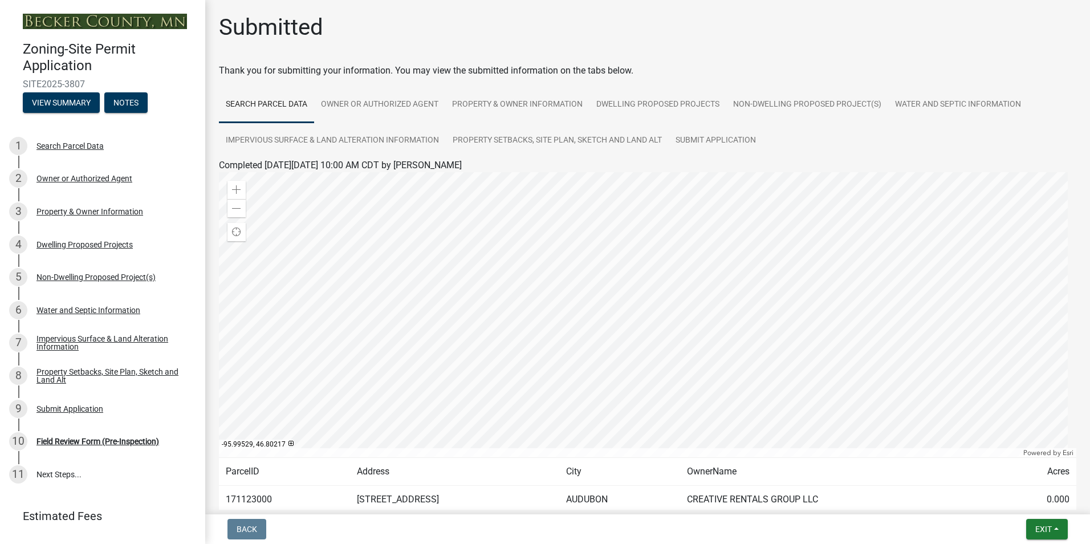
scroll to position [71, 0]
